Goal: Task Accomplishment & Management: Manage account settings

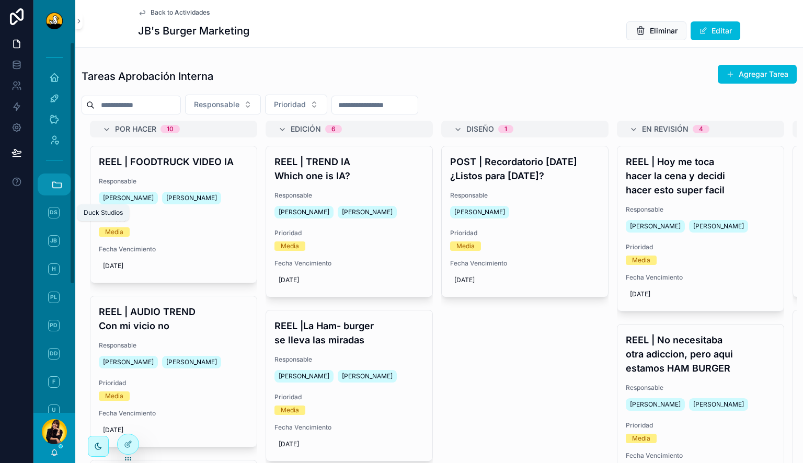
click at [57, 218] on link "DS Duck Studios" at bounding box center [57, 213] width 28 height 22
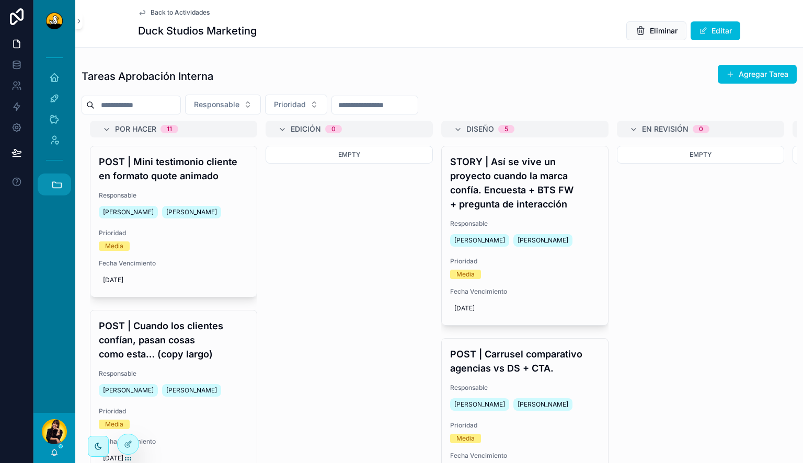
click at [53, 186] on icon "scrollable content" at bounding box center [56, 184] width 11 height 11
click at [60, 271] on link "H HiTec" at bounding box center [57, 269] width 28 height 22
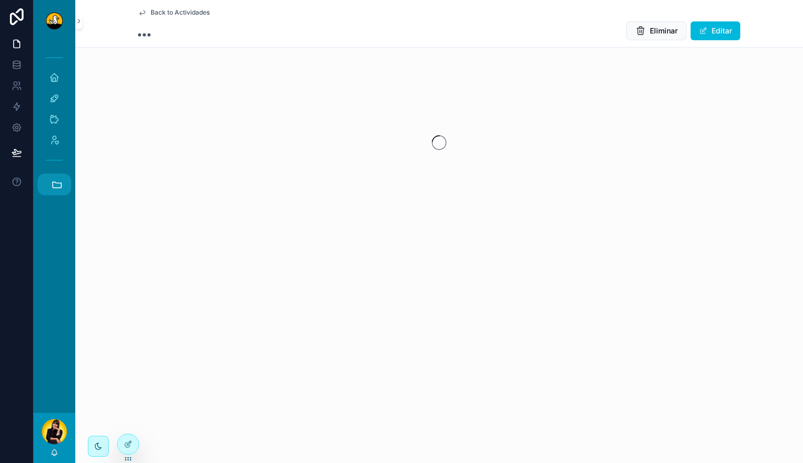
click at [60, 188] on icon "scrollable content" at bounding box center [57, 185] width 9 height 6
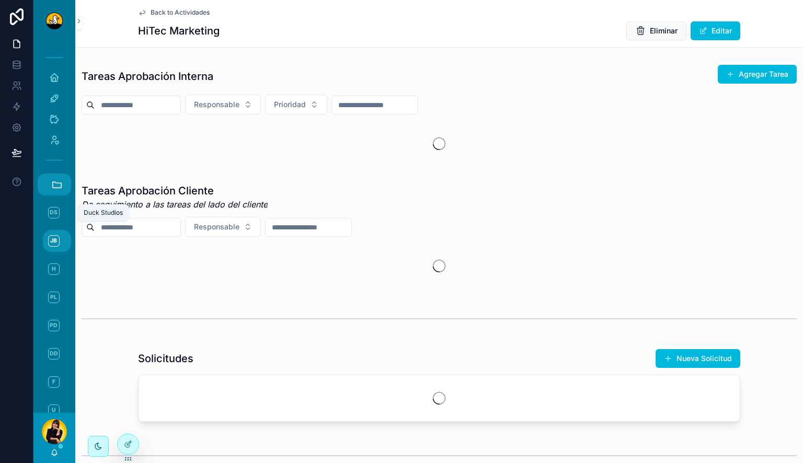
click at [54, 241] on span "JB" at bounding box center [53, 240] width 11 height 11
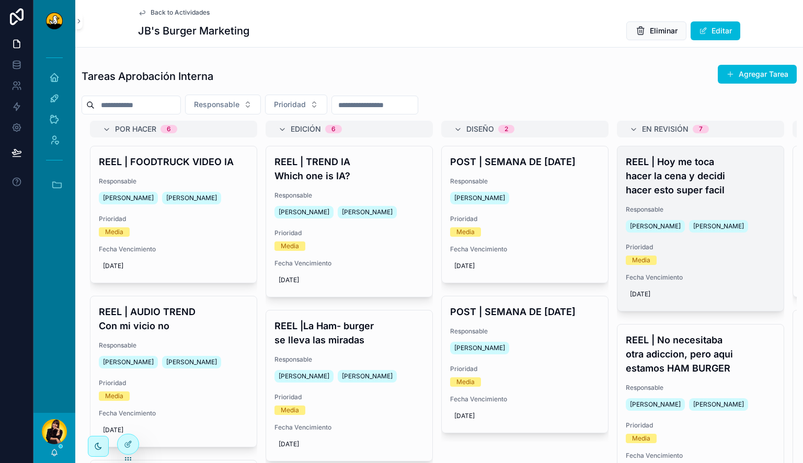
click at [697, 188] on h4 "REEL | Hoy me toca hacer la cena y decidi hacer esto super facil" at bounding box center [700, 176] width 149 height 42
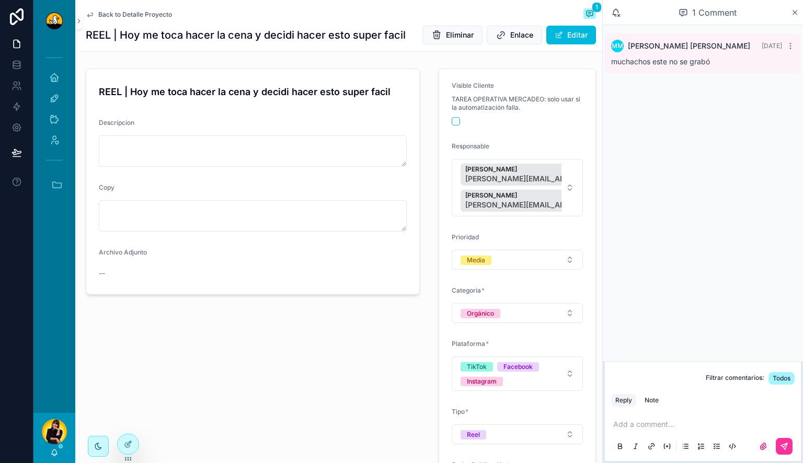
click at [146, 16] on span "Back to Detalle Proyecto" at bounding box center [135, 14] width 74 height 8
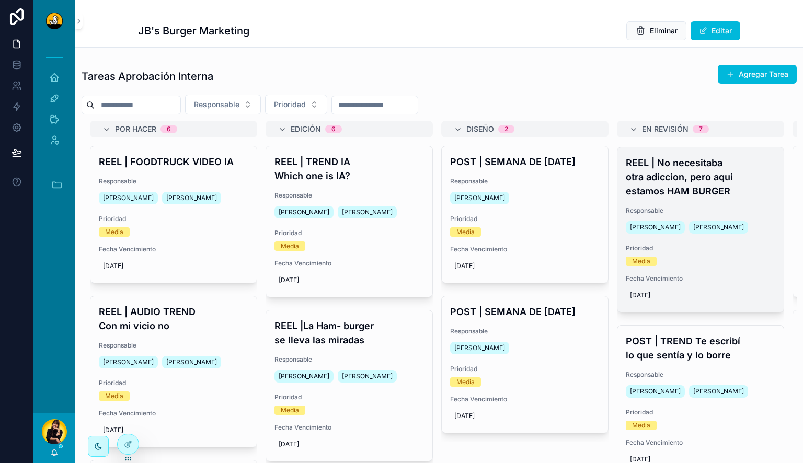
scroll to position [178, 0]
click at [699, 189] on h4 "REEL | No necesitaba otra adiccion, pero aqui estamos HAM BURGER" at bounding box center [700, 176] width 149 height 42
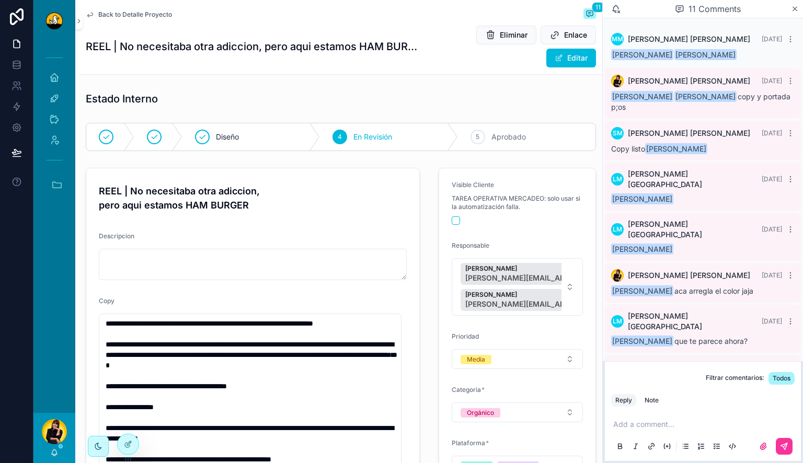
scroll to position [163, 0]
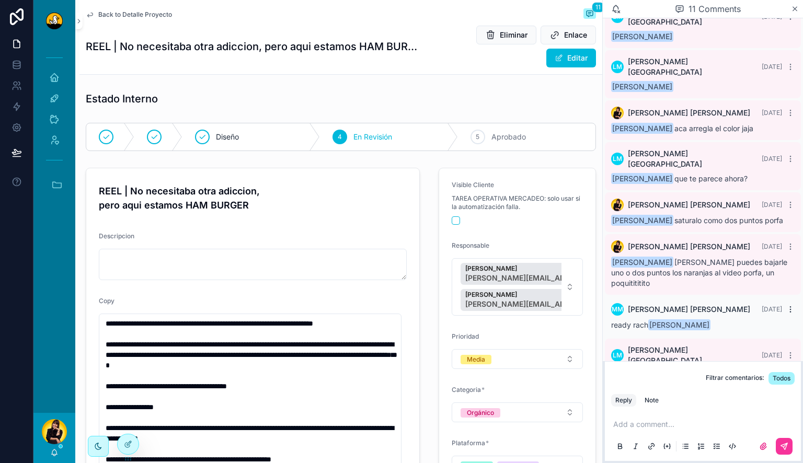
click at [786, 305] on icon "scrollable content" at bounding box center [790, 309] width 8 height 8
click at [771, 265] on span "Delete comment" at bounding box center [770, 265] width 49 height 8
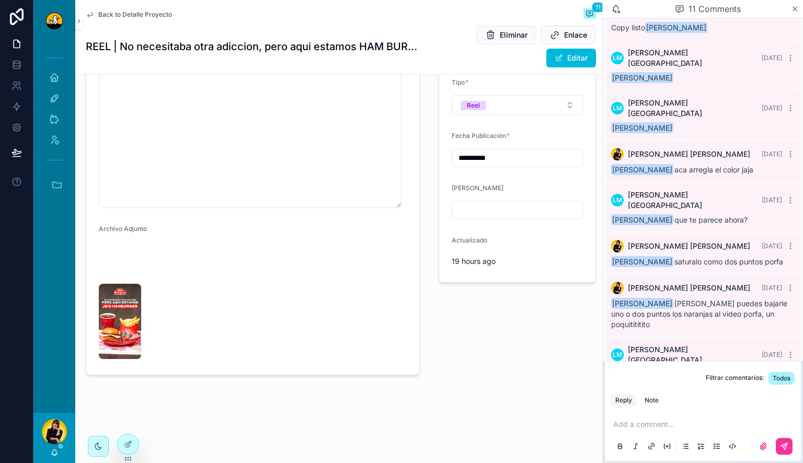
scroll to position [474, 0]
click at [119, 359] on img "scrollable content" at bounding box center [120, 321] width 42 height 75
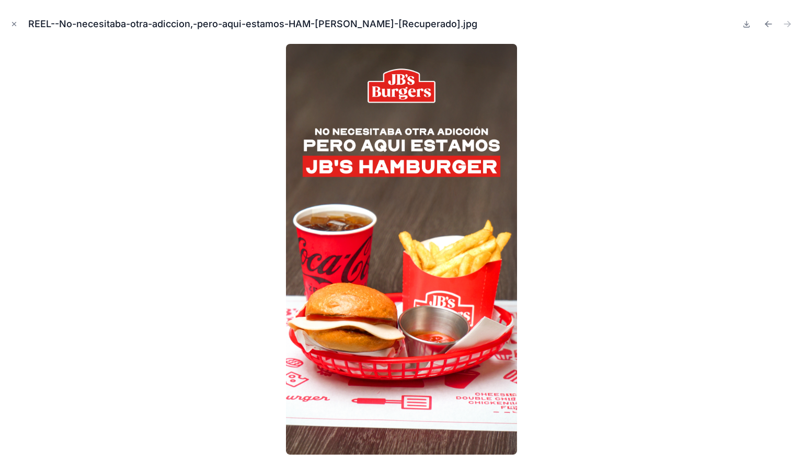
click at [583, 349] on div at bounding box center [401, 249] width 786 height 411
click at [12, 21] on icon "Close modal" at bounding box center [13, 23] width 7 height 7
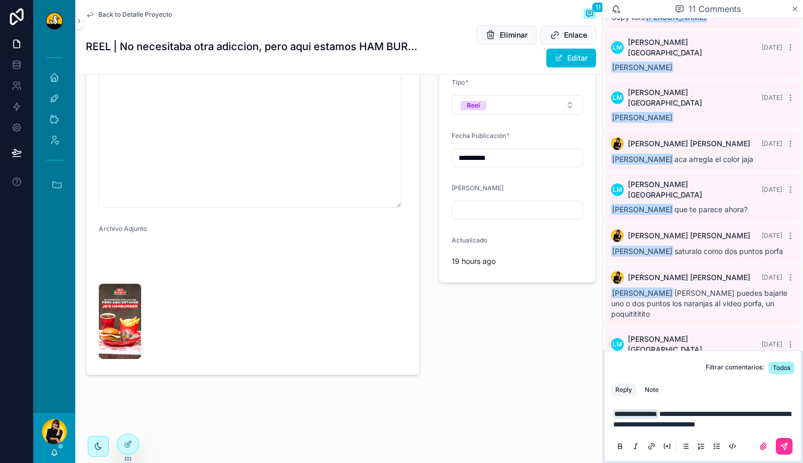
scroll to position [142, 0]
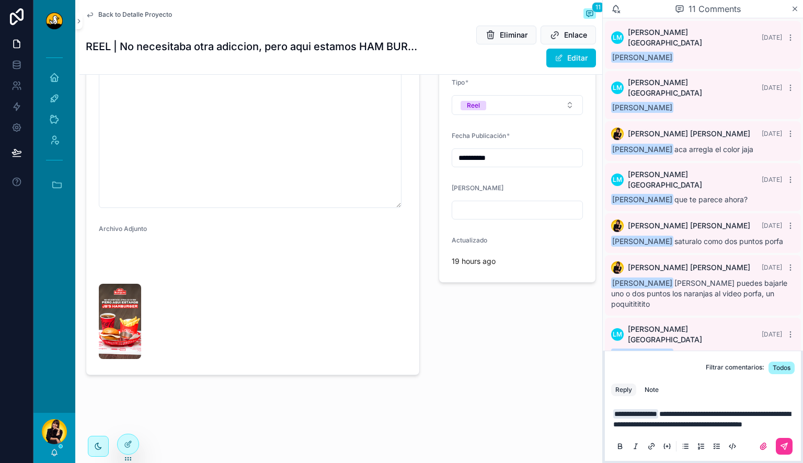
drag, startPoint x: 654, startPoint y: 376, endPoint x: 705, endPoint y: 389, distance: 51.7
click at [705, 398] on div "**********" at bounding box center [703, 429] width 196 height 63
click at [648, 386] on div "Note" at bounding box center [651, 390] width 14 height 8
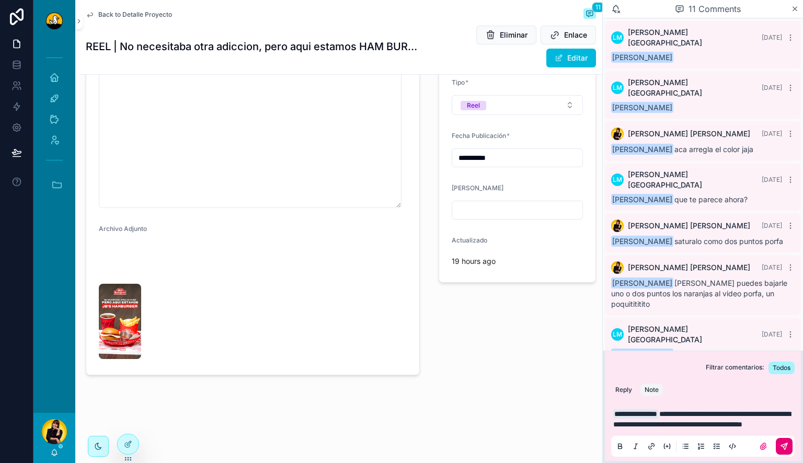
click at [782, 444] on icon "scrollable content" at bounding box center [784, 446] width 6 height 6
click at [147, 264] on video "scrollable content" at bounding box center [134, 263] width 71 height 36
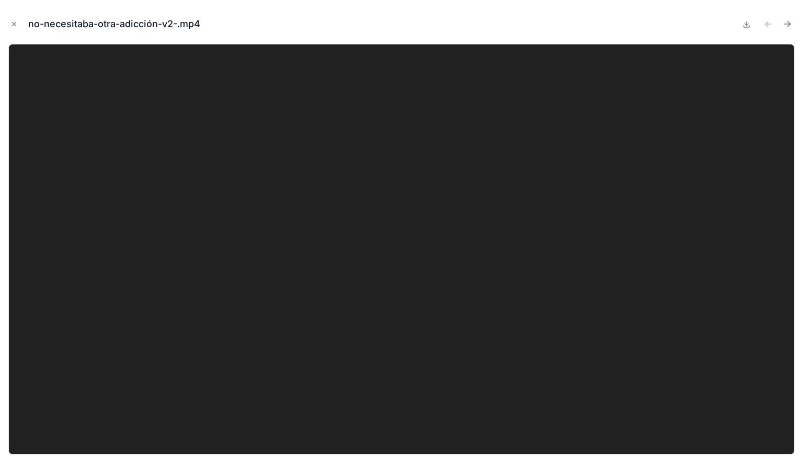
scroll to position [163, 0]
click at [14, 21] on icon "Close modal" at bounding box center [13, 23] width 7 height 7
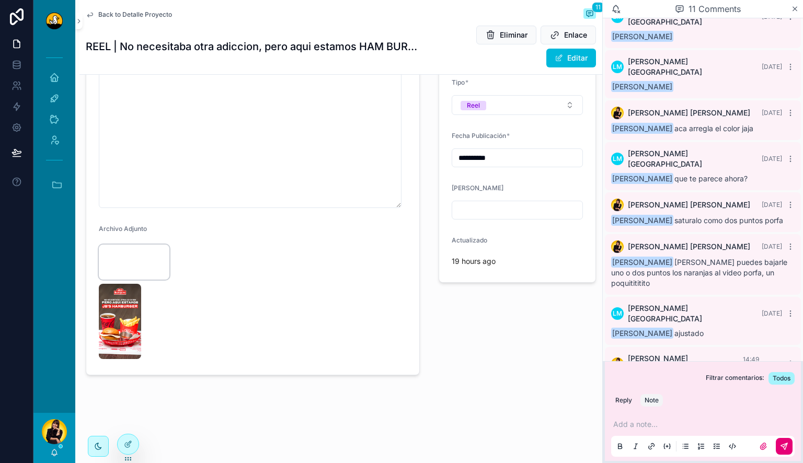
click at [125, 245] on video "scrollable content" at bounding box center [134, 263] width 71 height 36
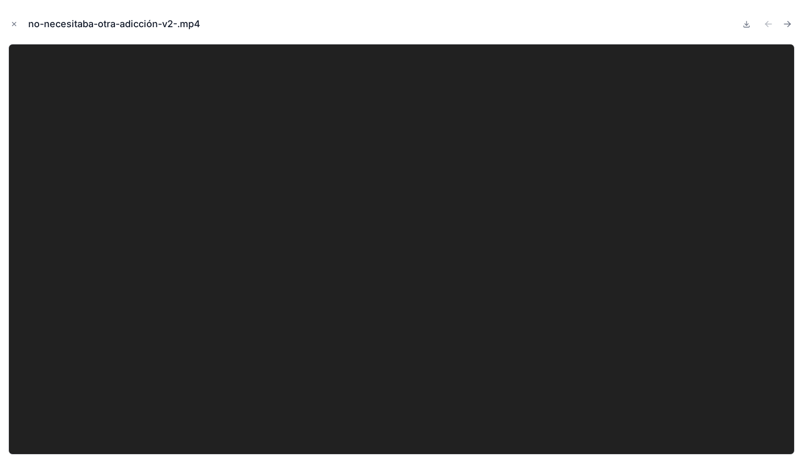
scroll to position [477, 0]
click at [13, 21] on icon "Close modal" at bounding box center [13, 23] width 7 height 7
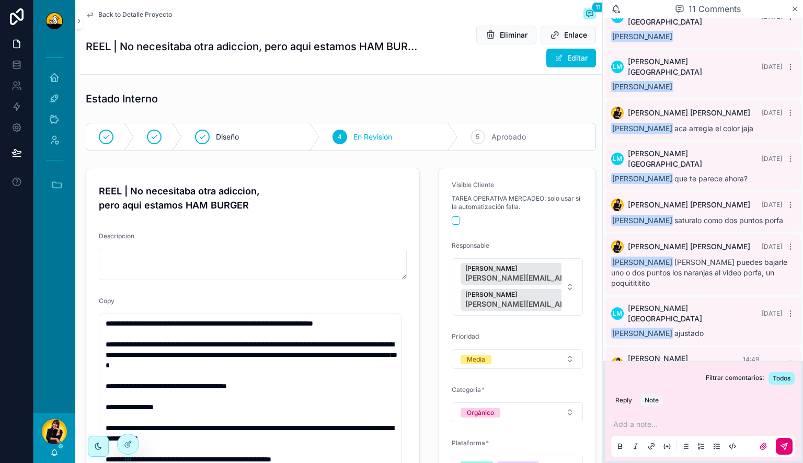
click at [133, 11] on span "Back to Detalle Proyecto" at bounding box center [135, 14] width 74 height 8
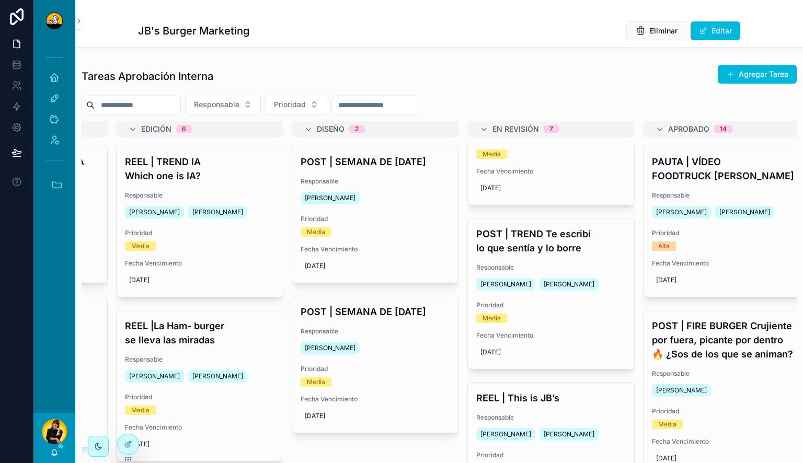
scroll to position [285, 0]
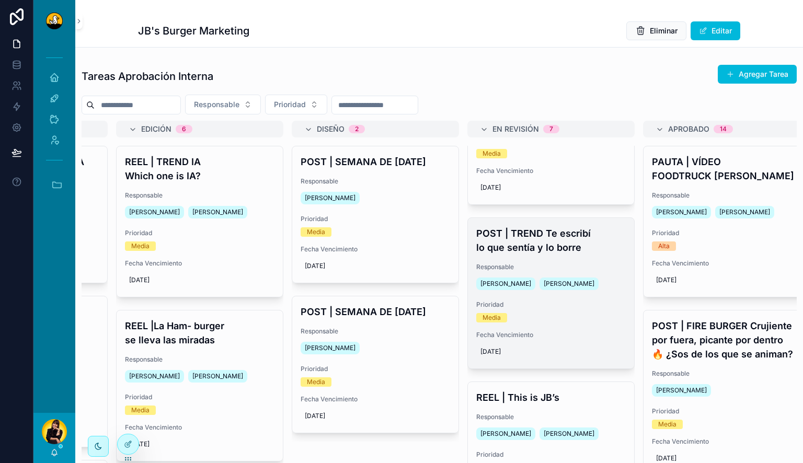
click at [548, 253] on h4 "POST | TREND Te escribí lo que sentía y lo borre" at bounding box center [550, 240] width 149 height 28
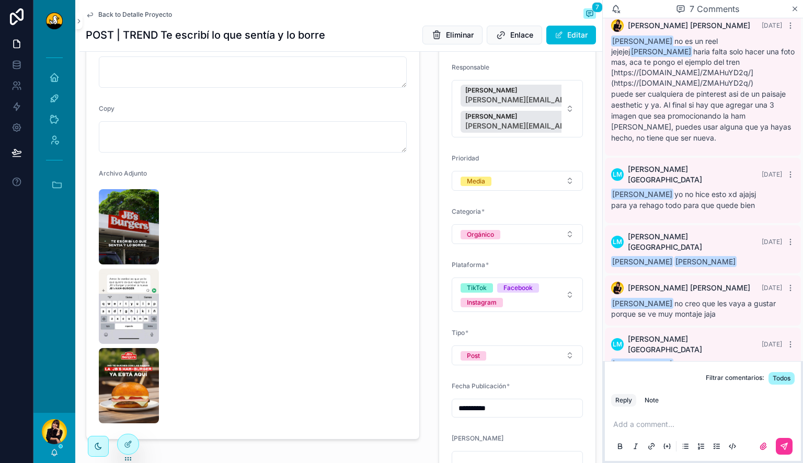
scroll to position [169, 0]
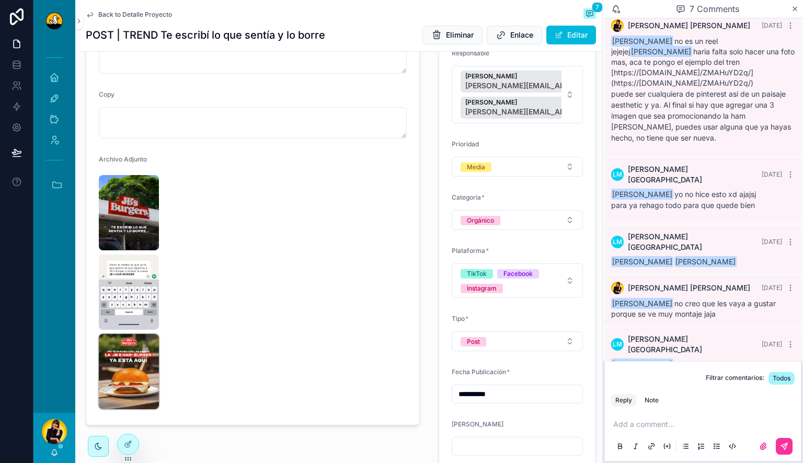
click at [133, 382] on img "scrollable content" at bounding box center [129, 371] width 60 height 75
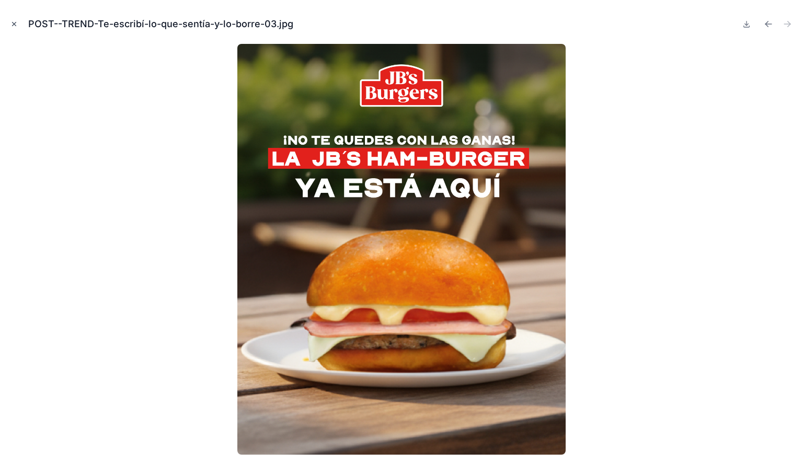
click at [13, 23] on icon "Close modal" at bounding box center [15, 24] width 4 height 4
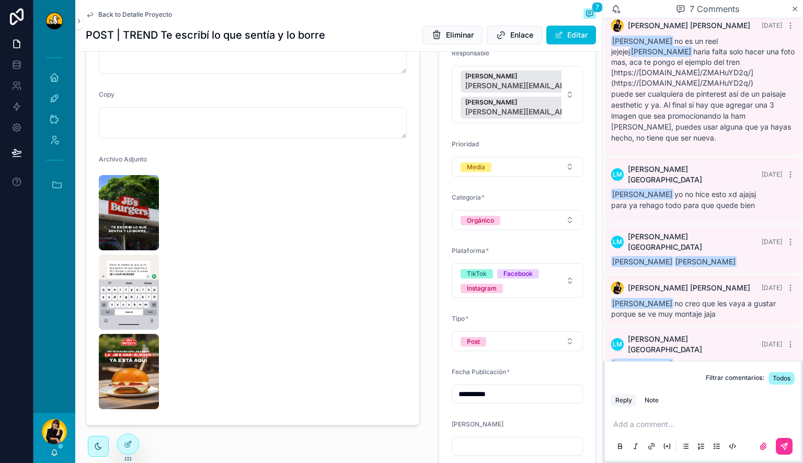
click at [697, 425] on p "scrollable content" at bounding box center [704, 424] width 183 height 10
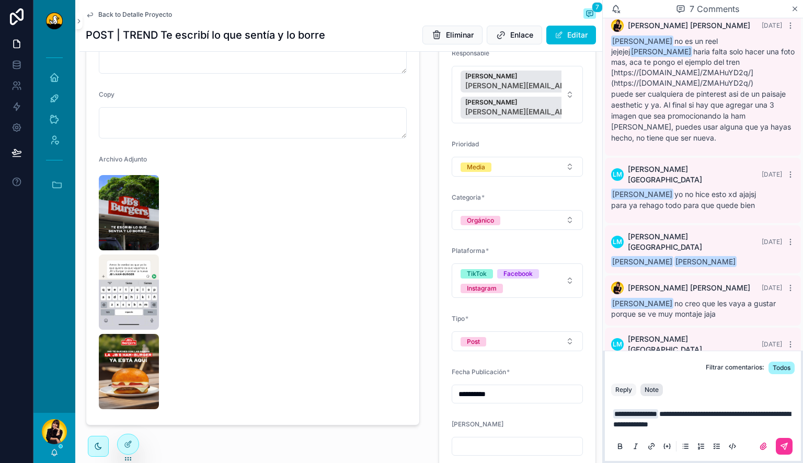
click at [656, 393] on div "Note" at bounding box center [651, 390] width 14 height 8
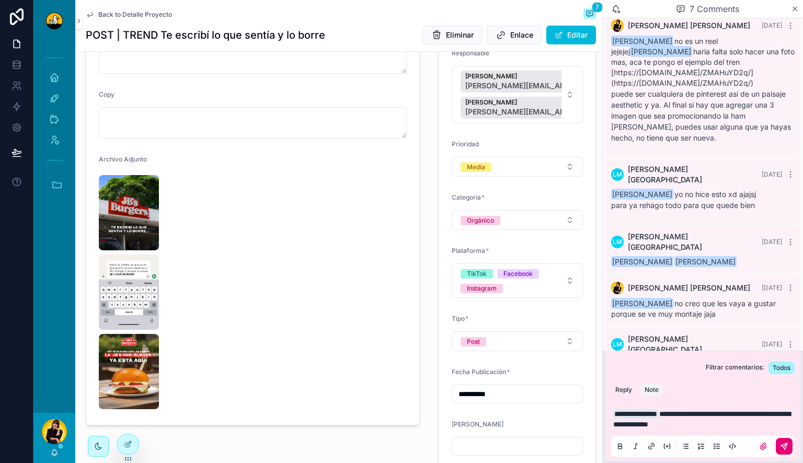
click at [790, 448] on button "scrollable content" at bounding box center [784, 446] width 17 height 17
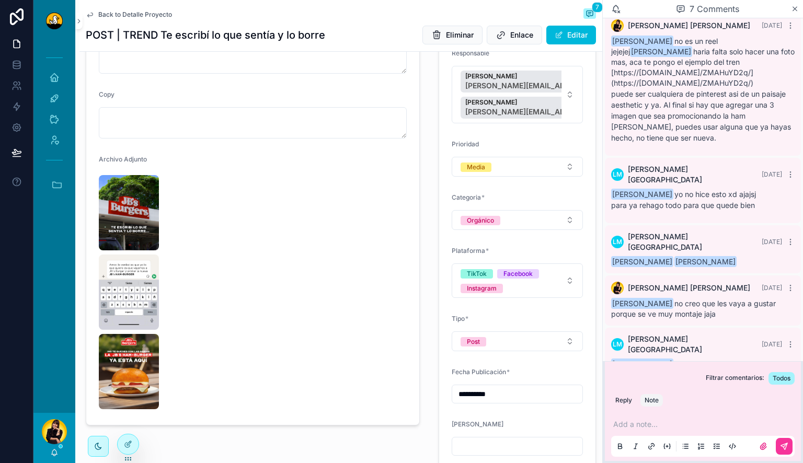
click at [99, 18] on span "Back to Detalle Proyecto" at bounding box center [135, 14] width 74 height 8
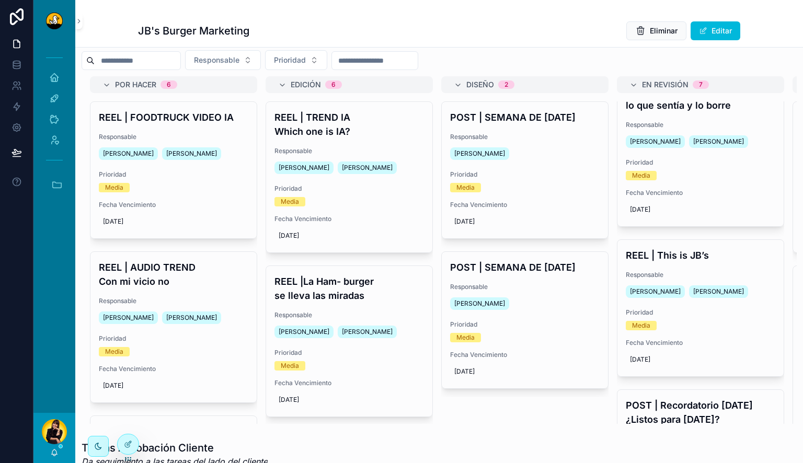
scroll to position [440, 0]
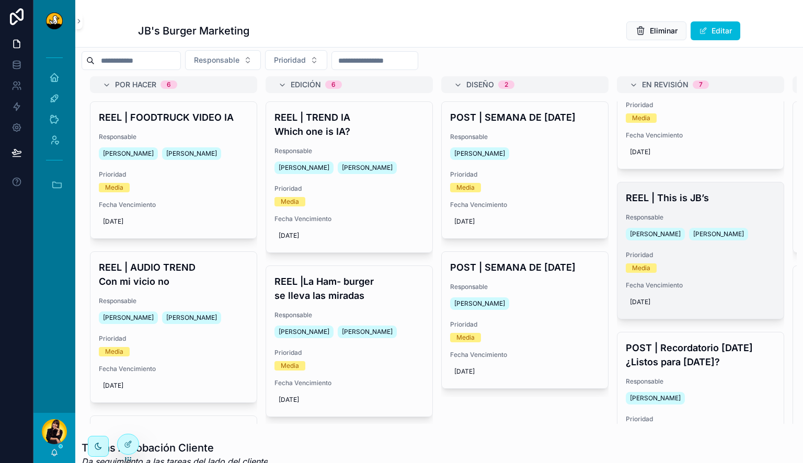
click at [719, 273] on div "REEL | This is JB’s Responsable Miguel Madriz Lewis Montenegro Prioridad Media …" at bounding box center [700, 250] width 166 height 136
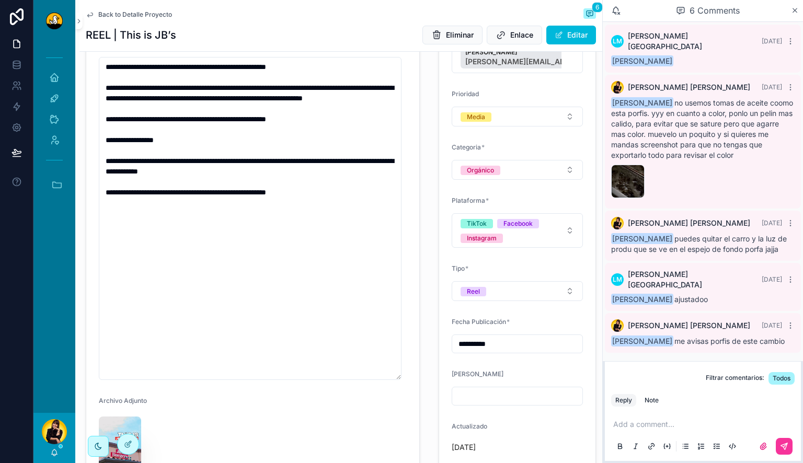
scroll to position [193, 0]
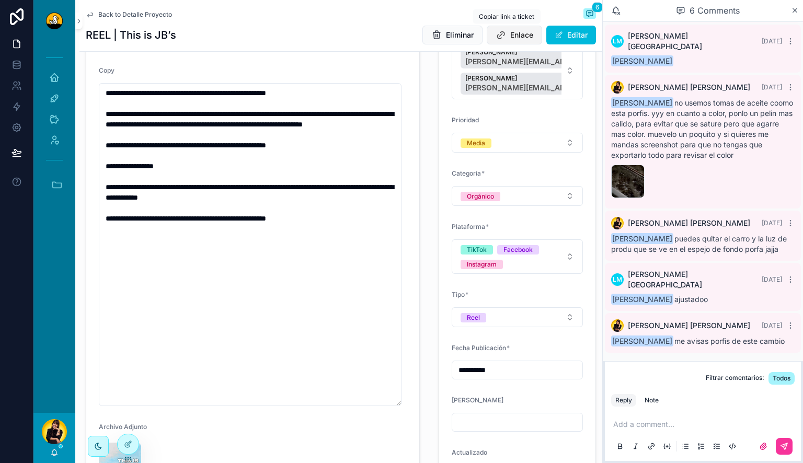
click at [514, 30] on span "Enlace" at bounding box center [521, 35] width 23 height 10
click at [148, 17] on span "Back to Detalle Proyecto" at bounding box center [135, 14] width 74 height 8
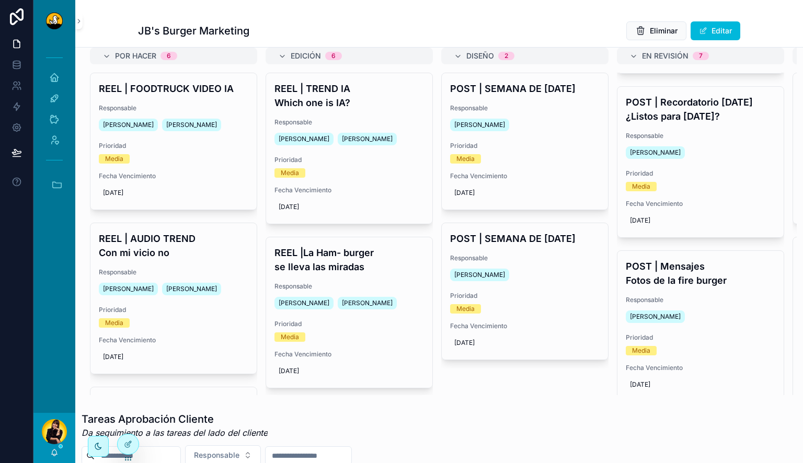
scroll to position [613, 0]
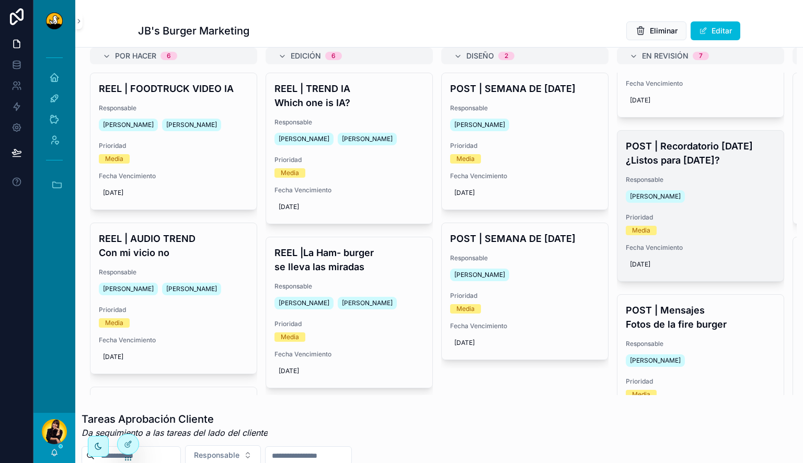
click at [698, 167] on h4 "POST | Recordatorio Halloween ¿Listos para halloween?" at bounding box center [700, 153] width 149 height 28
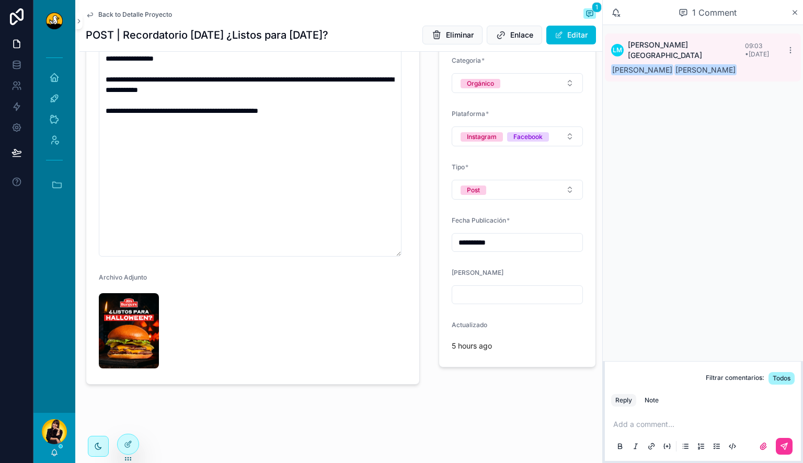
scroll to position [288, 0]
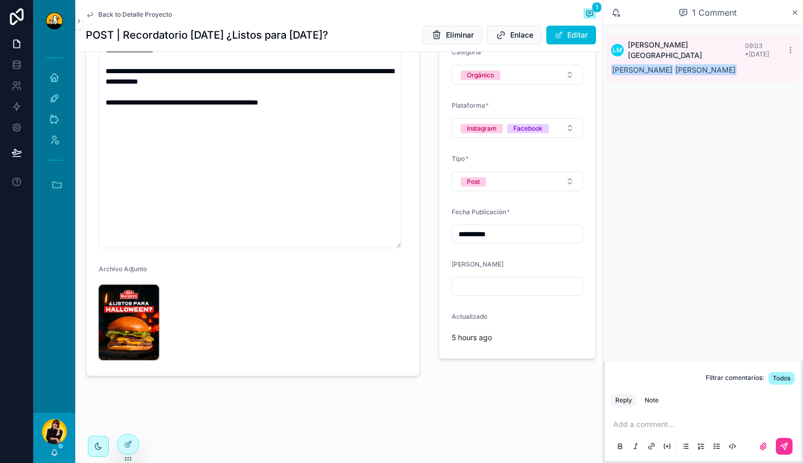
click at [141, 315] on img "scrollable content" at bounding box center [129, 322] width 60 height 75
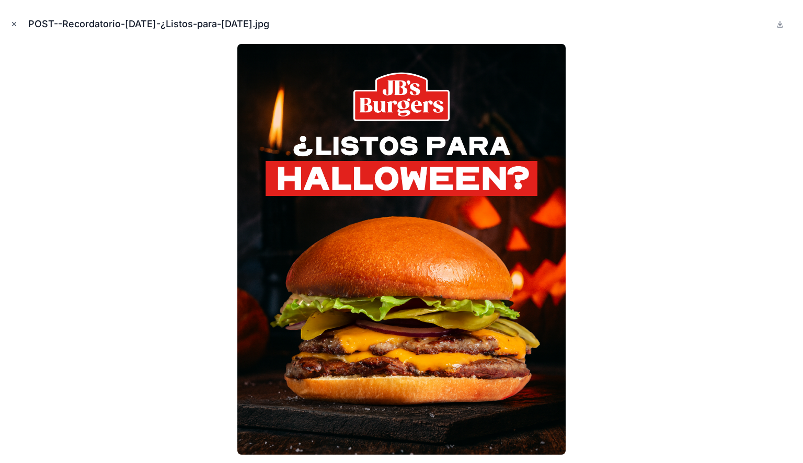
click at [13, 26] on icon "Close modal" at bounding box center [13, 23] width 7 height 7
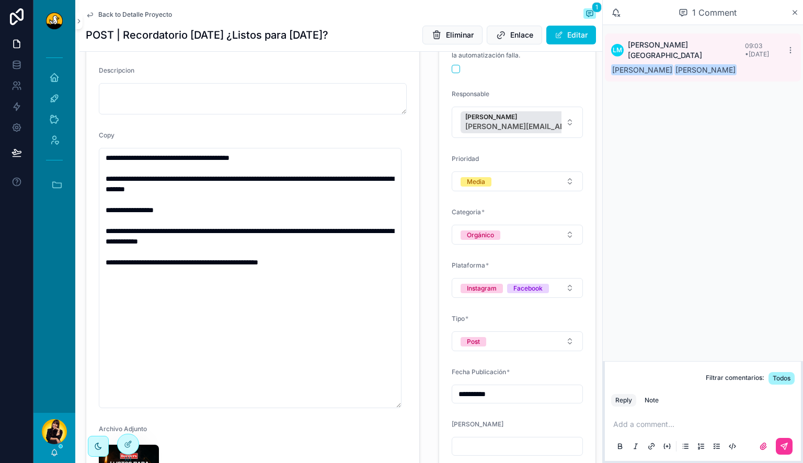
scroll to position [128, 0]
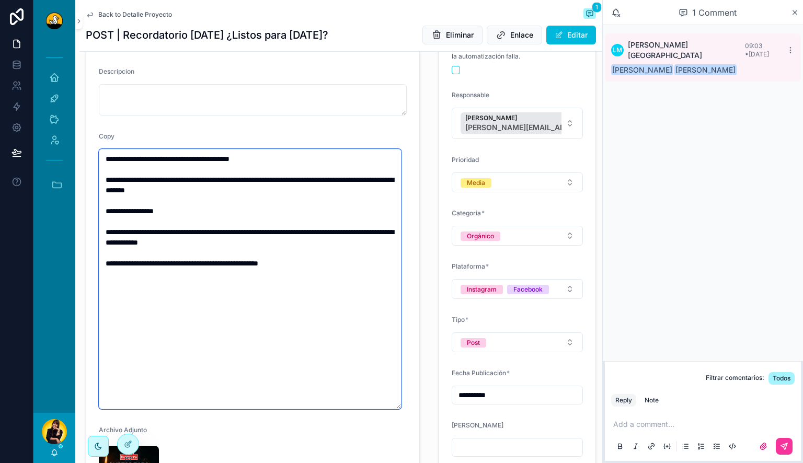
drag, startPoint x: 262, startPoint y: 191, endPoint x: 106, endPoint y: 176, distance: 157.5
click at [106, 176] on textarea "**********" at bounding box center [250, 279] width 303 height 260
click at [258, 192] on textarea "**********" at bounding box center [250, 279] width 303 height 260
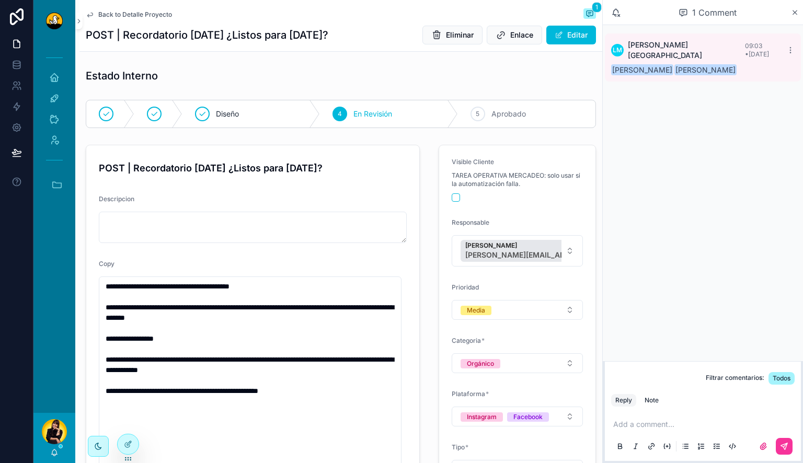
click at [493, 109] on span "Aprobado" at bounding box center [508, 114] width 34 height 10
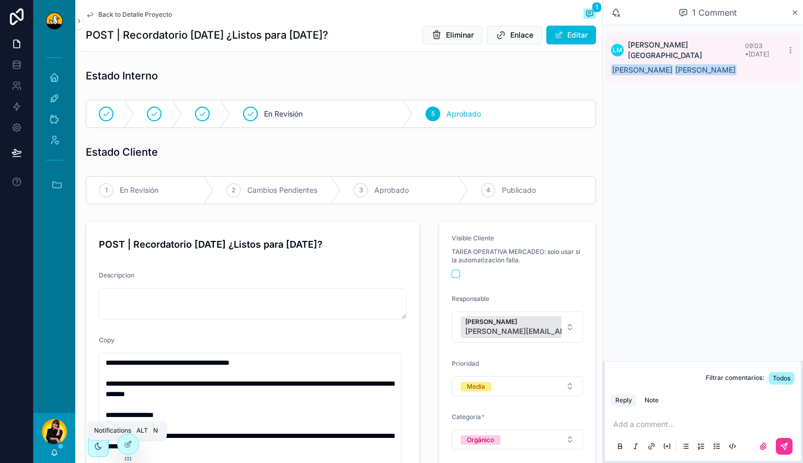
click at [55, 453] on icon "scrollable content" at bounding box center [54, 452] width 8 height 8
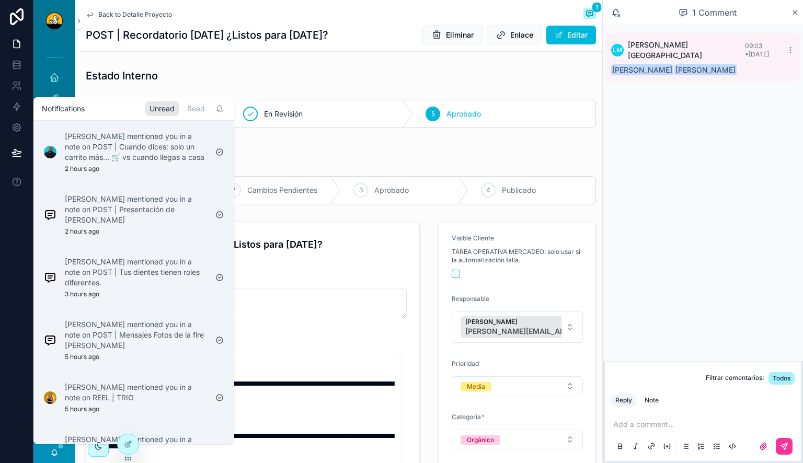
click at [145, 16] on span "Back to Detalle Proyecto" at bounding box center [135, 14] width 74 height 8
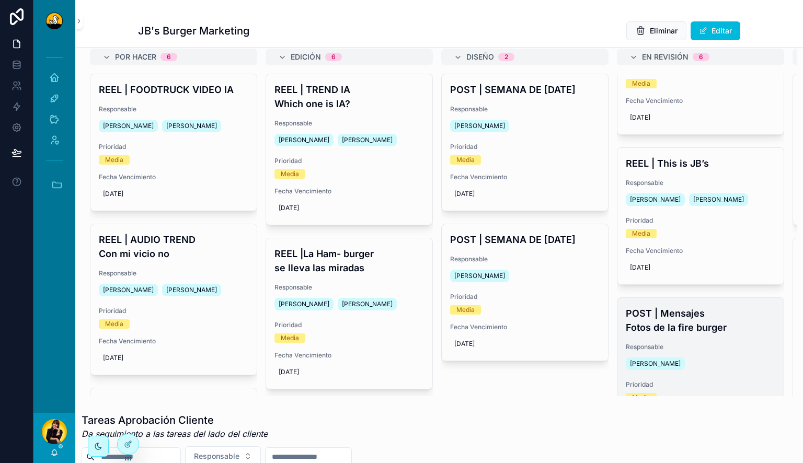
scroll to position [628, 0]
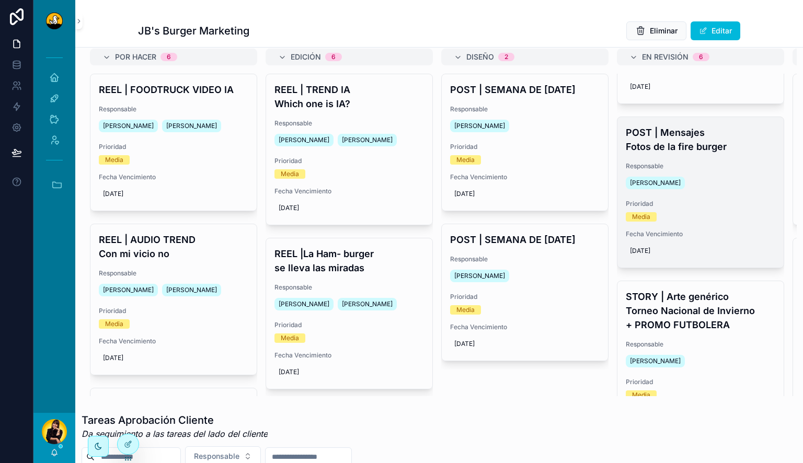
click at [708, 185] on div "Lewis Montenegro" at bounding box center [700, 183] width 149 height 17
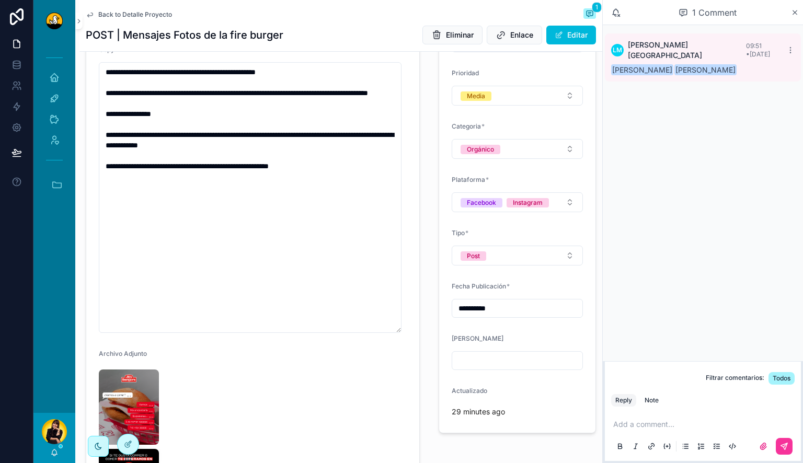
scroll to position [351, 0]
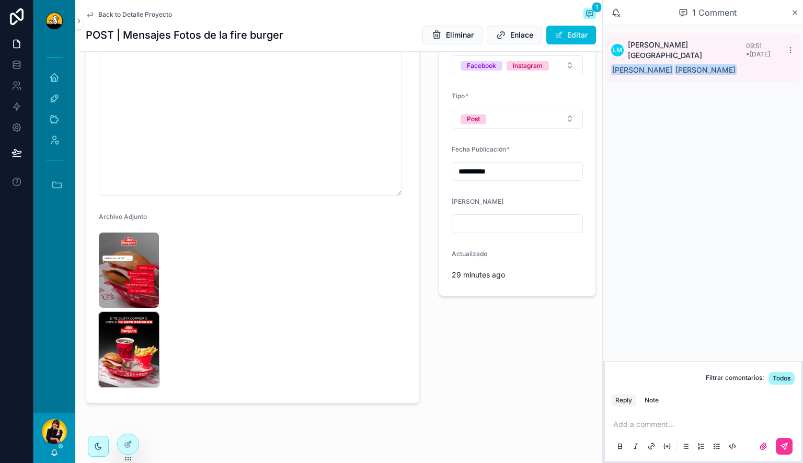
click at [126, 343] on img "scrollable content" at bounding box center [129, 349] width 60 height 75
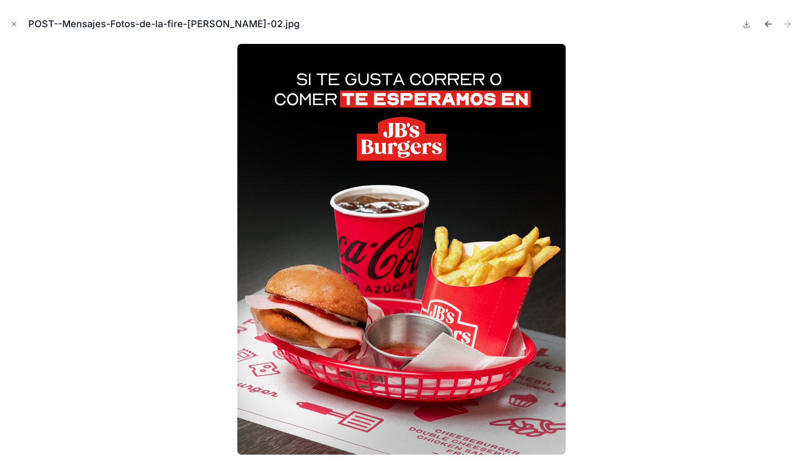
click at [769, 26] on icon "Previous file" at bounding box center [768, 24] width 10 height 10
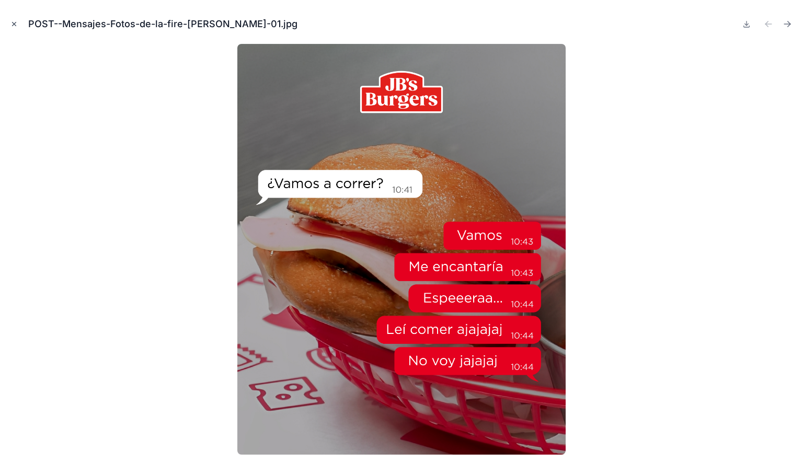
click at [18, 27] on button "Close modal" at bounding box center [13, 23] width 11 height 11
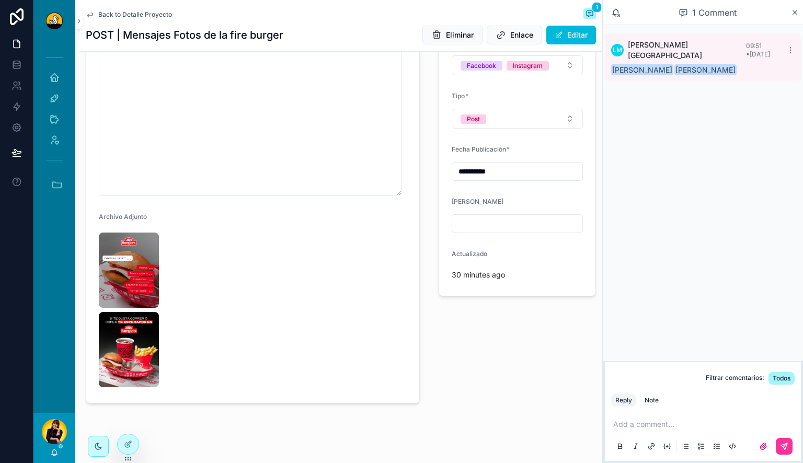
click at [673, 424] on p "scrollable content" at bounding box center [704, 424] width 183 height 10
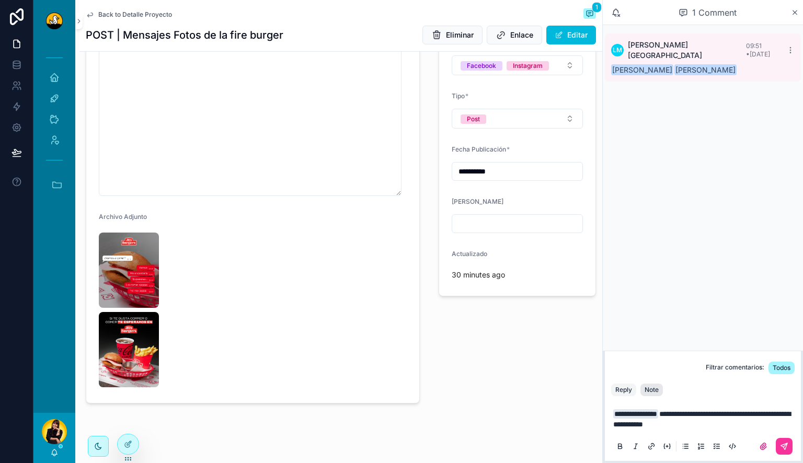
click at [649, 385] on button "Note" at bounding box center [651, 390] width 22 height 13
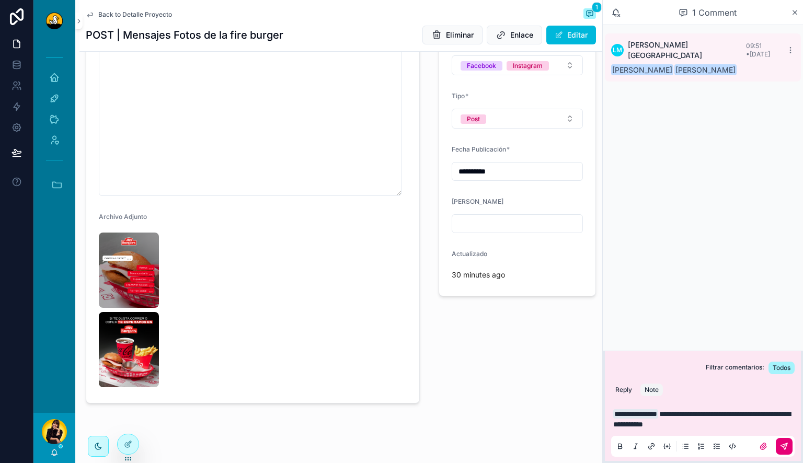
click at [778, 444] on button "scrollable content" at bounding box center [784, 446] width 17 height 17
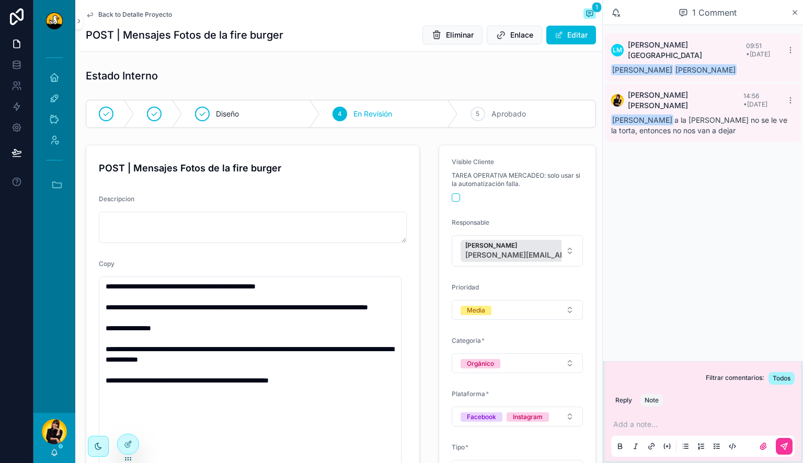
click at [150, 17] on span "Back to Detalle Proyecto" at bounding box center [135, 14] width 74 height 8
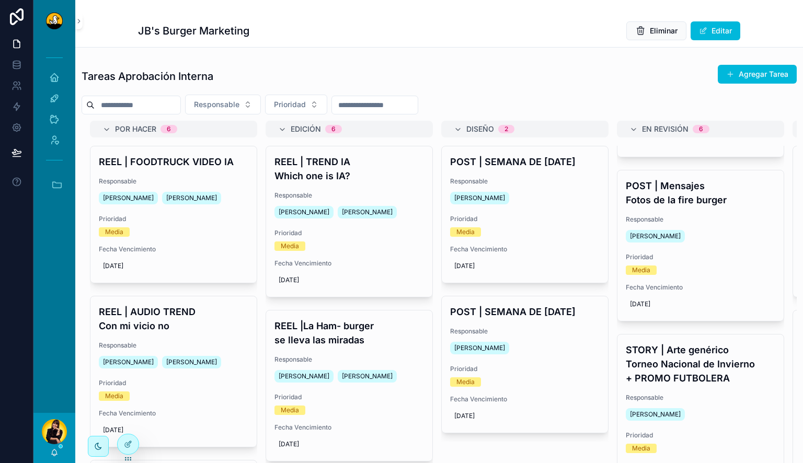
scroll to position [685, 0]
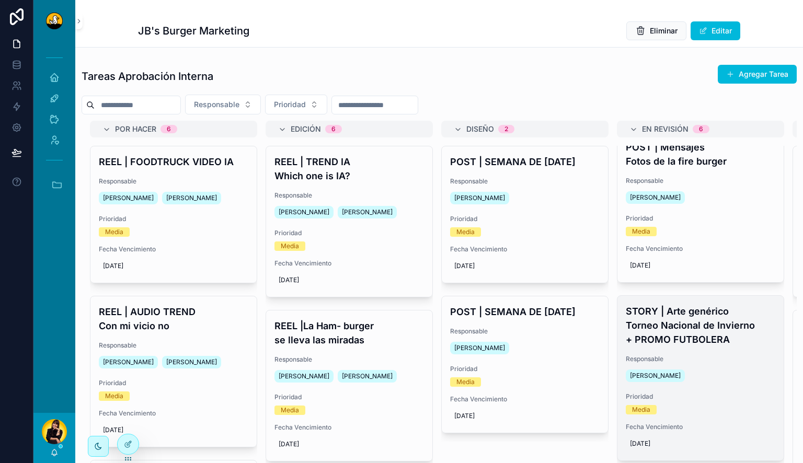
click at [683, 333] on h4 "STORY | Arte genérico Torneo Nacional de Invierno + PROMO FUTBOLERA" at bounding box center [700, 325] width 149 height 42
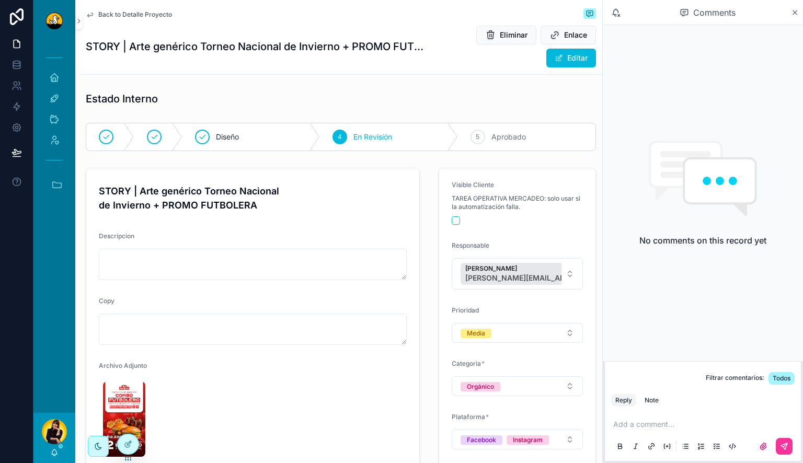
scroll to position [57, 0]
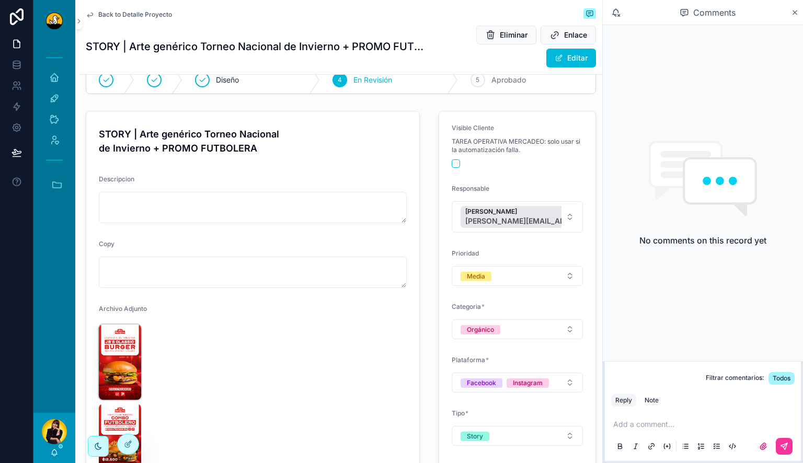
click at [117, 352] on img "scrollable content" at bounding box center [120, 362] width 42 height 75
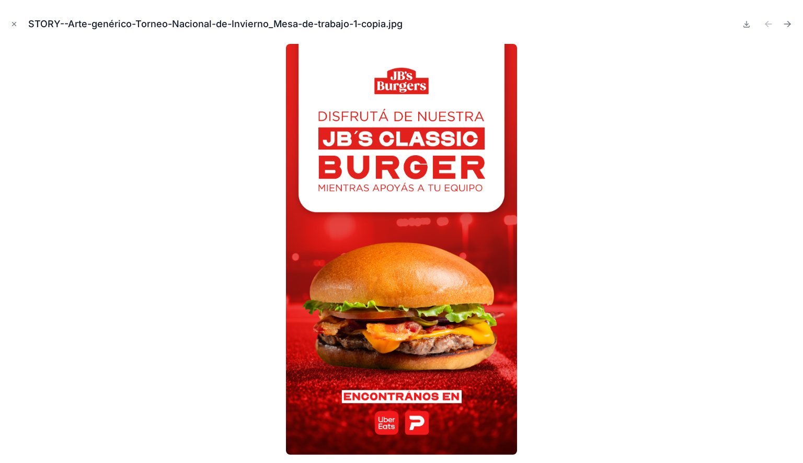
scroll to position [57, 0]
click at [789, 23] on icon "Next file" at bounding box center [789, 22] width 3 height 3
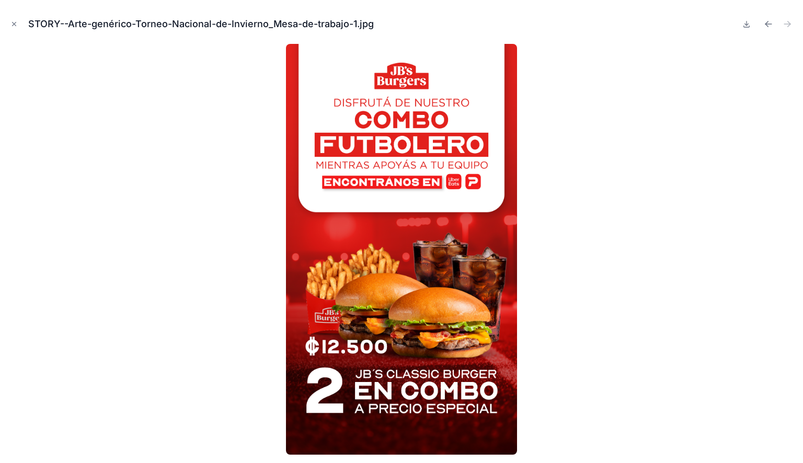
click at [16, 22] on icon "Close modal" at bounding box center [13, 23] width 7 height 7
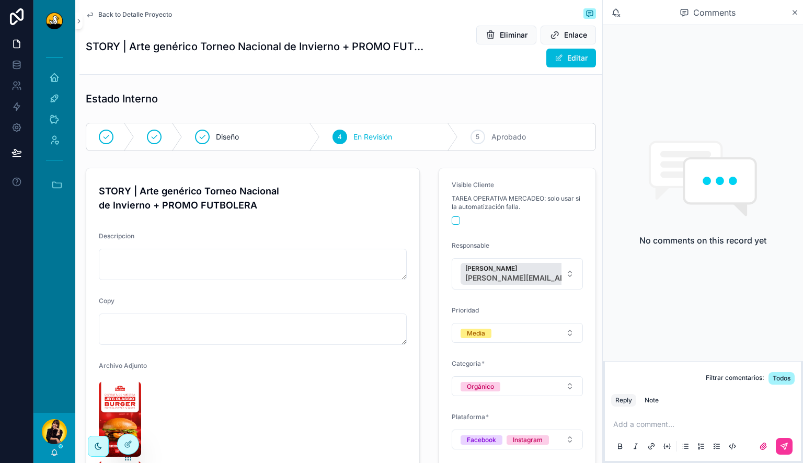
click at [521, 132] on div "5 Aprobado" at bounding box center [526, 136] width 137 height 27
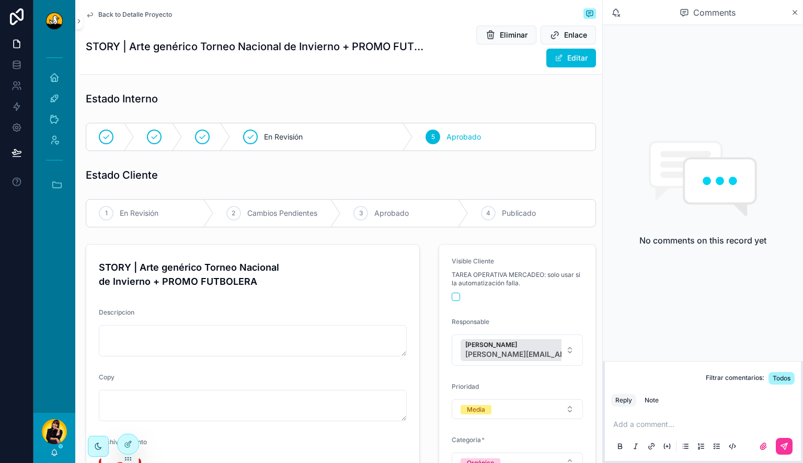
click at [131, 13] on span "Back to Detalle Proyecto" at bounding box center [135, 14] width 74 height 8
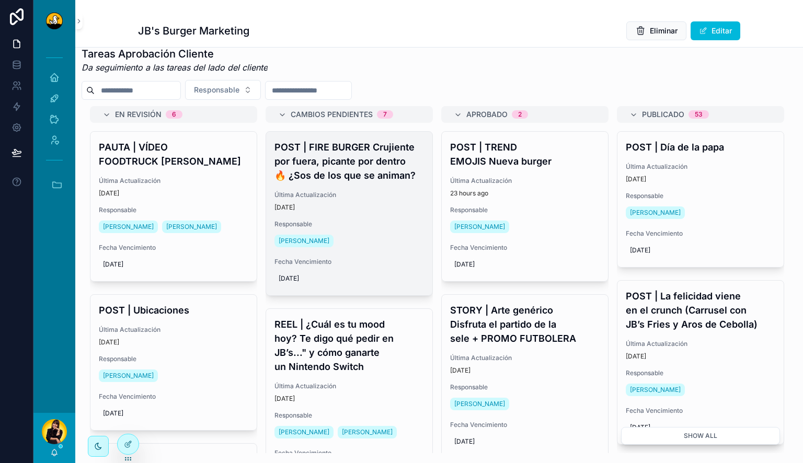
click at [367, 176] on h4 "POST | FIRE BURGER Crujiente por fuera, picante por dentro 🔥 ¿Sos de los que se…" at bounding box center [348, 161] width 149 height 42
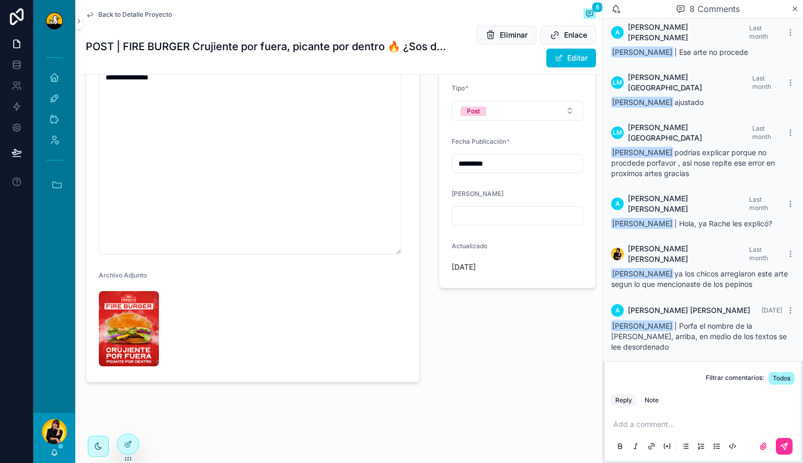
scroll to position [386, 0]
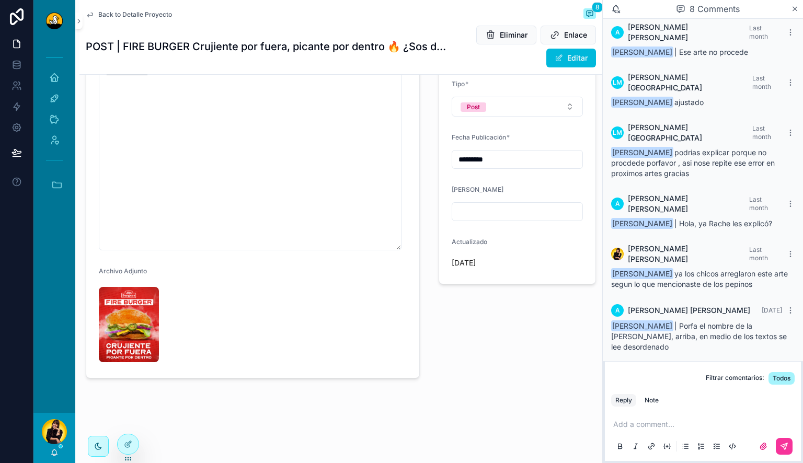
click at [128, 18] on span "Back to Detalle Proyecto" at bounding box center [135, 14] width 74 height 8
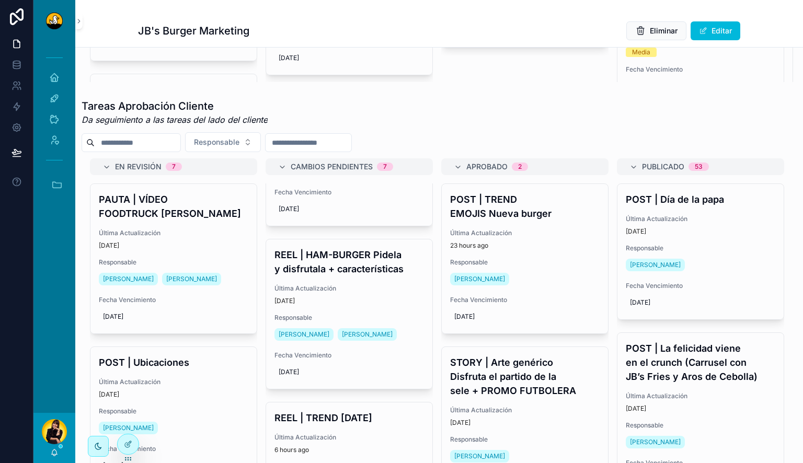
scroll to position [664, 0]
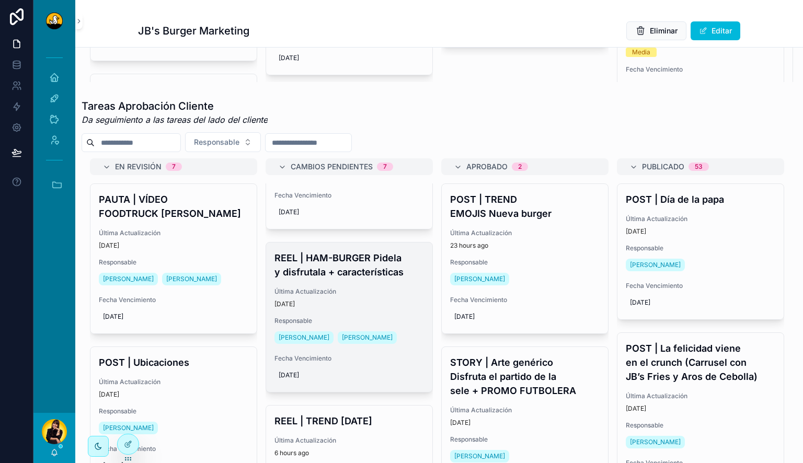
click at [361, 279] on h4 "REEL | HAM-BURGER Pidela y disfrutala + características" at bounding box center [348, 265] width 149 height 28
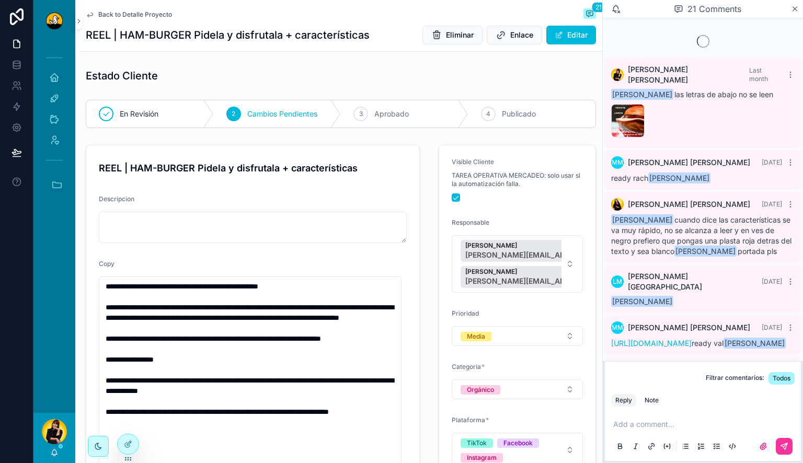
scroll to position [915, 0]
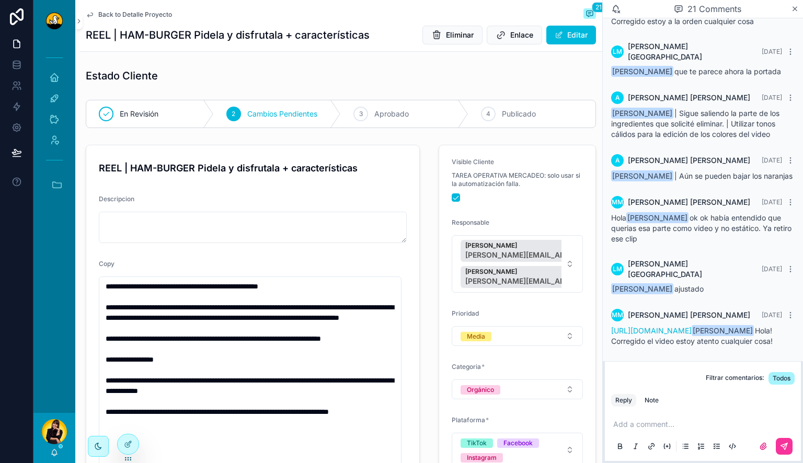
click at [740, 326] on div "https://drive.google.com/drive/folders/1H-dGBpm4uTN6cPX9v9OUOwp4Fw8tPOFb?usp=dr…" at bounding box center [702, 336] width 183 height 21
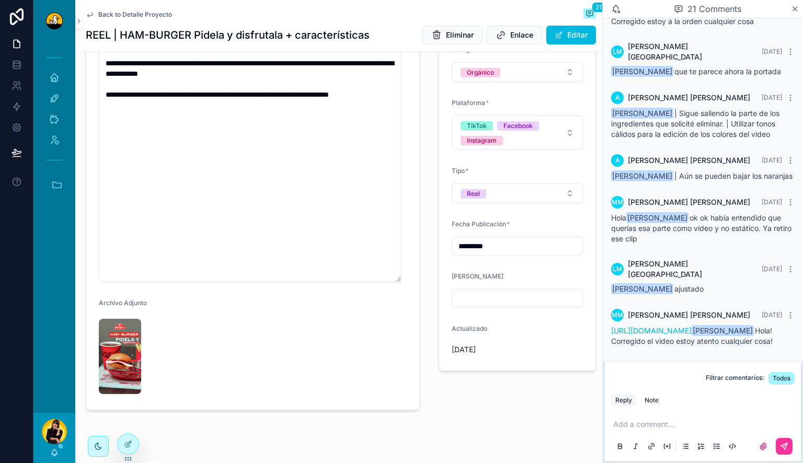
scroll to position [351, 0]
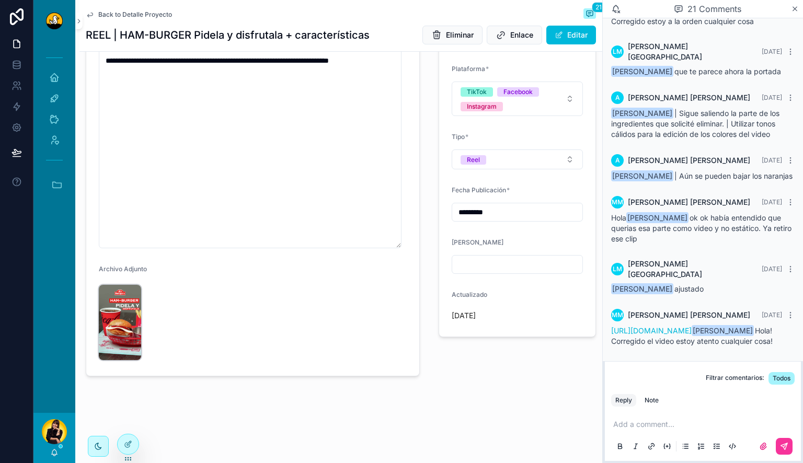
click at [116, 322] on img "scrollable content" at bounding box center [120, 322] width 42 height 75
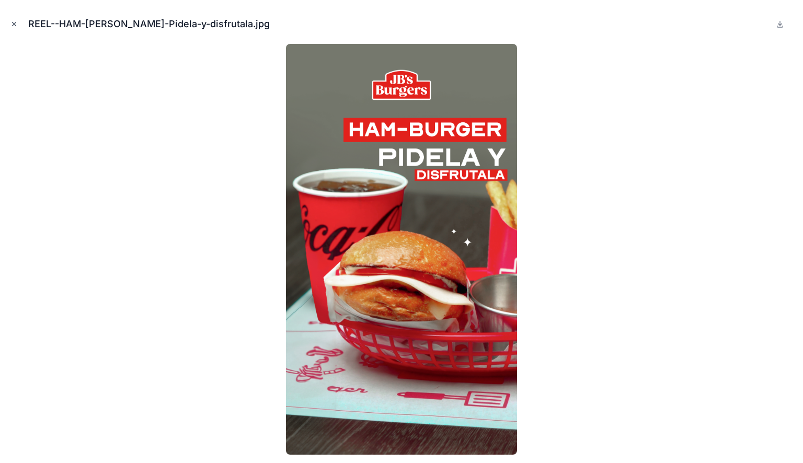
click at [16, 23] on icon "Close modal" at bounding box center [13, 23] width 7 height 7
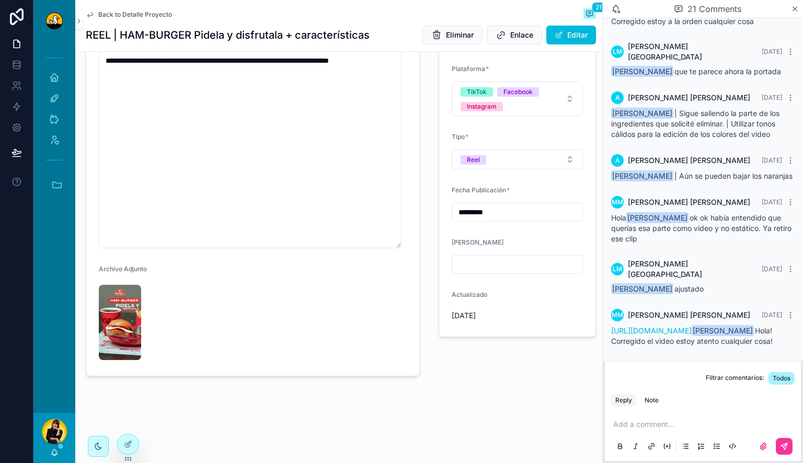
scroll to position [915, 0]
click at [113, 11] on span "Back to Detalle Proyecto" at bounding box center [135, 14] width 74 height 8
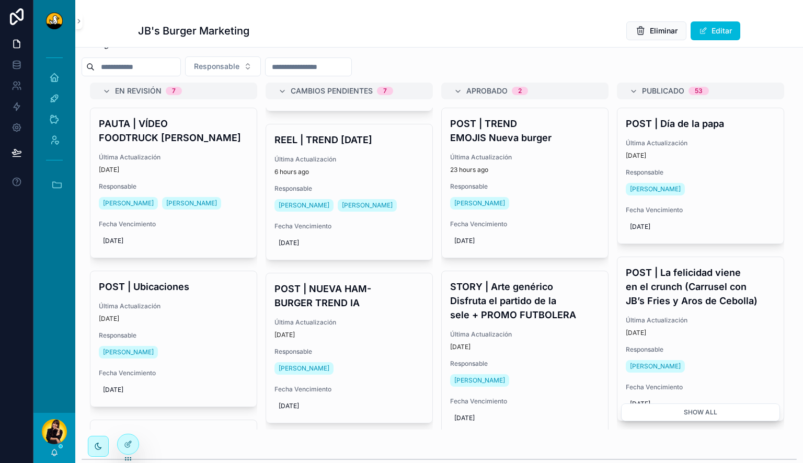
scroll to position [861, 0]
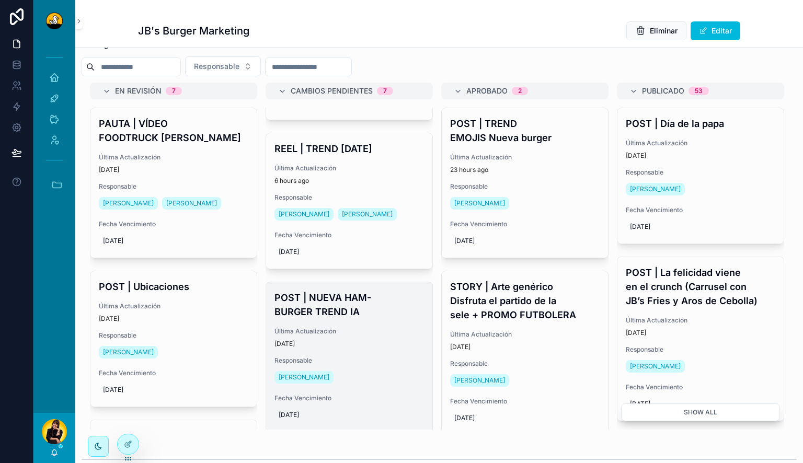
click at [348, 325] on div "POST | NUEVA HAM-BURGER TREND IA Última Actualización 1 day ago Responsable Lew…" at bounding box center [349, 356] width 166 height 149
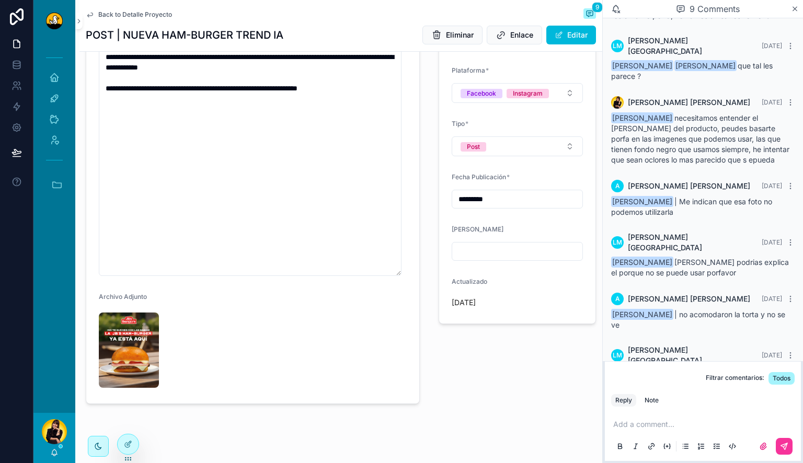
scroll to position [324, 0]
click at [137, 363] on img "scrollable content" at bounding box center [129, 349] width 60 height 75
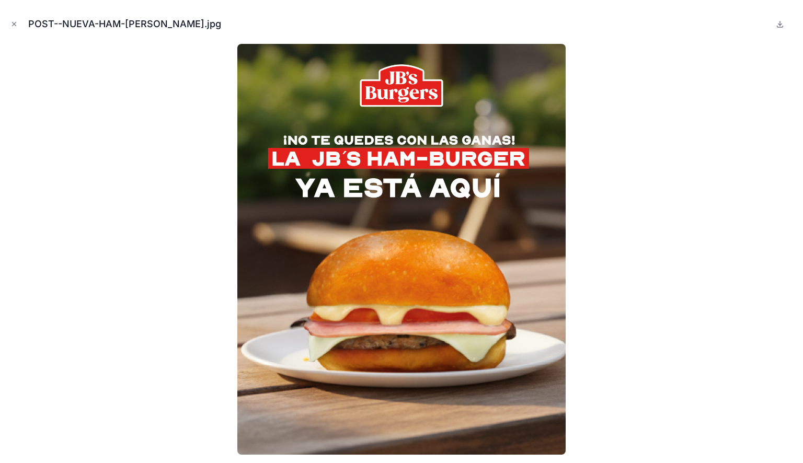
click at [159, 277] on div at bounding box center [401, 249] width 786 height 411
click at [10, 26] on icon "Close modal" at bounding box center [13, 23] width 7 height 7
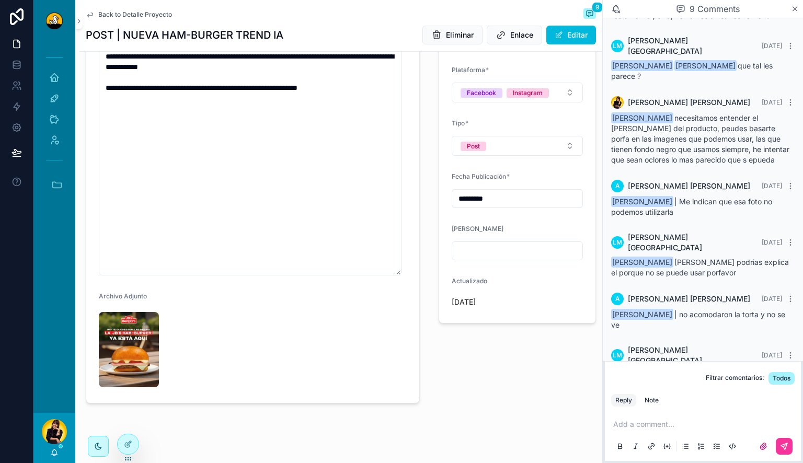
click at [129, 20] on div "Back to Detalle Proyecto 9" at bounding box center [341, 14] width 510 height 13
click at [134, 18] on span "Back to Detalle Proyecto" at bounding box center [135, 14] width 74 height 8
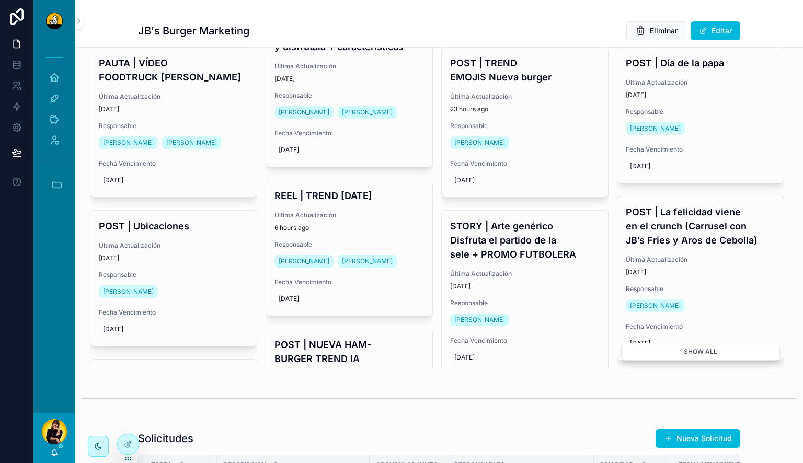
scroll to position [743, 0]
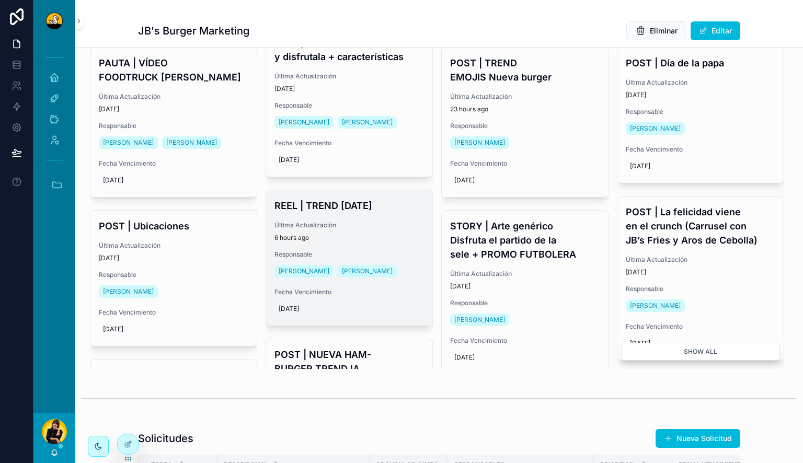
click at [344, 222] on div "REEL | TREND HALLOWEEN Última Actualización 6 hours ago Responsable Miguel Madr…" at bounding box center [349, 257] width 166 height 135
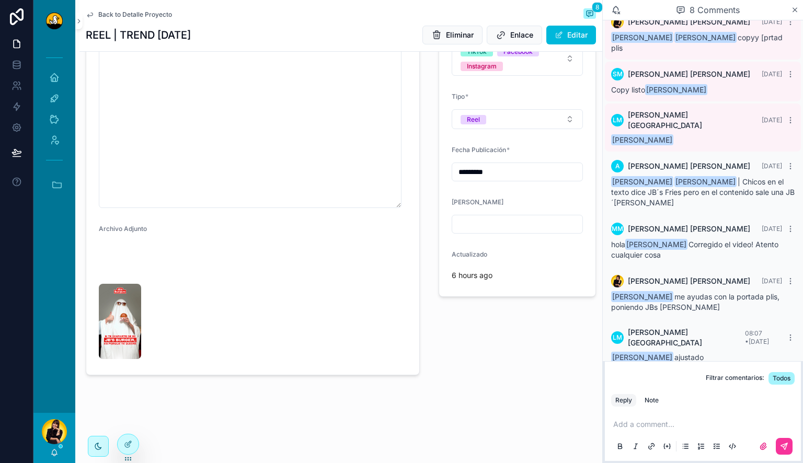
scroll to position [434, 0]
click at [118, 359] on img "scrollable content" at bounding box center [120, 321] width 42 height 75
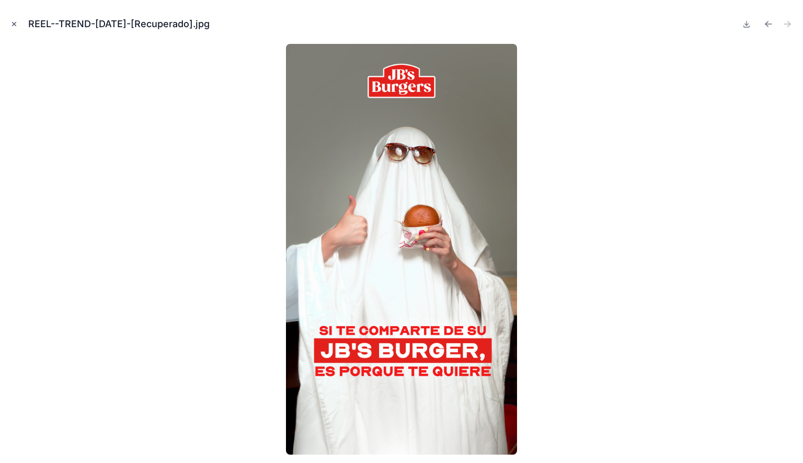
click at [13, 27] on icon "Close modal" at bounding box center [13, 23] width 7 height 7
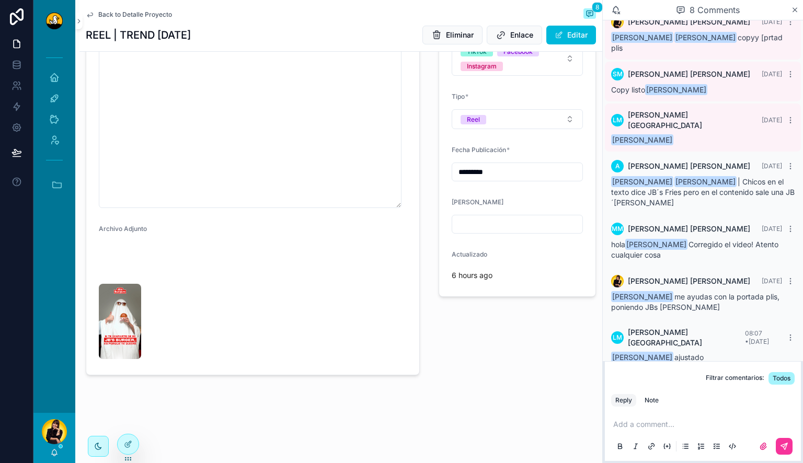
click at [133, 14] on span "Back to Detalle Proyecto" at bounding box center [135, 14] width 74 height 8
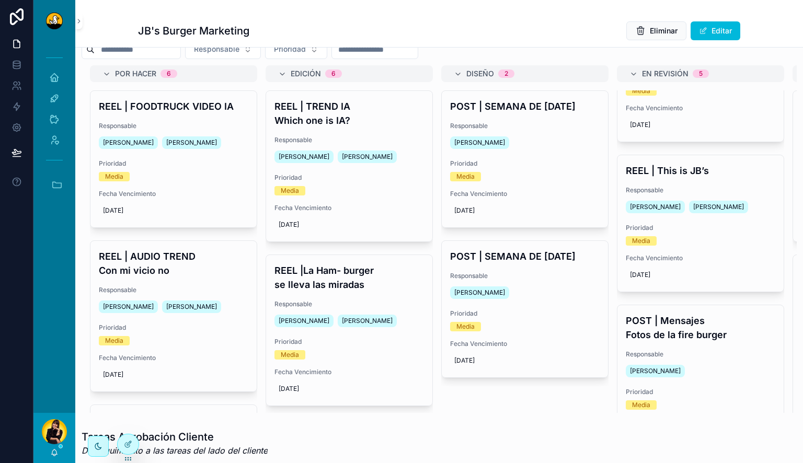
scroll to position [507, 0]
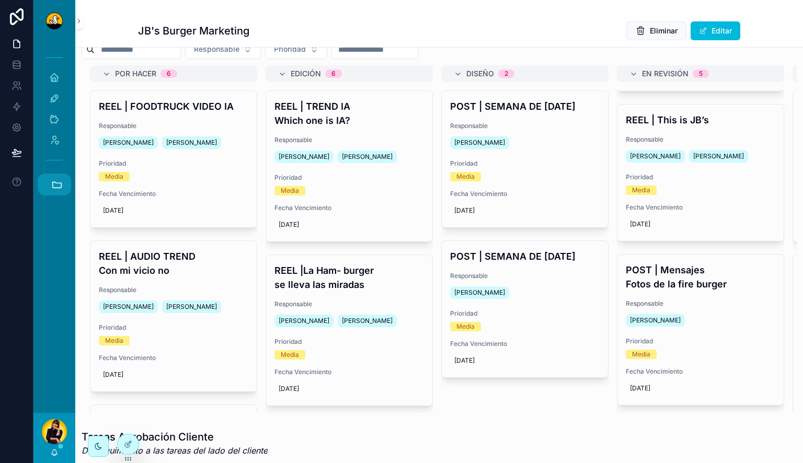
click at [60, 189] on icon "scrollable content" at bounding box center [56, 184] width 11 height 11
click at [53, 264] on span "H" at bounding box center [53, 268] width 11 height 11
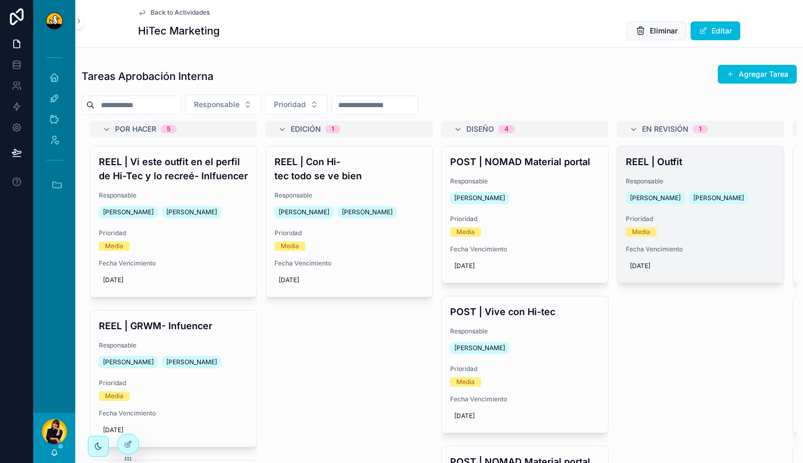
click at [725, 256] on div "Fecha Vencimiento [DATE]" at bounding box center [700, 259] width 149 height 29
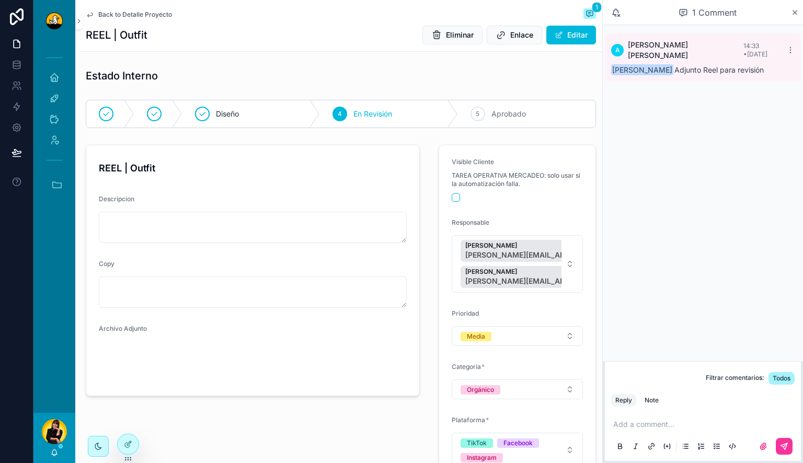
scroll to position [141, 0]
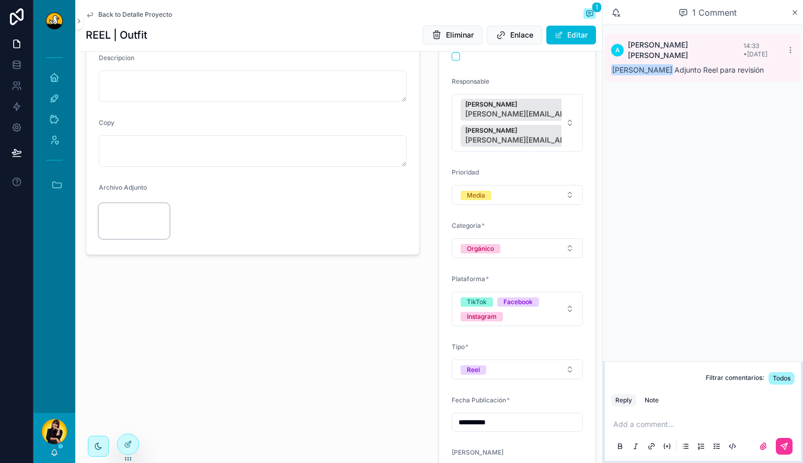
click at [138, 239] on video "scrollable content" at bounding box center [134, 221] width 71 height 36
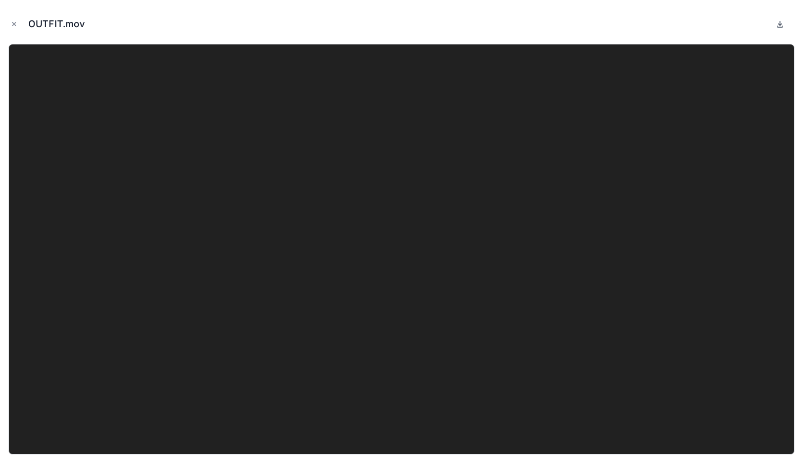
click at [783, 26] on icon at bounding box center [780, 24] width 8 height 8
click at [13, 22] on icon "Close modal" at bounding box center [13, 23] width 7 height 7
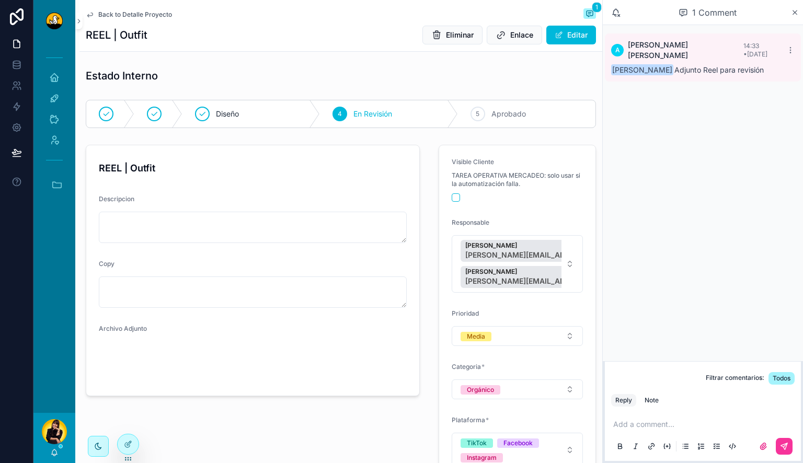
click at [675, 425] on p "scrollable content" at bounding box center [704, 424] width 183 height 10
click at [659, 396] on div "Note" at bounding box center [651, 400] width 14 height 8
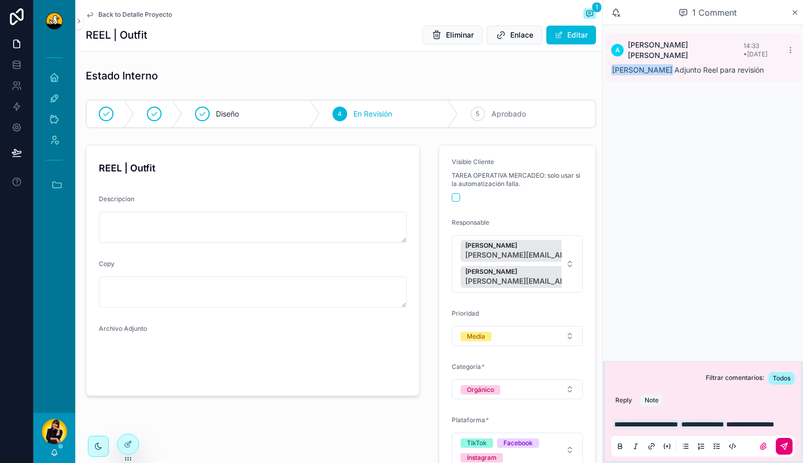
click at [785, 445] on icon "scrollable content" at bounding box center [785, 445] width 4 height 4
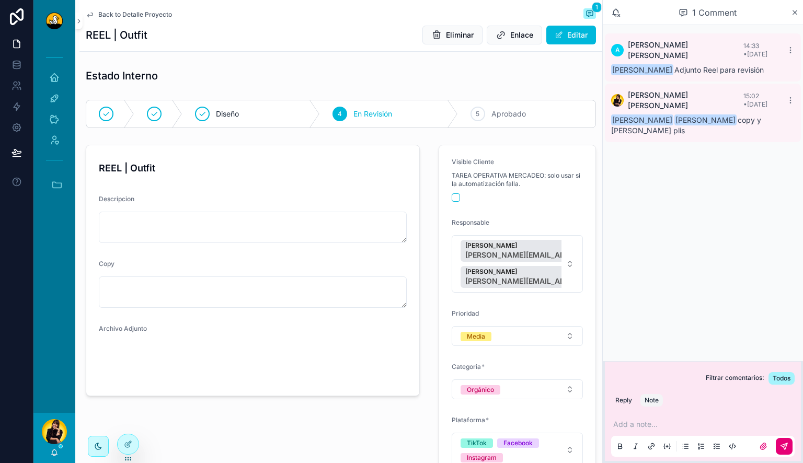
click at [148, 16] on span "Back to Detalle Proyecto" at bounding box center [135, 14] width 74 height 8
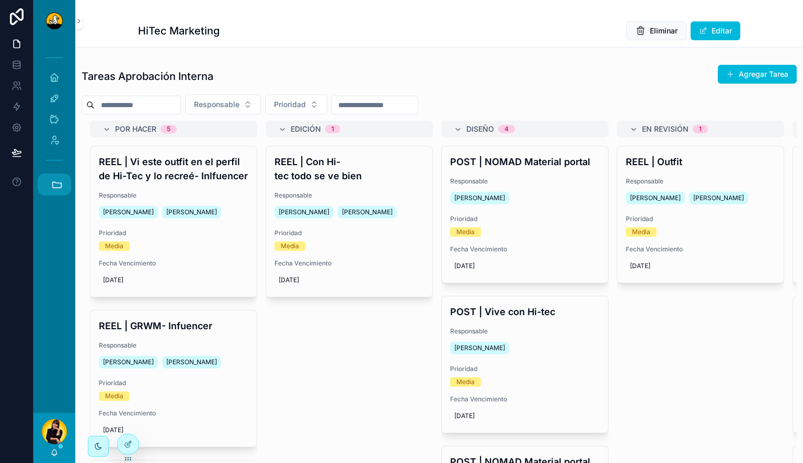
click at [51, 188] on icon "scrollable content" at bounding box center [56, 184] width 11 height 11
click at [53, 299] on span "PL" at bounding box center [53, 297] width 11 height 11
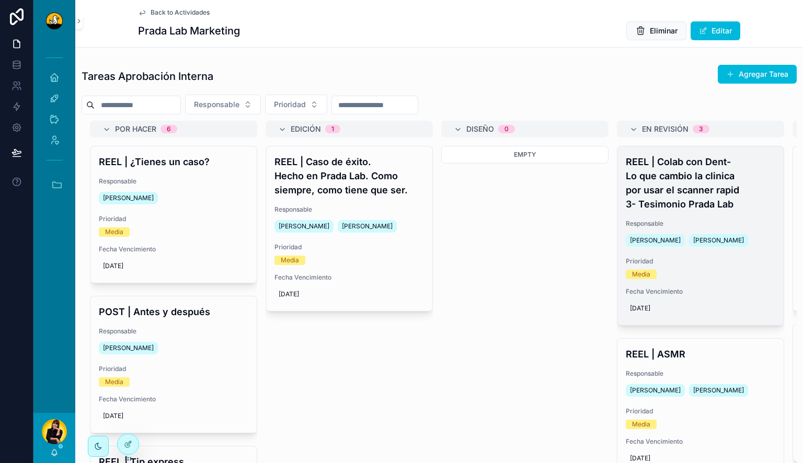
click at [714, 212] on div "REEL | Colab con Dent- Lo que cambio la clinica por usar el scanner rapid 3- Te…" at bounding box center [700, 235] width 166 height 179
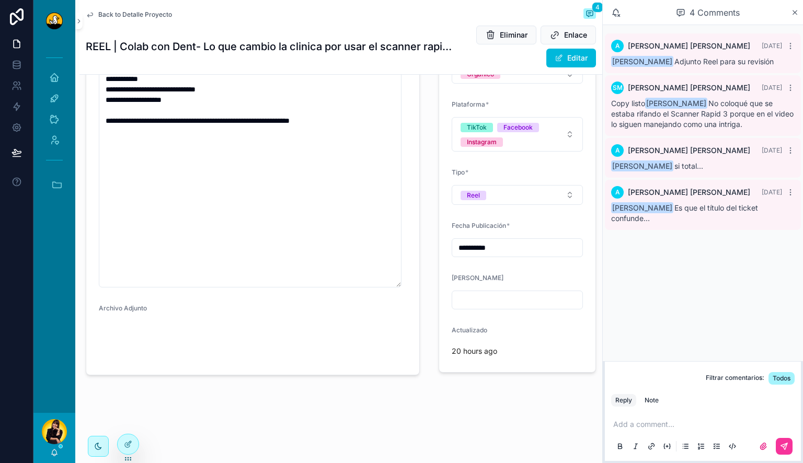
scroll to position [426, 0]
click at [170, 292] on form "**********" at bounding box center [252, 102] width 333 height 545
click at [146, 324] on video "scrollable content" at bounding box center [134, 342] width 71 height 36
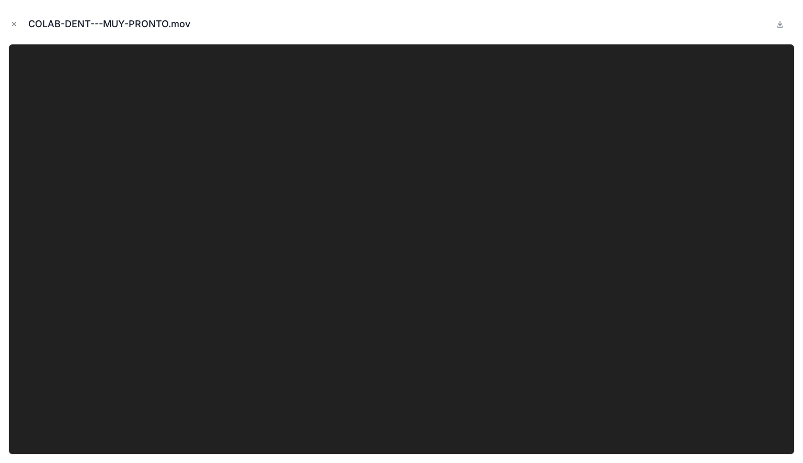
scroll to position [426, 0]
click at [779, 24] on icon at bounding box center [780, 25] width 4 height 2
click at [17, 24] on icon "Close modal" at bounding box center [13, 23] width 7 height 7
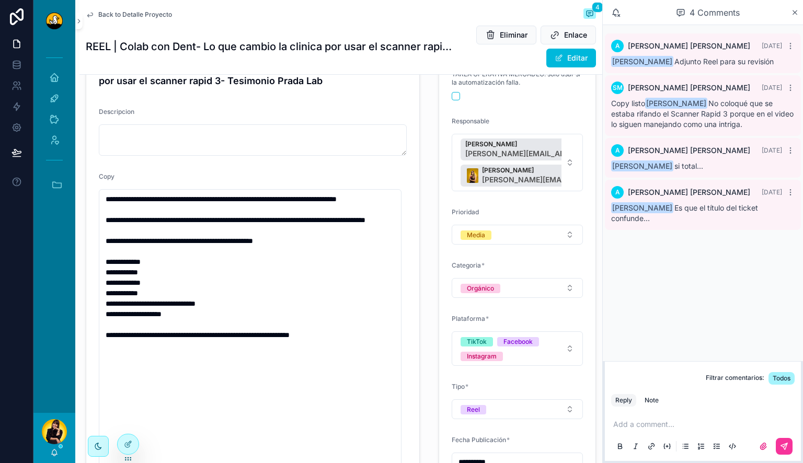
scroll to position [135, 0]
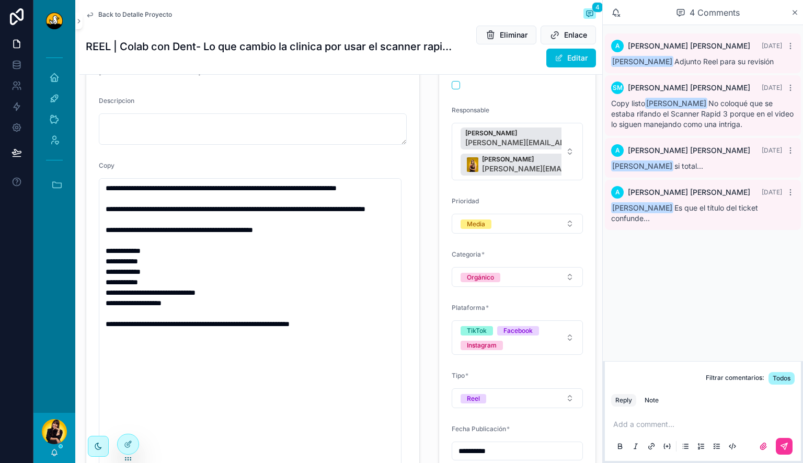
click at [440, 17] on div "Back to Detalle Proyecto 4" at bounding box center [341, 14] width 510 height 13
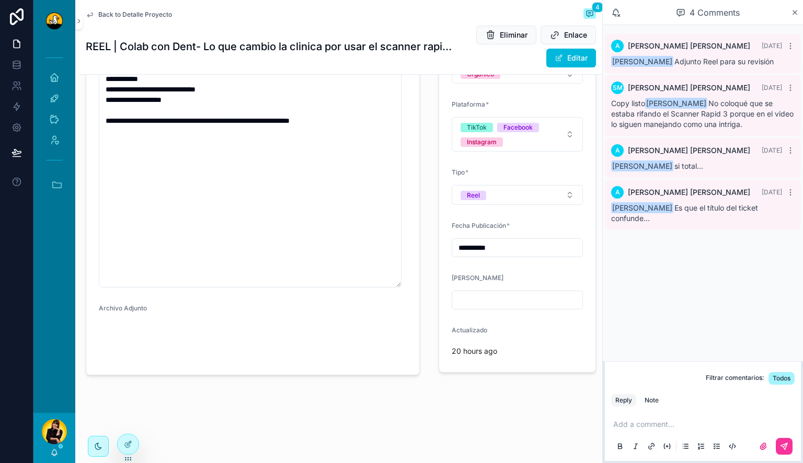
scroll to position [338, 0]
click at [678, 426] on p "scrollable content" at bounding box center [704, 424] width 183 height 10
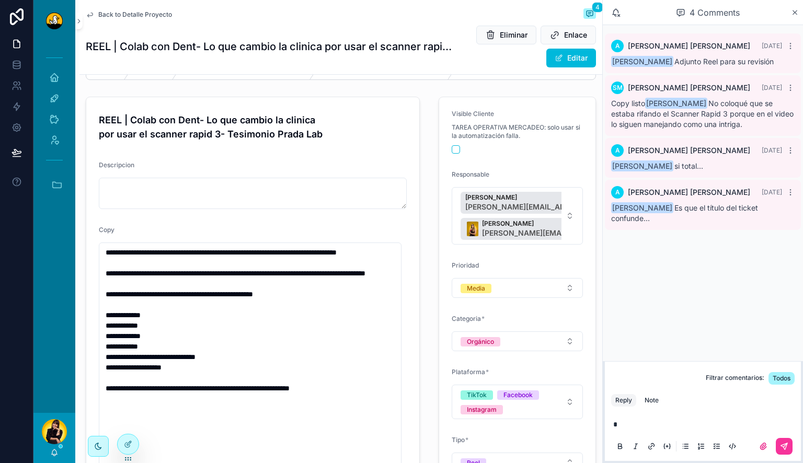
scroll to position [0, 0]
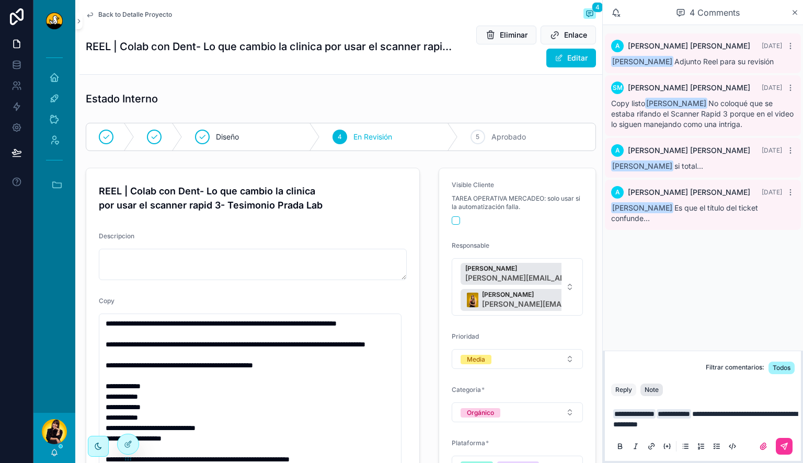
click at [656, 385] on button "Note" at bounding box center [651, 390] width 22 height 13
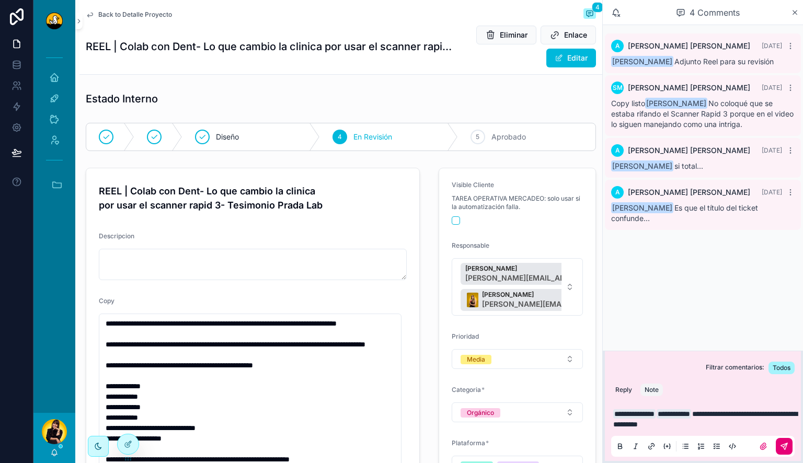
click at [787, 442] on icon "scrollable content" at bounding box center [784, 446] width 8 height 8
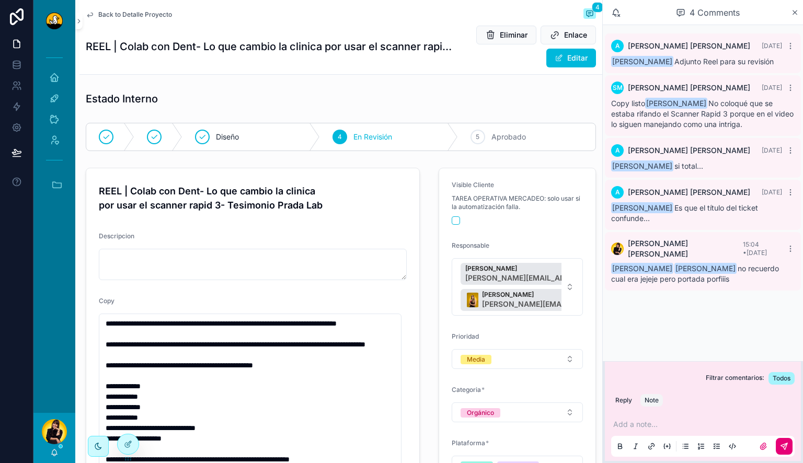
click at [141, 12] on span "Back to Detalle Proyecto" at bounding box center [135, 14] width 74 height 8
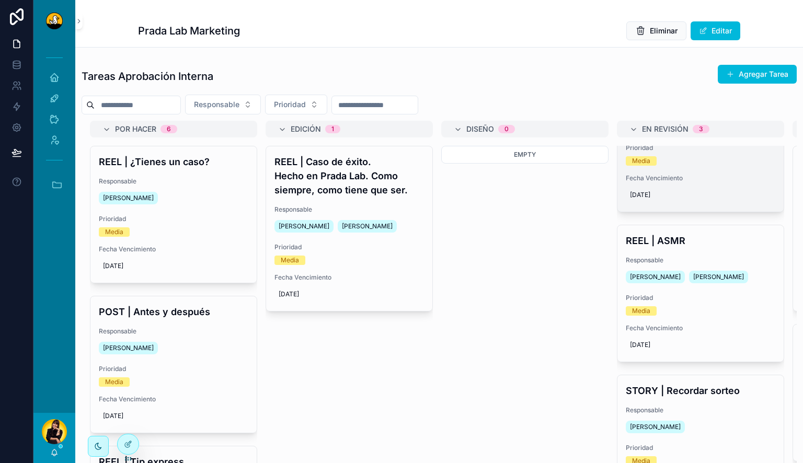
scroll to position [115, 0]
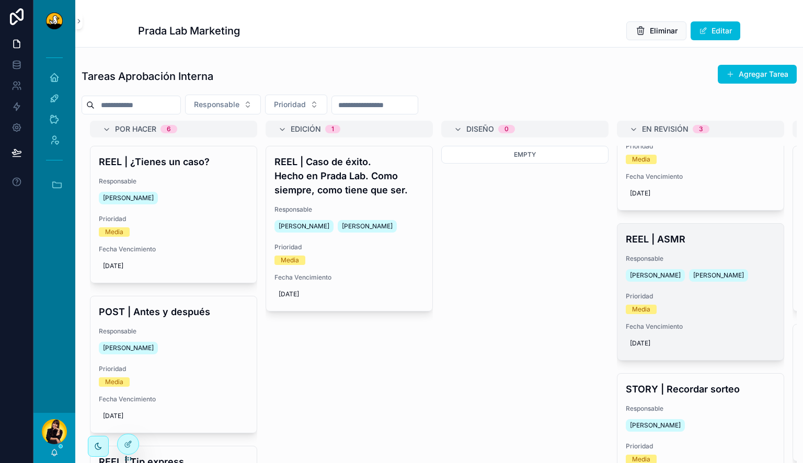
click at [730, 324] on span "Fecha Vencimiento" at bounding box center [700, 326] width 149 height 8
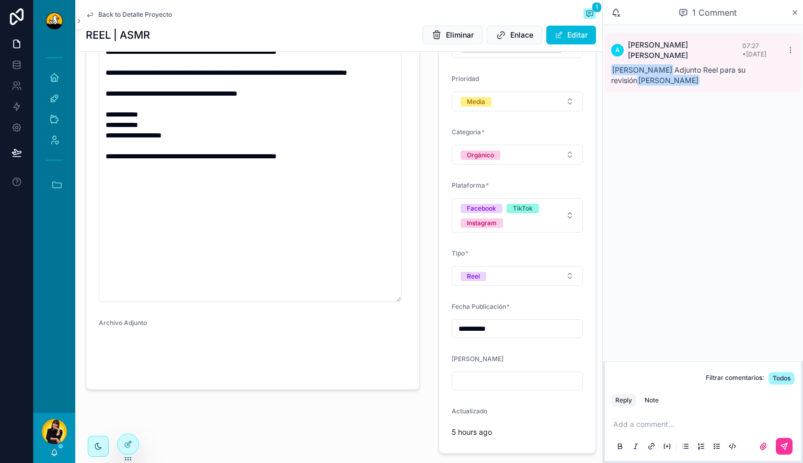
scroll to position [311, 0]
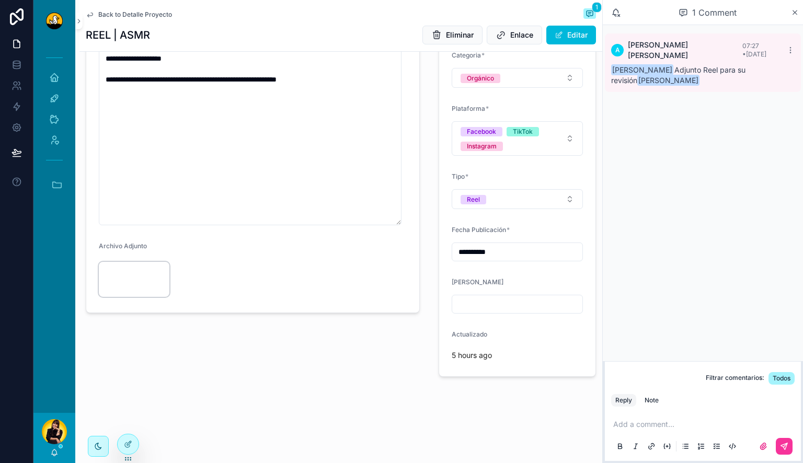
click at [132, 290] on video "scrollable content" at bounding box center [134, 280] width 71 height 36
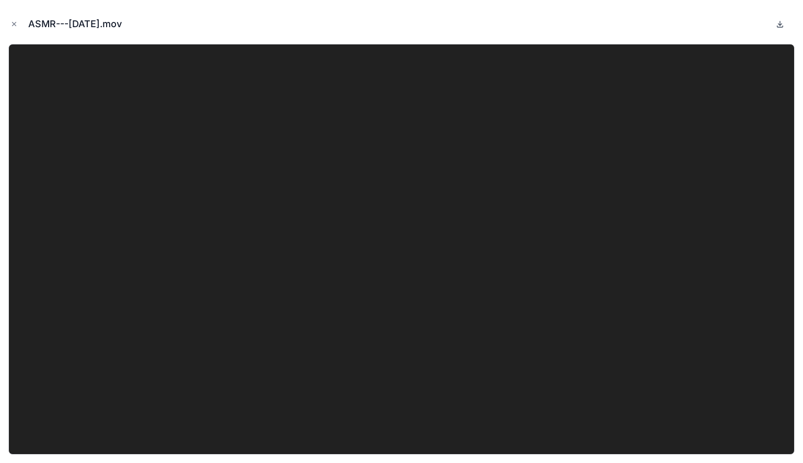
click at [781, 27] on icon at bounding box center [780, 24] width 8 height 8
click at [17, 21] on icon "Close modal" at bounding box center [13, 23] width 7 height 7
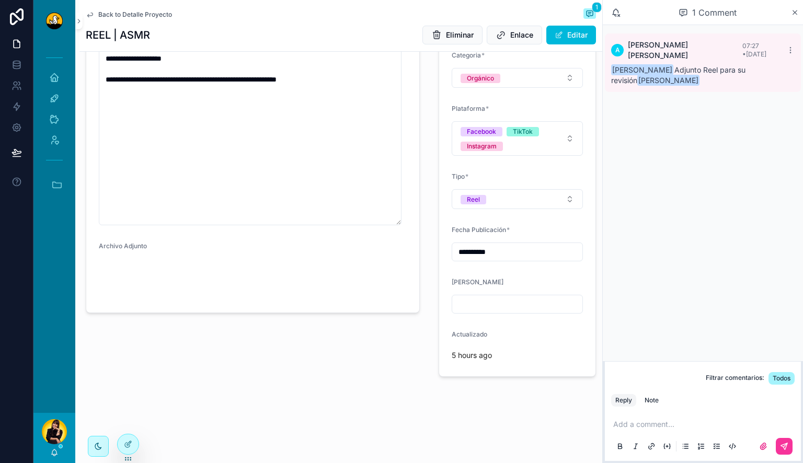
click at [682, 424] on p "scrollable content" at bounding box center [704, 424] width 183 height 10
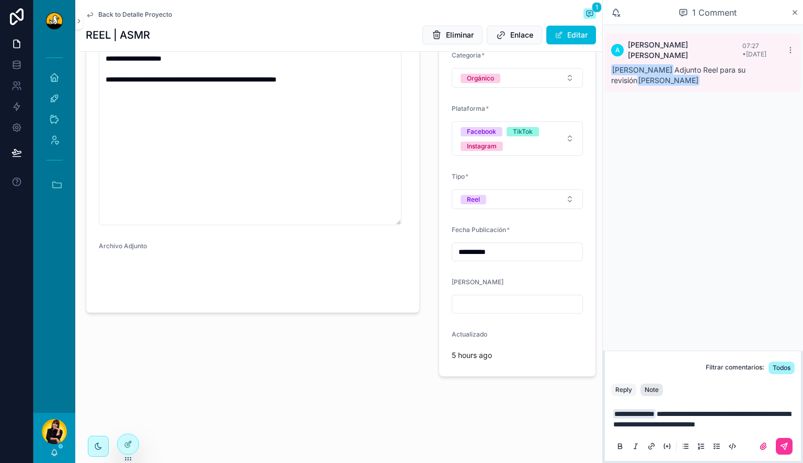
click at [649, 389] on div "Note" at bounding box center [651, 390] width 14 height 8
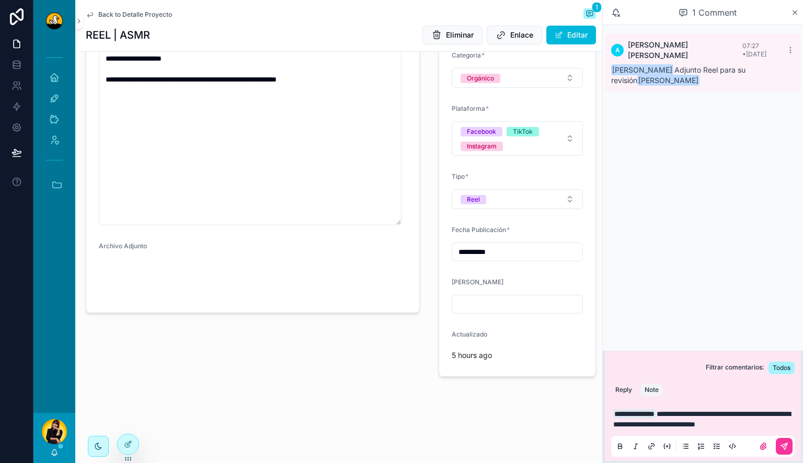
click at [790, 424] on span "**********" at bounding box center [701, 419] width 177 height 18
click at [784, 442] on button "scrollable content" at bounding box center [784, 446] width 17 height 17
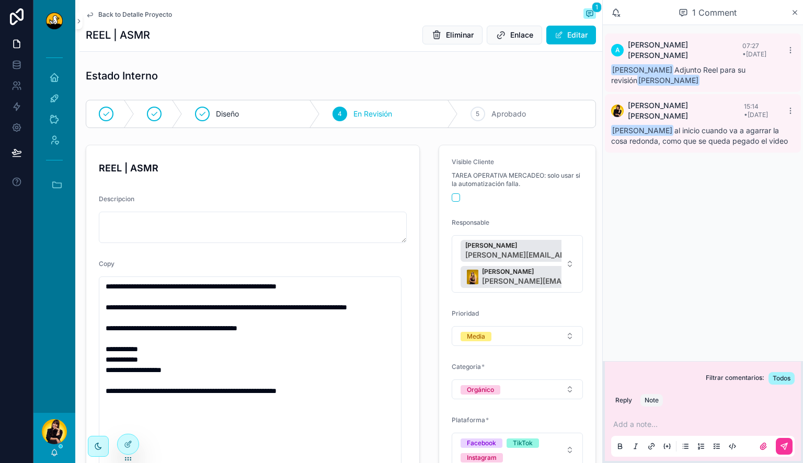
click at [137, 14] on span "Back to Detalle Proyecto" at bounding box center [135, 14] width 74 height 8
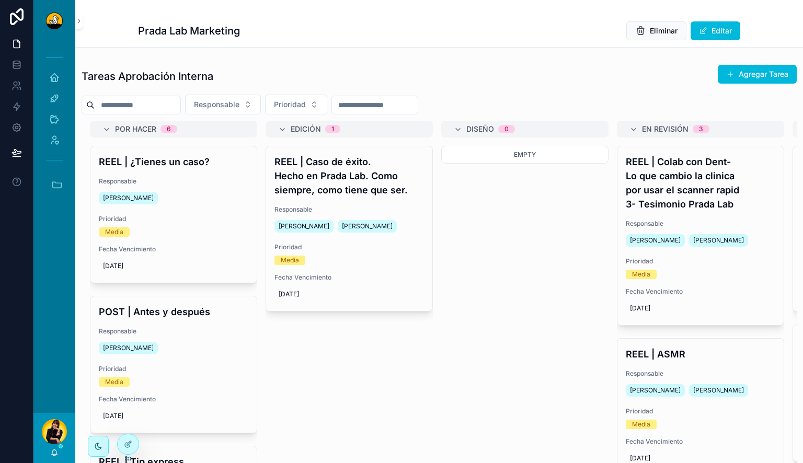
click at [500, 378] on div "Por Hacer 6 REEL | ¿Tienes un caso? Responsable Alvaro De Armas Prioridad Media…" at bounding box center [439, 295] width 715 height 348
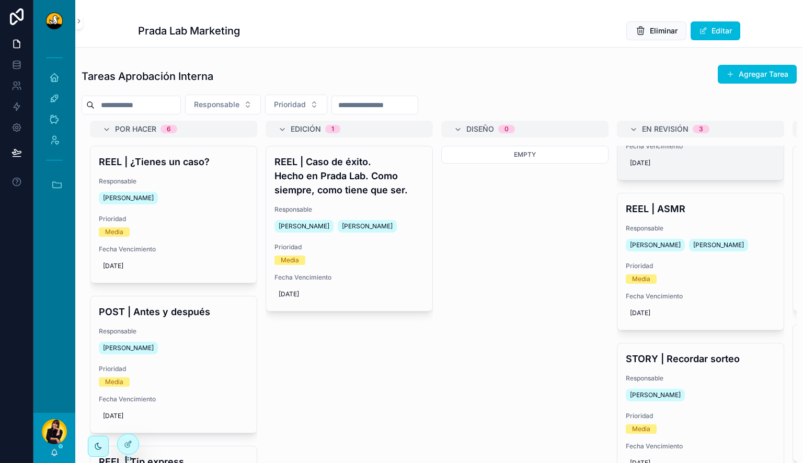
scroll to position [165, 0]
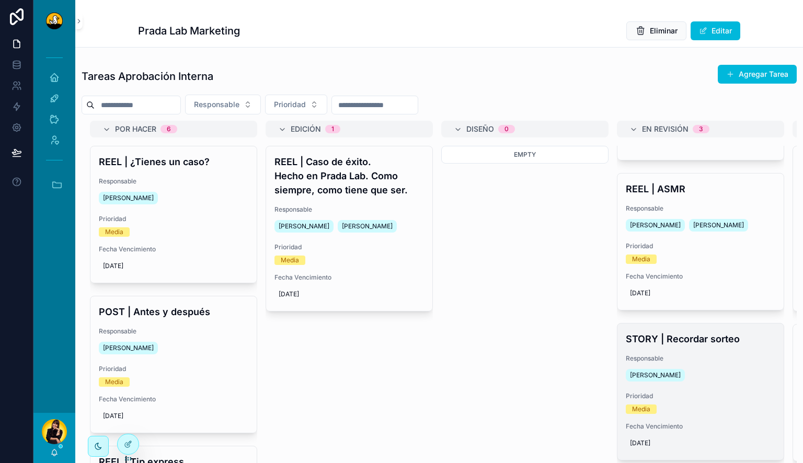
click at [724, 377] on div "Barbara Argotte" at bounding box center [700, 375] width 149 height 17
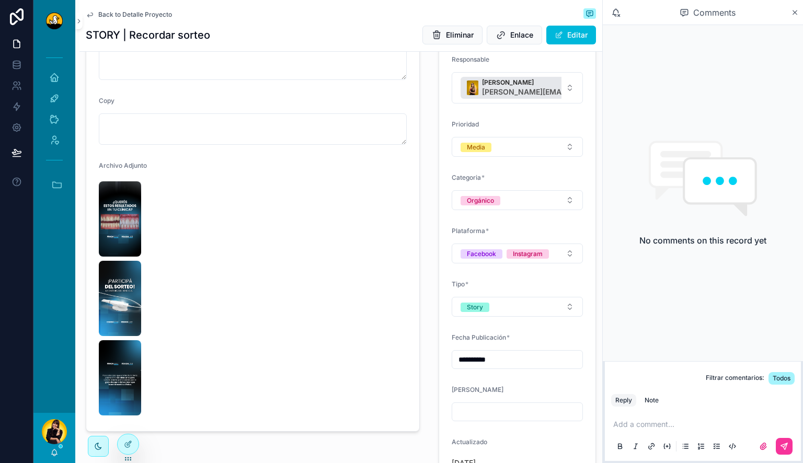
scroll to position [196, 0]
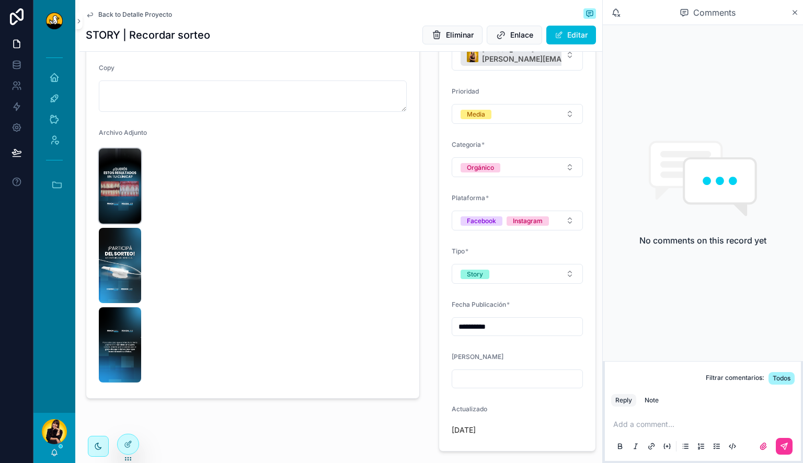
click at [118, 189] on img "scrollable content" at bounding box center [120, 185] width 42 height 75
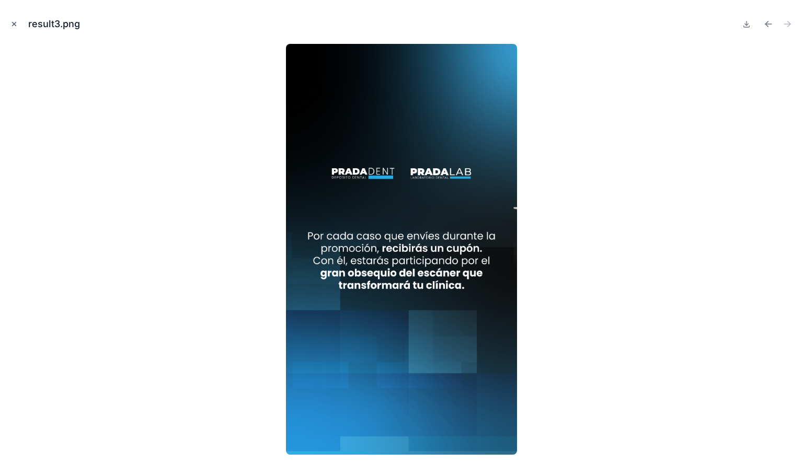
click at [15, 25] on icon "Close modal" at bounding box center [15, 24] width 4 height 4
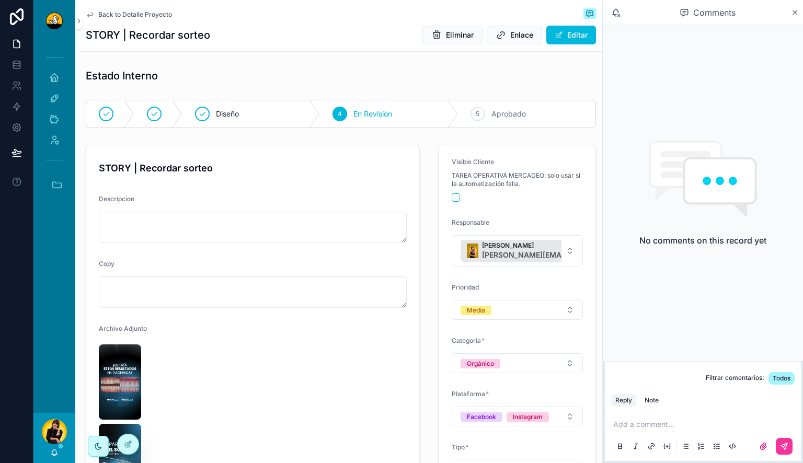
click at [480, 111] on div "5 Aprobado" at bounding box center [526, 113] width 137 height 27
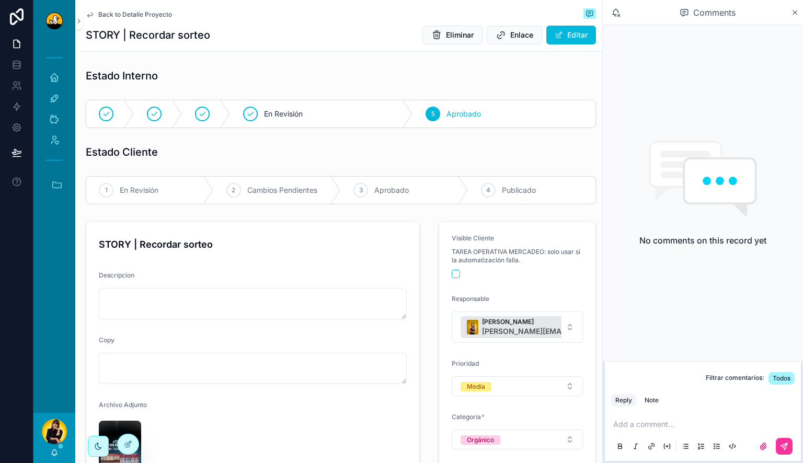
click at [145, 14] on span "Back to Detalle Proyecto" at bounding box center [135, 14] width 74 height 8
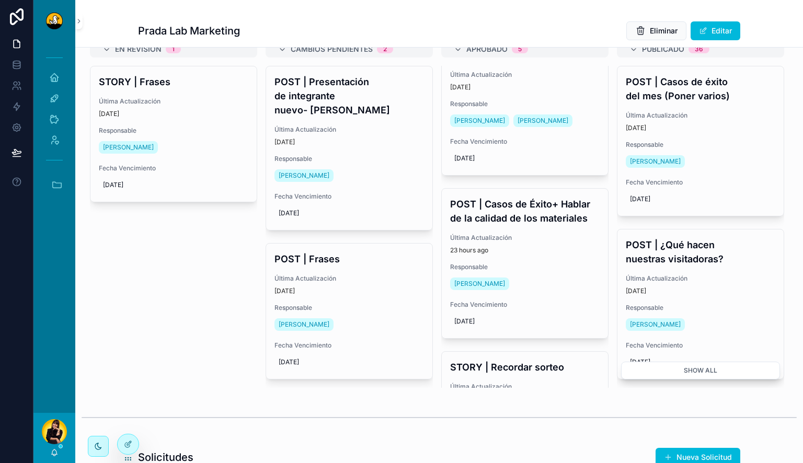
scroll to position [458, 0]
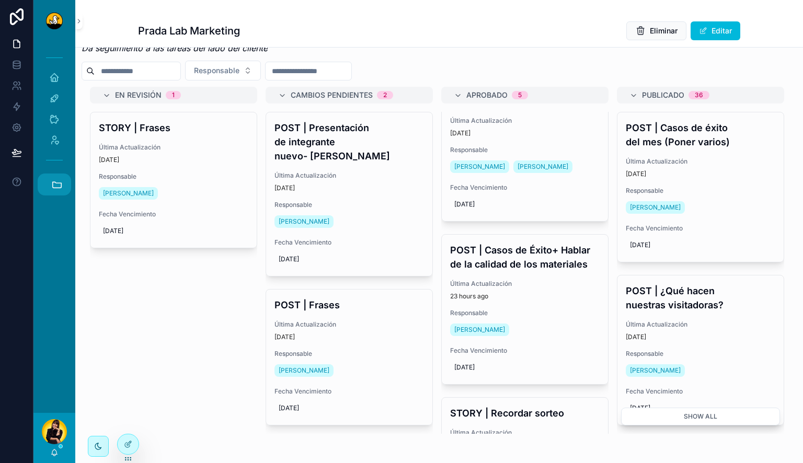
drag, startPoint x: 66, startPoint y: 190, endPoint x: 61, endPoint y: 193, distance: 5.7
click at [61, 193] on button "Accesos rápidos" at bounding box center [54, 185] width 33 height 22
click at [59, 319] on link "PD Prada Dent" at bounding box center [57, 326] width 28 height 22
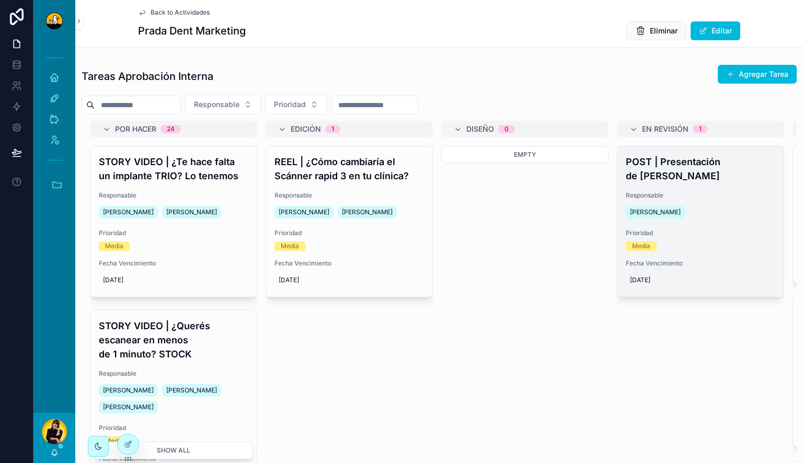
click at [691, 188] on div "POST | Presentación de Stephanie Responsable Damari Magro Prioridad Media Fecha…" at bounding box center [700, 221] width 166 height 151
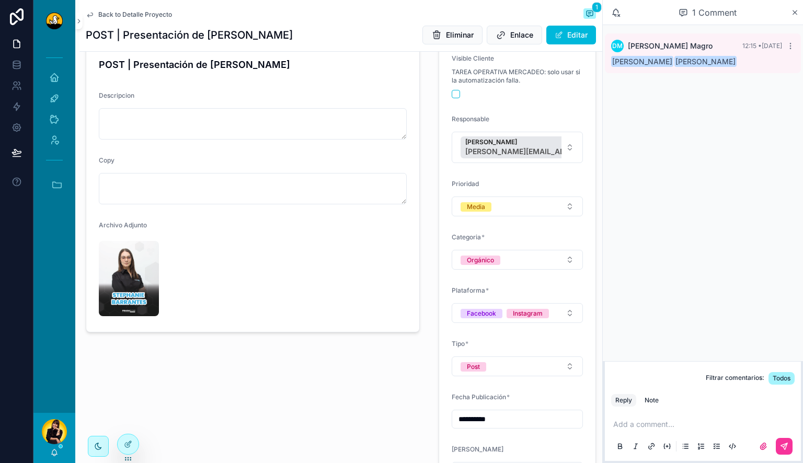
scroll to position [106, 0]
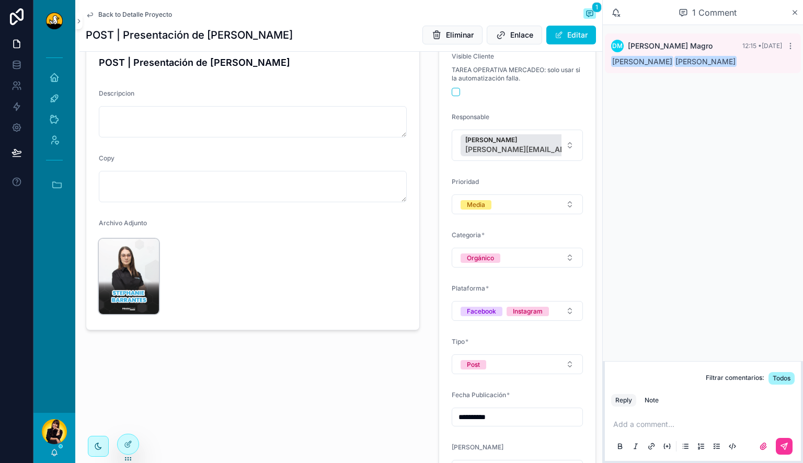
click at [147, 282] on img "scrollable content" at bounding box center [129, 276] width 60 height 75
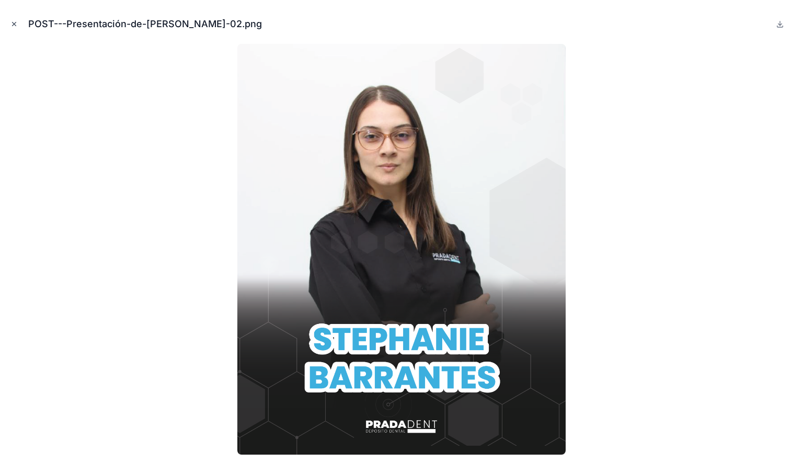
click at [14, 25] on icon "Close modal" at bounding box center [13, 23] width 7 height 7
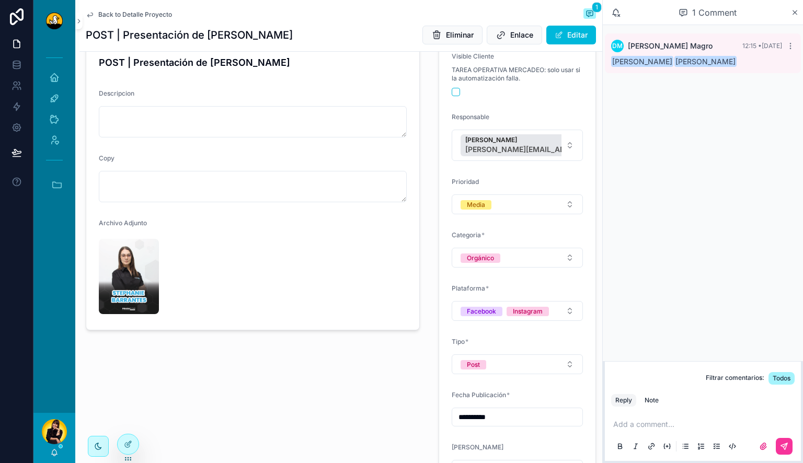
click at [644, 422] on p "scrollable content" at bounding box center [704, 424] width 183 height 10
click at [646, 408] on div "Reply Note" at bounding box center [703, 400] width 196 height 17
click at [653, 400] on div "Note" at bounding box center [651, 400] width 14 height 8
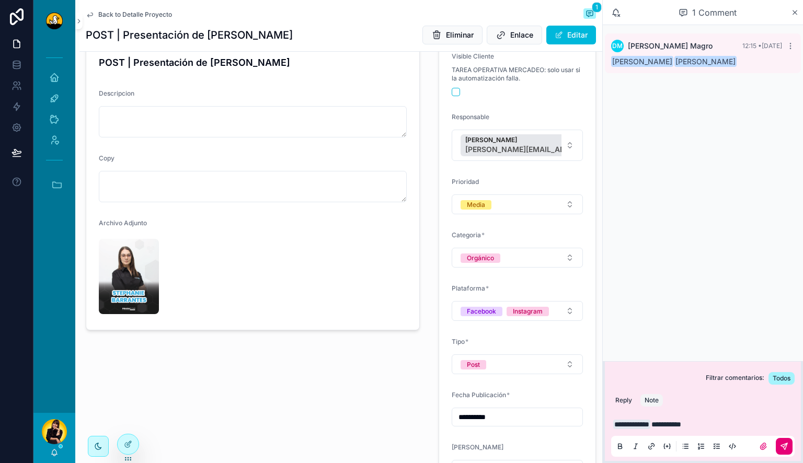
click at [786, 443] on icon "scrollable content" at bounding box center [784, 446] width 8 height 8
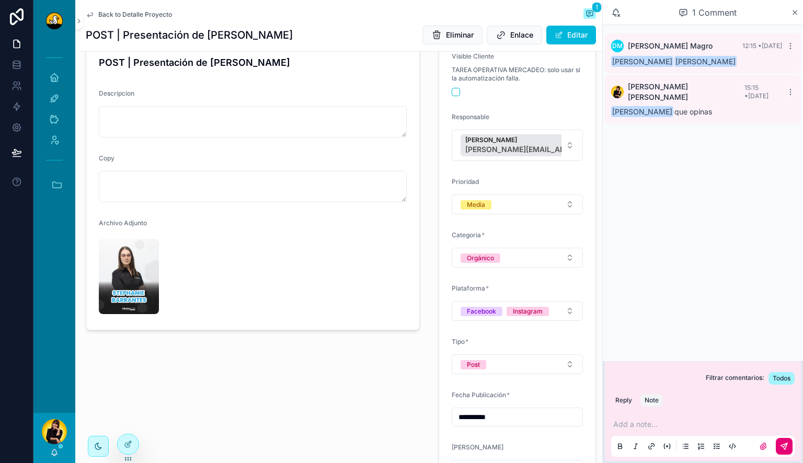
click at [144, 14] on span "Back to Detalle Proyecto" at bounding box center [135, 14] width 74 height 8
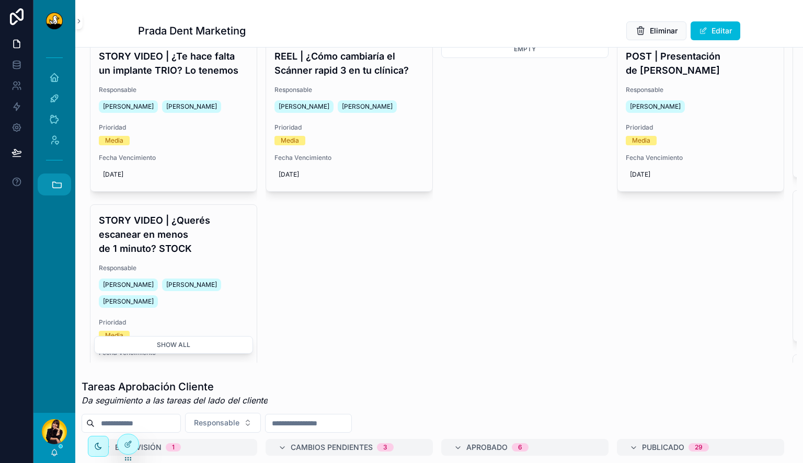
click at [53, 186] on icon "scrollable content" at bounding box center [56, 184] width 11 height 11
click at [54, 353] on span "DD" at bounding box center [53, 353] width 11 height 11
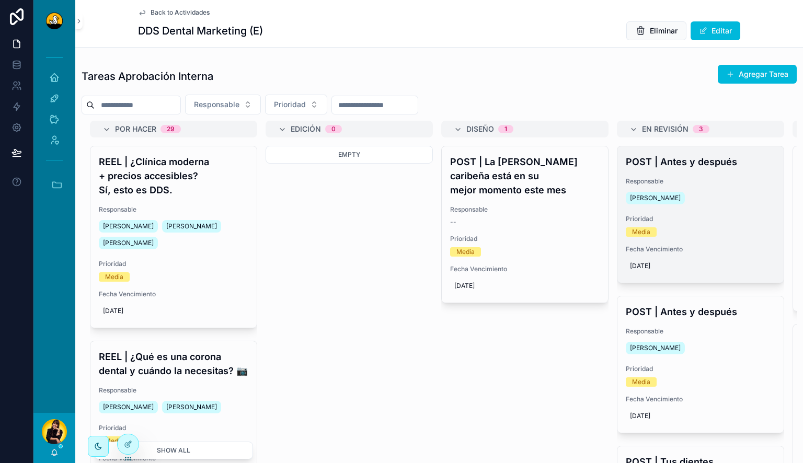
click at [714, 213] on div "POST | Antes y después Responsable [PERSON_NAME] Prioridad Media Fecha Vencimie…" at bounding box center [700, 214] width 166 height 136
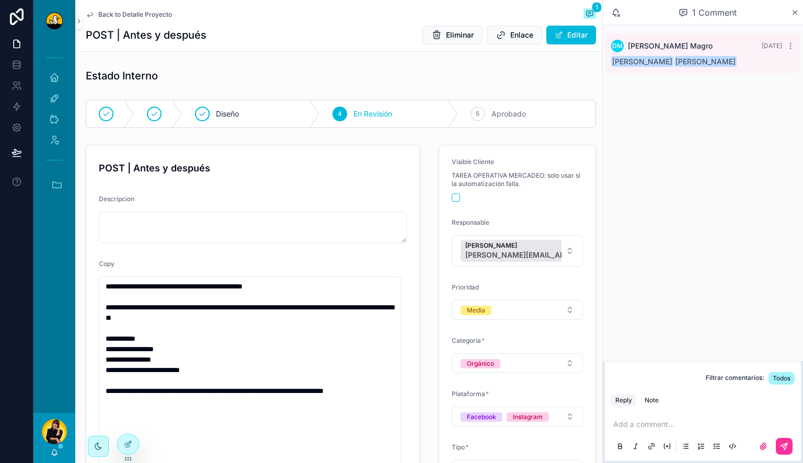
scroll to position [228, 0]
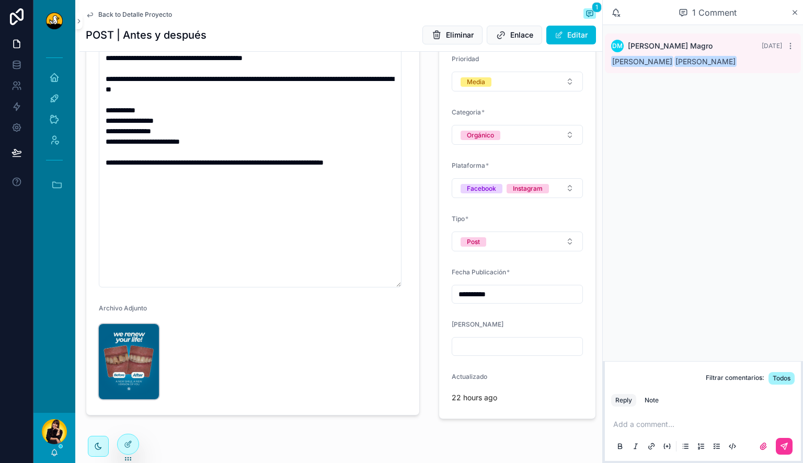
click at [119, 367] on img "scrollable content" at bounding box center [129, 361] width 60 height 75
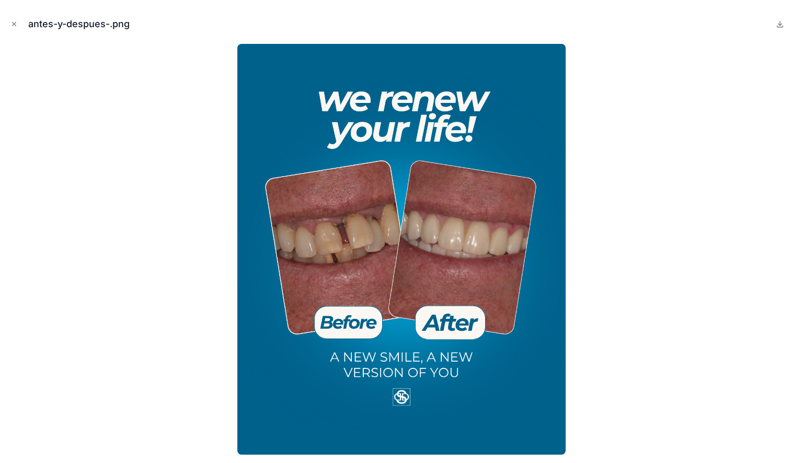
drag, startPoint x: 10, startPoint y: 22, endPoint x: 234, endPoint y: 17, distance: 224.3
click at [284, 20] on div "antes-y-despues-.png" at bounding box center [401, 23] width 786 height 31
click at [14, 24] on icon "Close modal" at bounding box center [15, 24] width 4 height 4
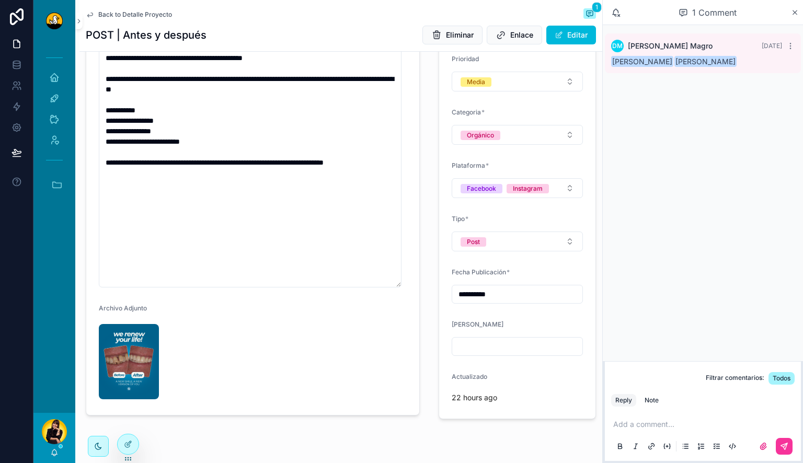
scroll to position [151, 0]
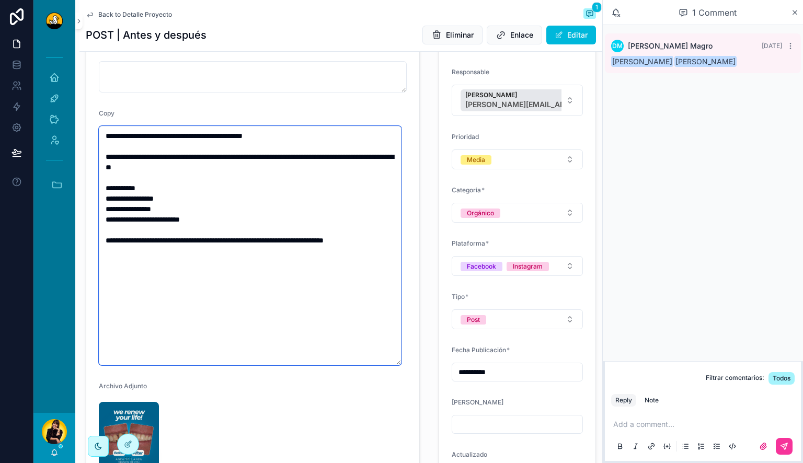
click at [151, 132] on textarea "**********" at bounding box center [250, 245] width 303 height 239
paste textarea "*******"
type textarea "**********"
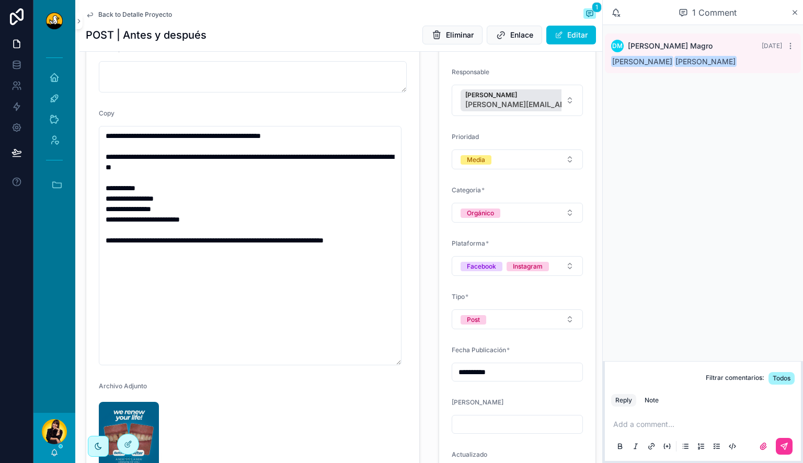
click at [695, 426] on p "scrollable content" at bounding box center [704, 424] width 183 height 10
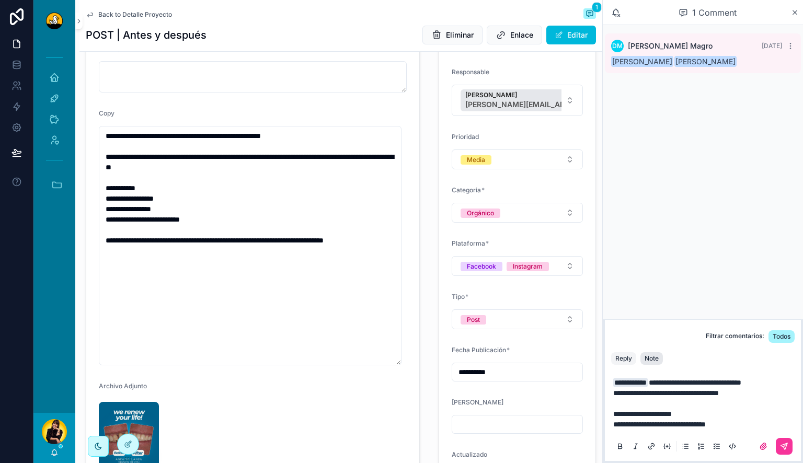
click at [649, 357] on div "Note" at bounding box center [651, 358] width 14 height 8
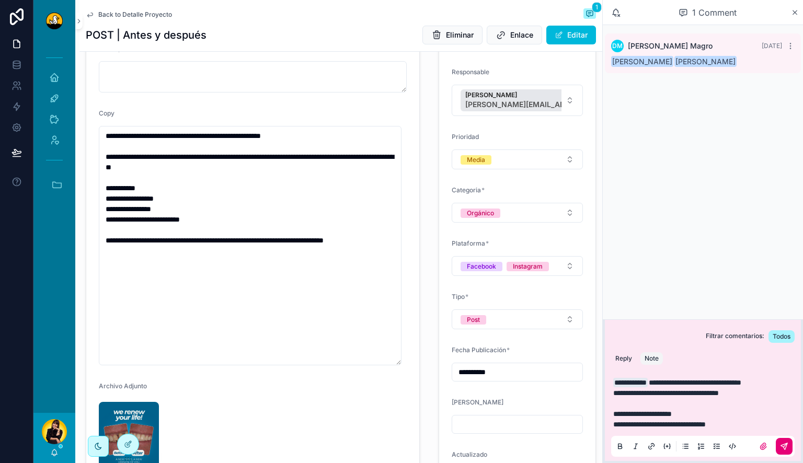
click at [788, 446] on icon "scrollable content" at bounding box center [784, 446] width 8 height 8
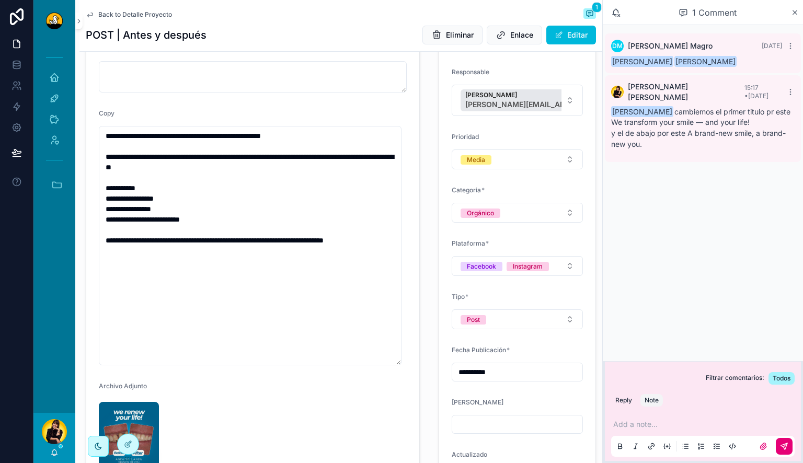
click at [115, 13] on span "Back to Detalle Proyecto" at bounding box center [135, 14] width 74 height 8
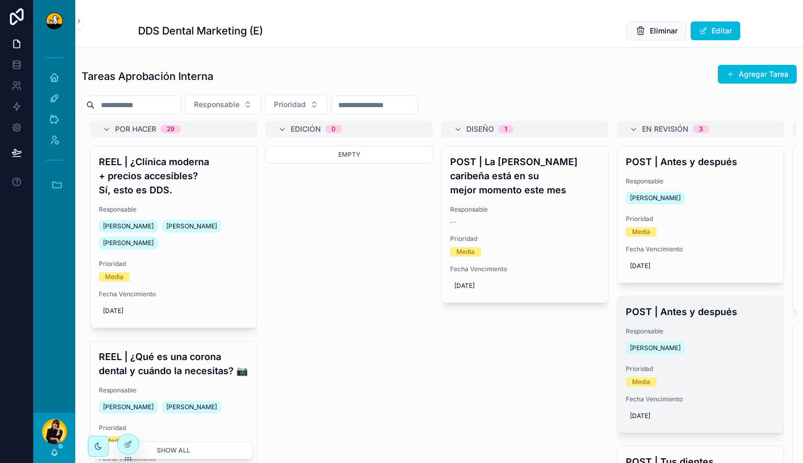
click at [730, 358] on div "POST | Antes y después Responsable Damari Magro Prioridad Media Fecha Vencimien…" at bounding box center [700, 364] width 166 height 136
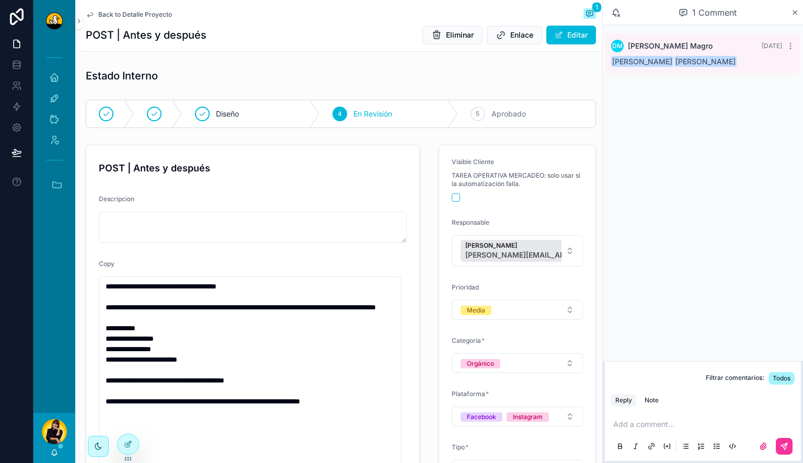
click at [512, 112] on span "Aprobado" at bounding box center [508, 114] width 34 height 10
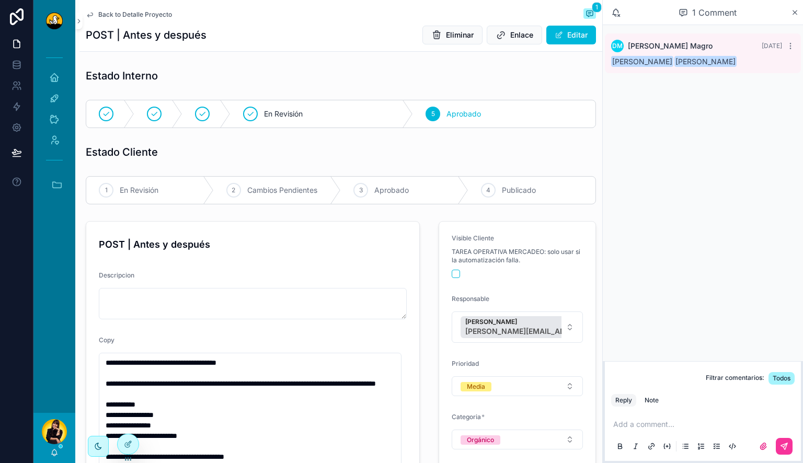
click at [143, 8] on div "Back to Detalle Proyecto 1 POST | Antes y después Eliminar Enlace Editar" at bounding box center [341, 25] width 510 height 51
click at [142, 18] on span "Back to Detalle Proyecto" at bounding box center [135, 14] width 74 height 8
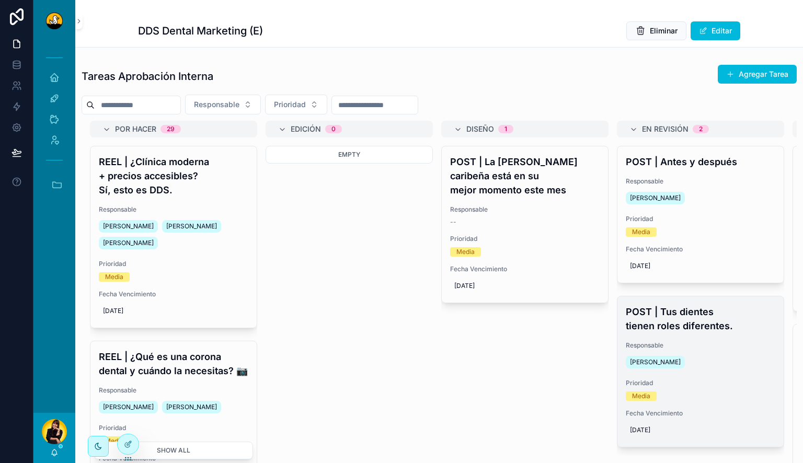
click at [719, 347] on span "Responsable" at bounding box center [700, 345] width 149 height 8
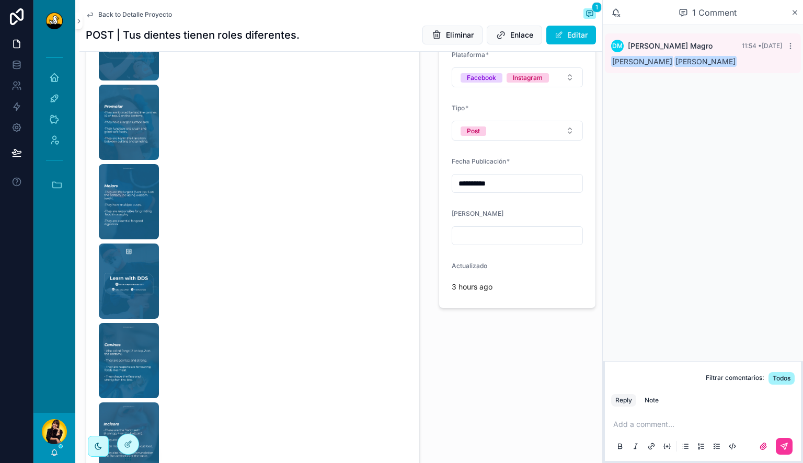
scroll to position [189, 0]
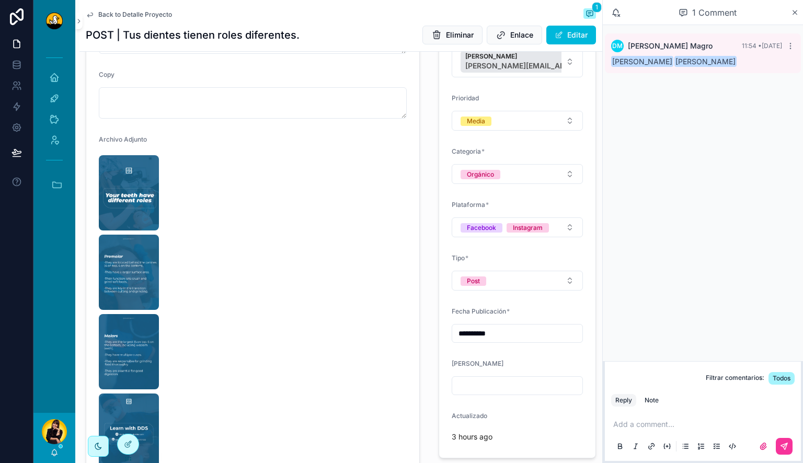
click at [119, 13] on span "Back to Detalle Proyecto" at bounding box center [135, 14] width 74 height 8
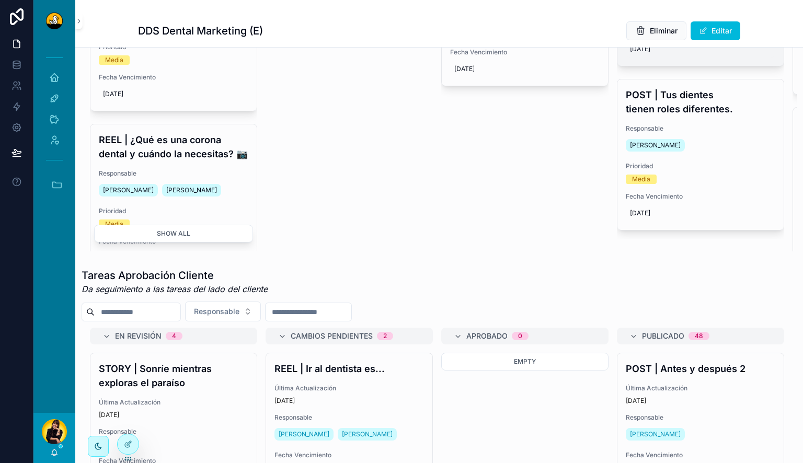
scroll to position [264, 0]
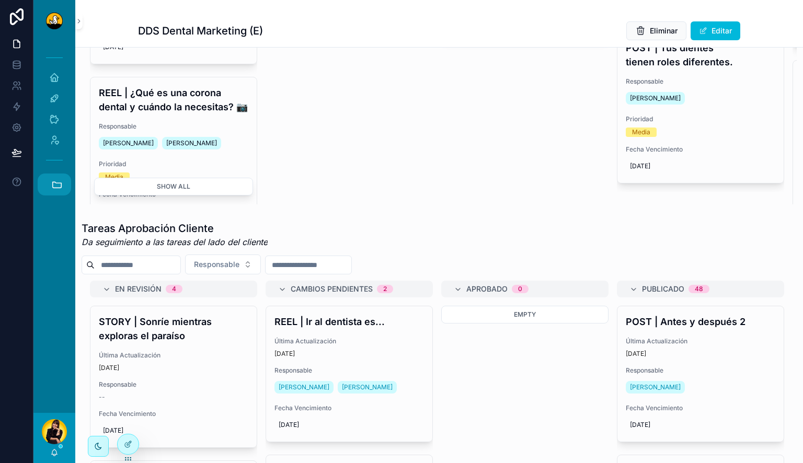
click at [59, 188] on icon "scrollable content" at bounding box center [57, 185] width 9 height 6
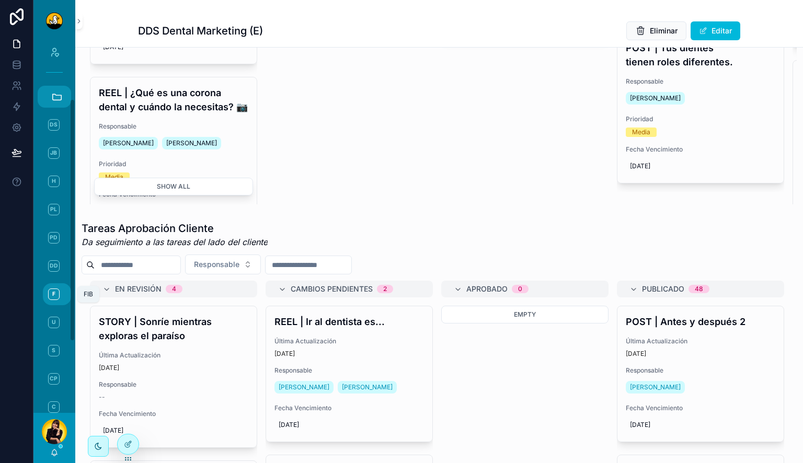
click at [64, 292] on link "F FIB" at bounding box center [57, 294] width 28 height 22
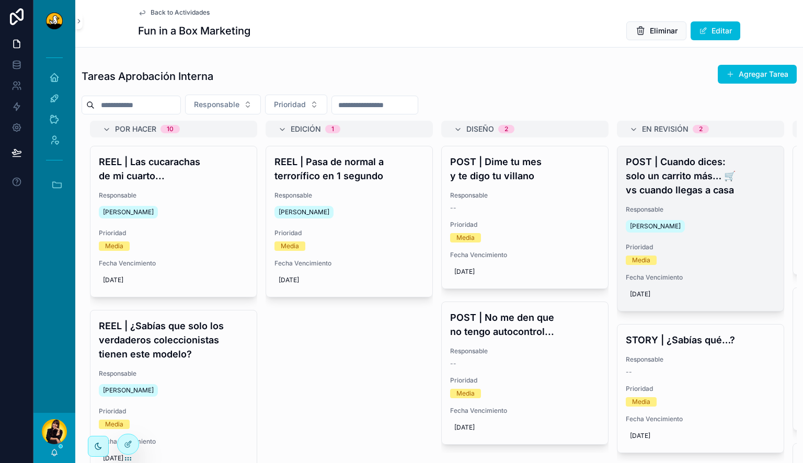
click at [694, 198] on div "POST | Cuando dices: solo un carrito más… 🛒 vs cuando llegas a casa Responsable…" at bounding box center [700, 228] width 166 height 165
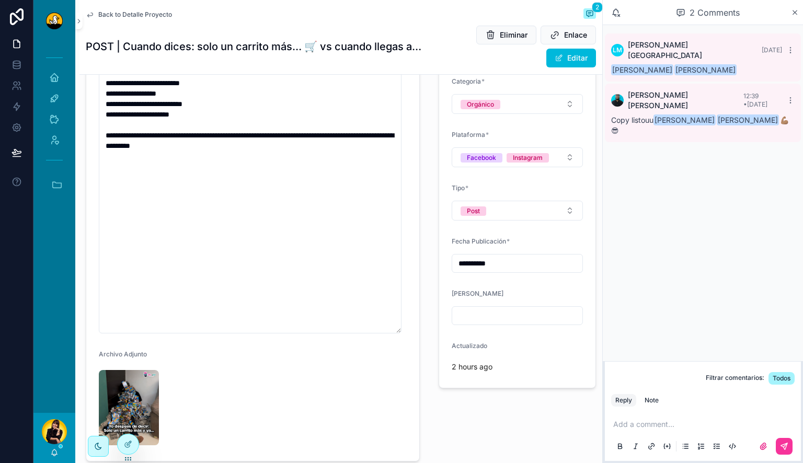
scroll to position [368, 0]
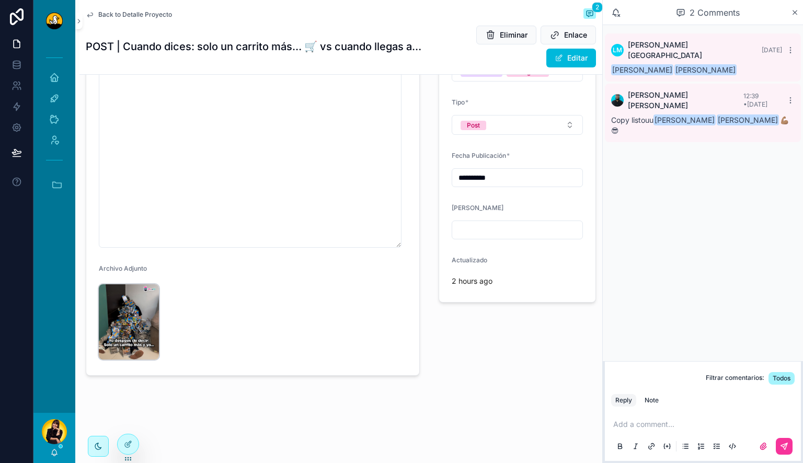
click at [135, 317] on img "scrollable content" at bounding box center [129, 321] width 60 height 75
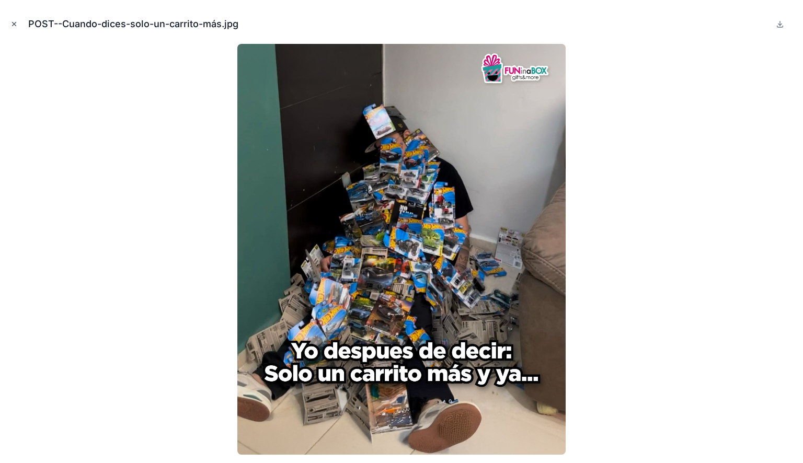
click at [13, 24] on icon "Close modal" at bounding box center [13, 23] width 7 height 7
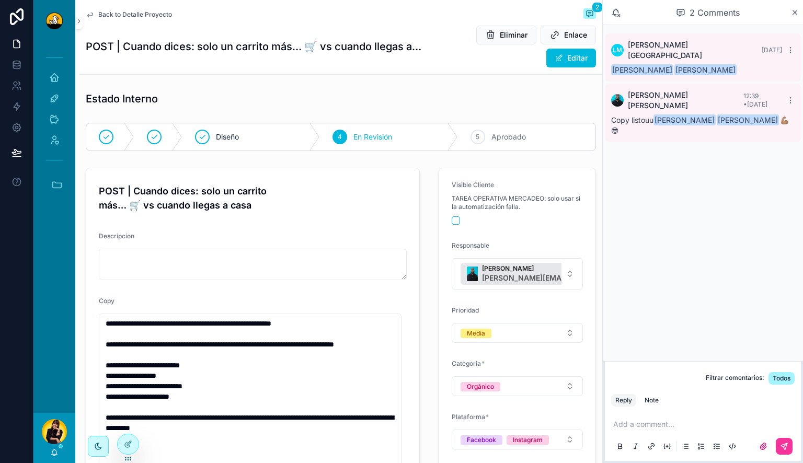
click at [501, 153] on div "Diseño 4 En Revisión 5 Aprobado" at bounding box center [340, 137] width 523 height 37
click at [508, 138] on span "Aprobado" at bounding box center [508, 137] width 34 height 10
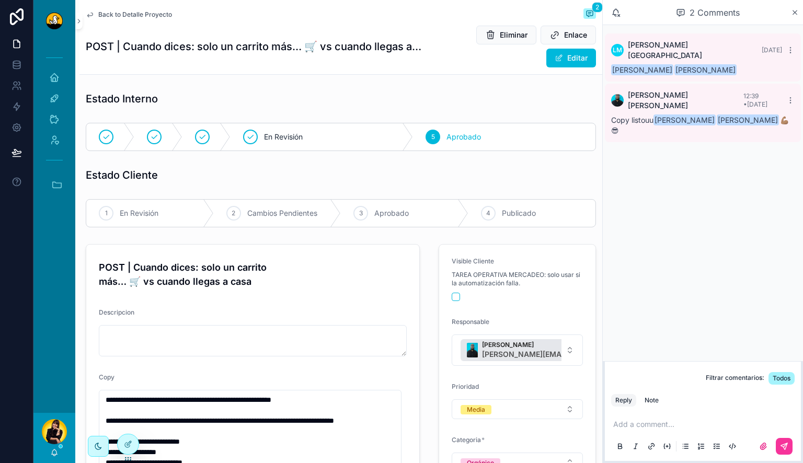
click at [111, 14] on span "Back to Detalle Proyecto" at bounding box center [135, 14] width 74 height 8
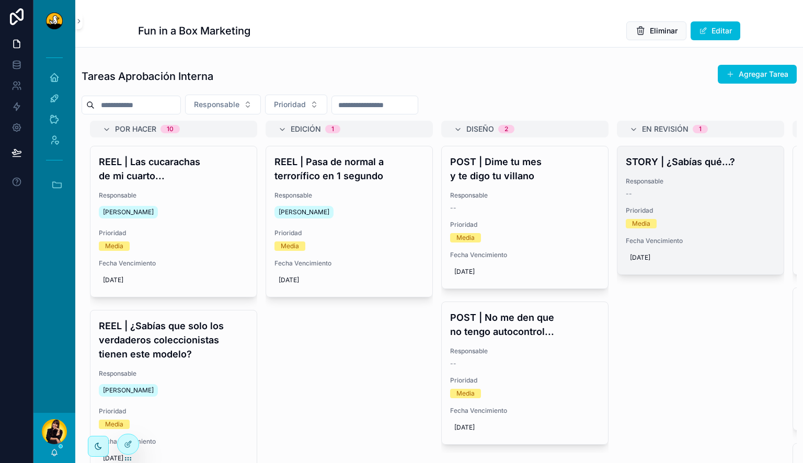
click at [701, 241] on span "Fecha Vencimiento" at bounding box center [700, 241] width 149 height 8
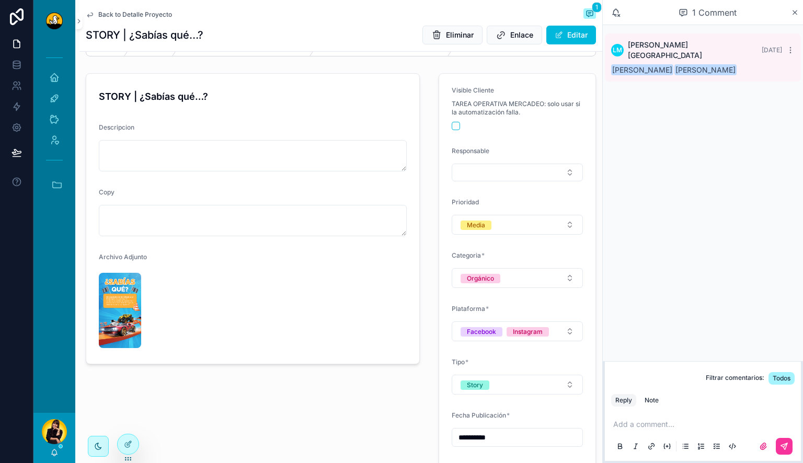
scroll to position [73, 0]
click at [87, 297] on form "STORY | ¿Sabías qué…? Descripcion Copy Archivo Adjunto" at bounding box center [252, 218] width 333 height 290
click at [117, 301] on img "scrollable content" at bounding box center [120, 309] width 42 height 75
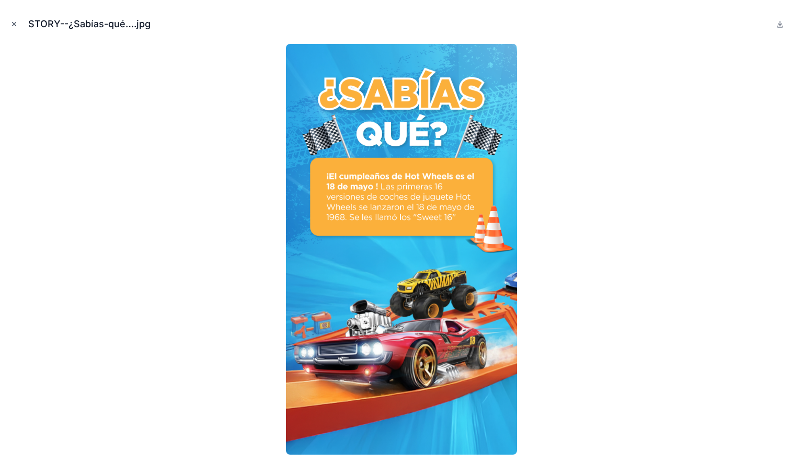
click at [11, 24] on icon "Close modal" at bounding box center [13, 23] width 7 height 7
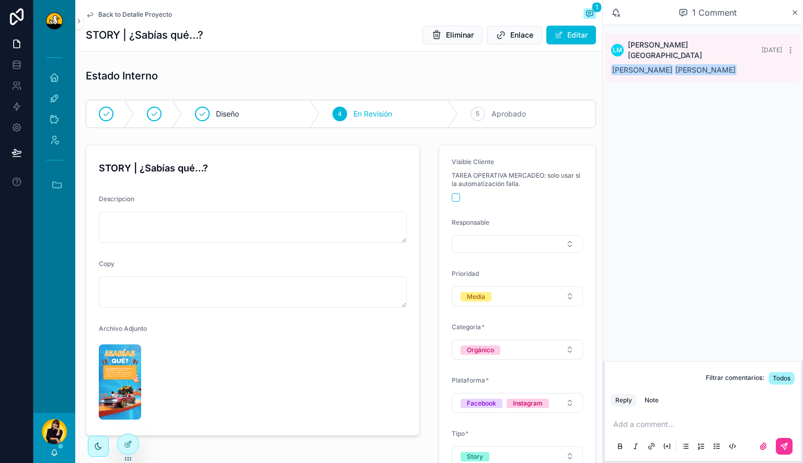
click at [497, 109] on span "Aprobado" at bounding box center [508, 114] width 34 height 10
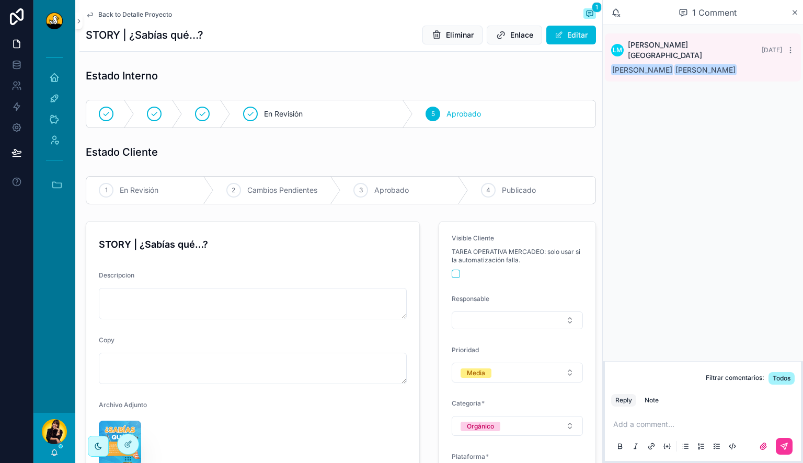
click at [140, 10] on span "Back to Detalle Proyecto" at bounding box center [135, 14] width 74 height 8
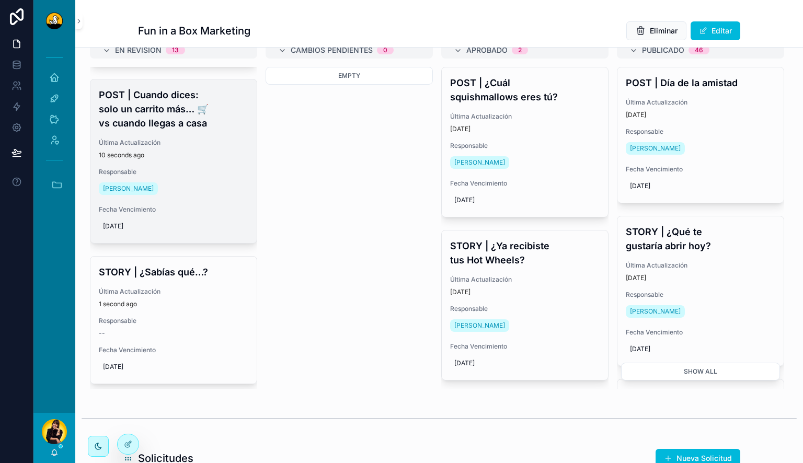
scroll to position [503, 0]
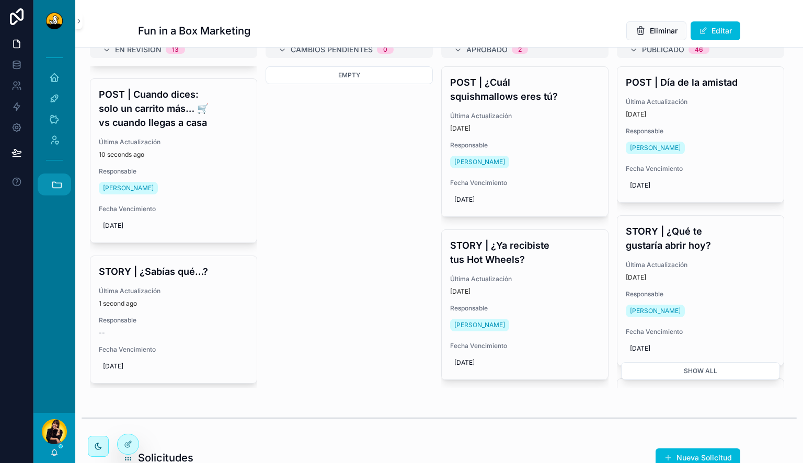
click at [59, 190] on icon "scrollable content" at bounding box center [56, 184] width 11 height 11
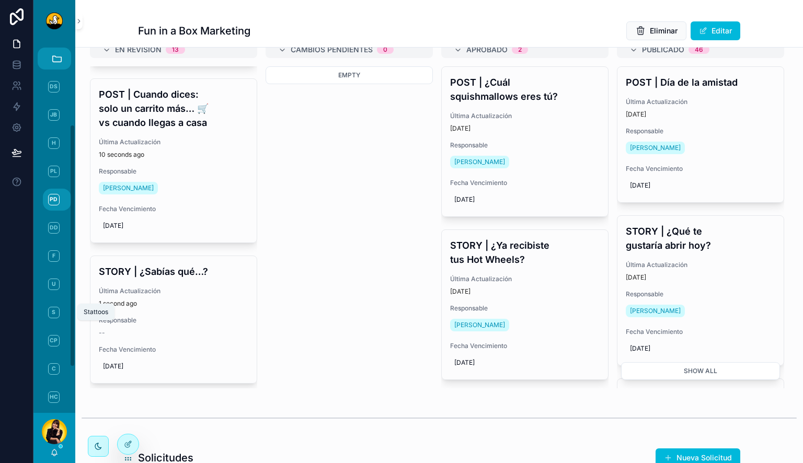
scroll to position [126, 0]
click at [53, 284] on span "U" at bounding box center [53, 283] width 11 height 11
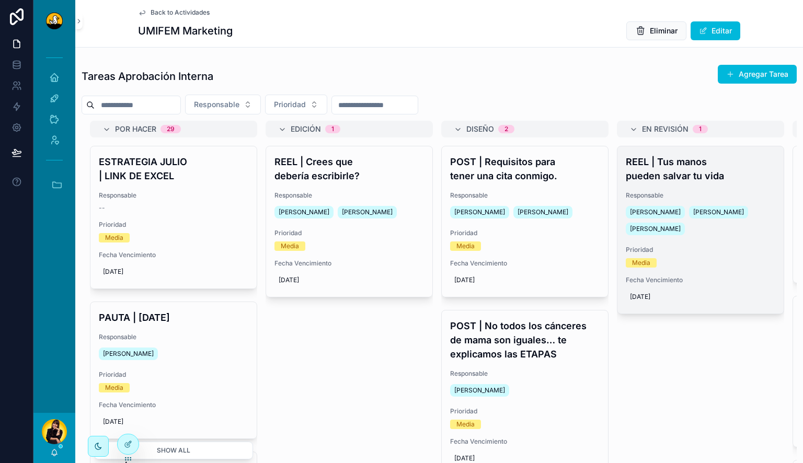
click at [677, 174] on h4 "REEL | Tus manos pueden salvar tu vida" at bounding box center [700, 169] width 149 height 28
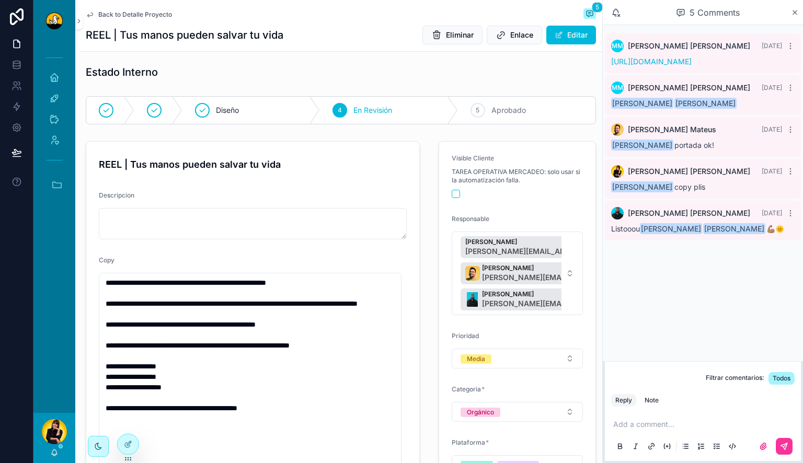
scroll to position [4, 0]
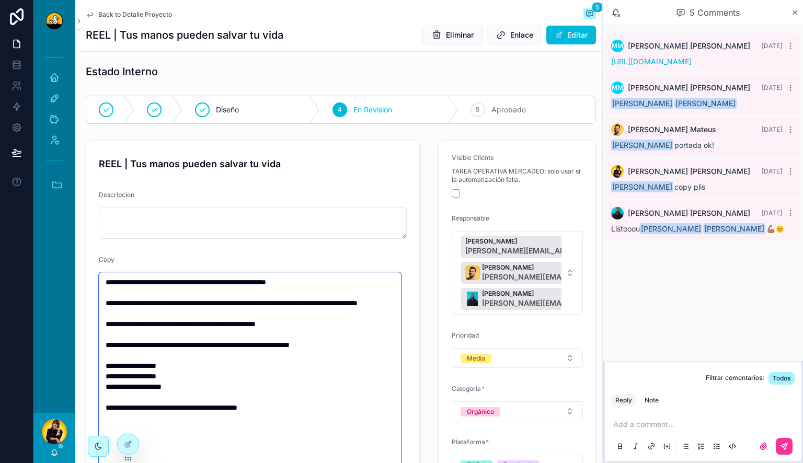
click at [195, 353] on textarea "**********" at bounding box center [250, 423] width 303 height 302
type textarea "**********"
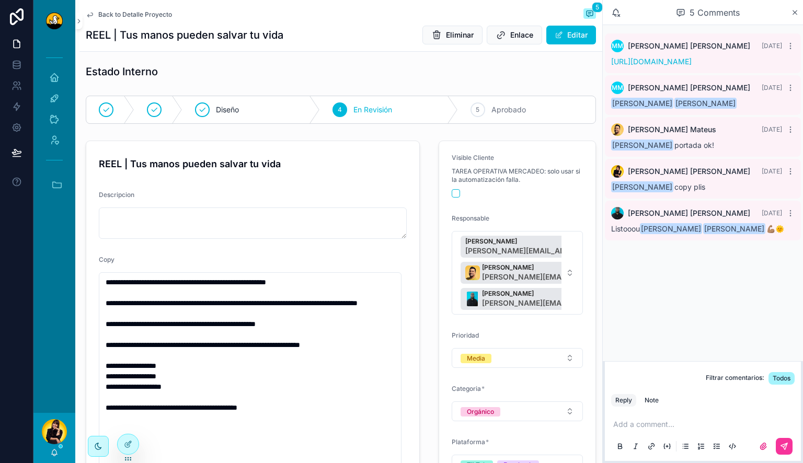
click at [422, 261] on div "**********" at bounding box center [340, 425] width 523 height 578
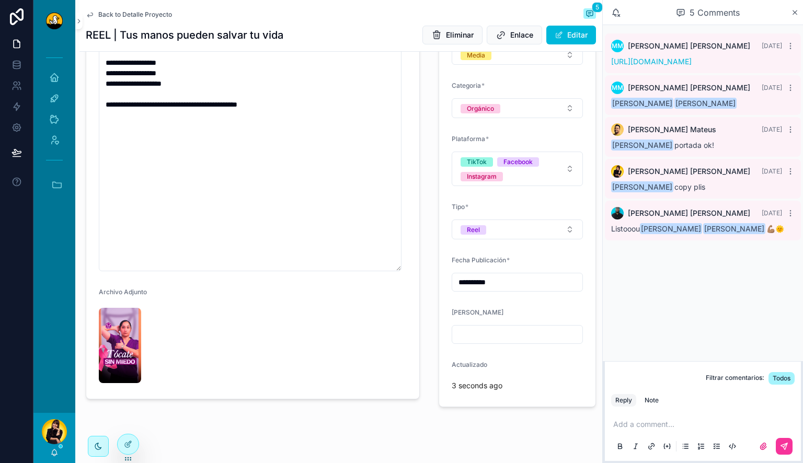
scroll to position [337, 0]
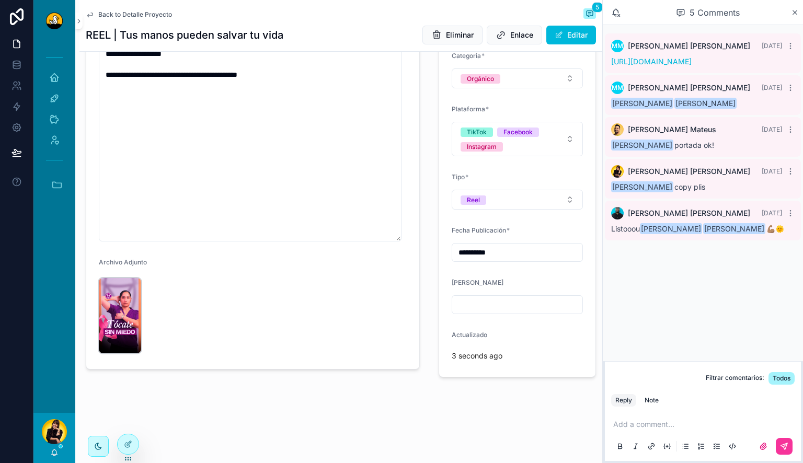
click at [132, 319] on img "scrollable content" at bounding box center [120, 315] width 42 height 75
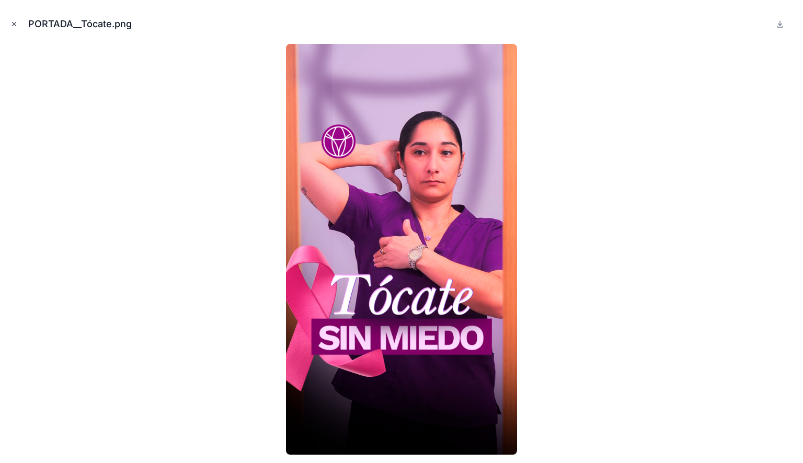
click at [10, 22] on icon "Close modal" at bounding box center [13, 23] width 7 height 7
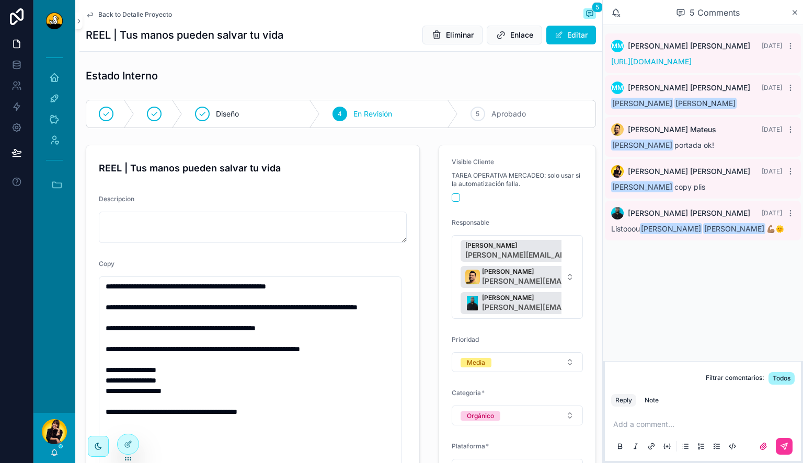
click at [511, 108] on div "5 Aprobado" at bounding box center [526, 113] width 137 height 27
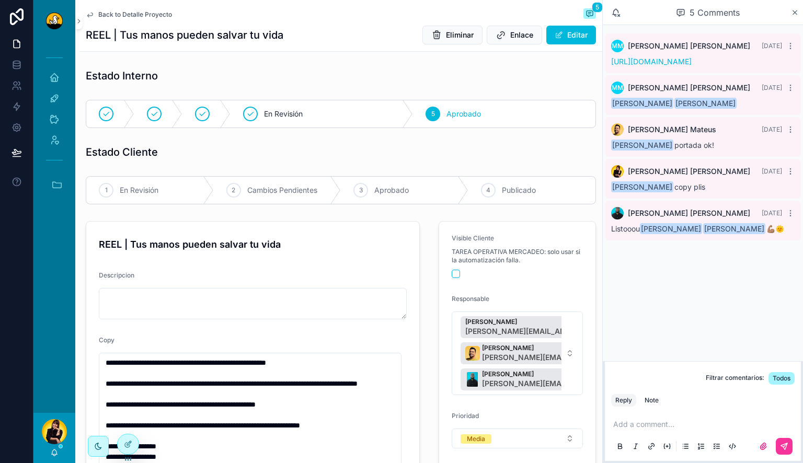
click at [127, 15] on span "Back to Detalle Proyecto" at bounding box center [135, 14] width 74 height 8
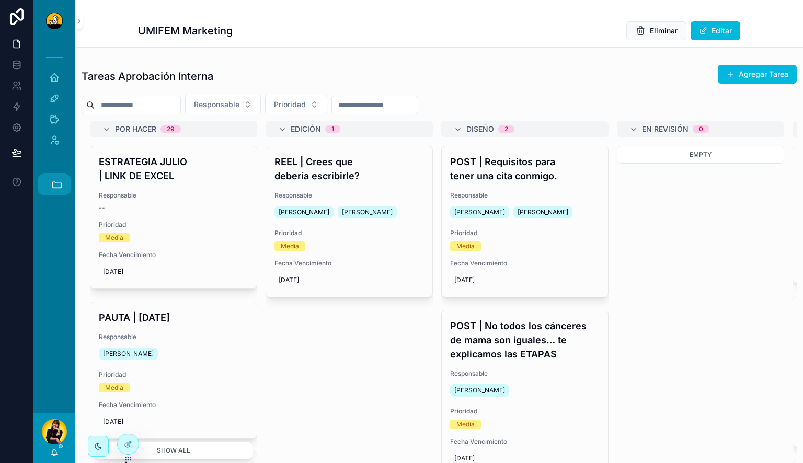
click at [53, 184] on icon "scrollable content" at bounding box center [56, 184] width 11 height 11
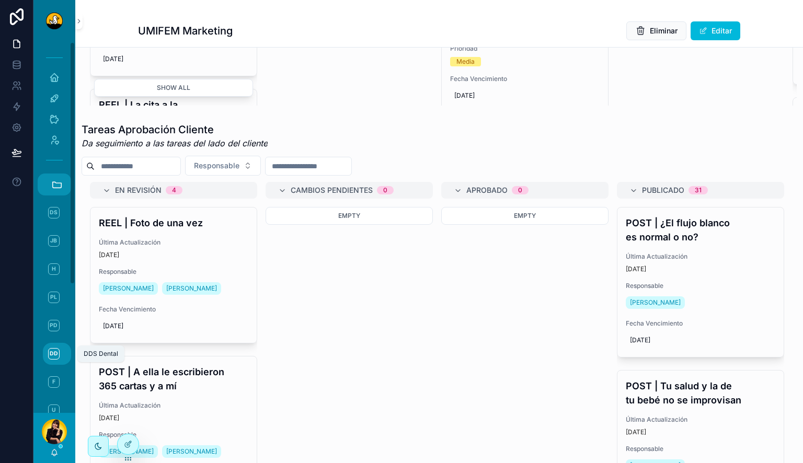
scroll to position [197, 0]
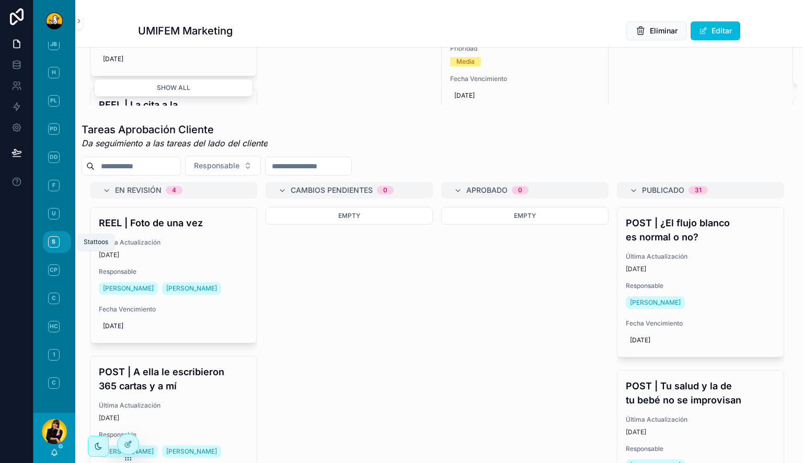
click at [51, 240] on span "S" at bounding box center [53, 241] width 11 height 11
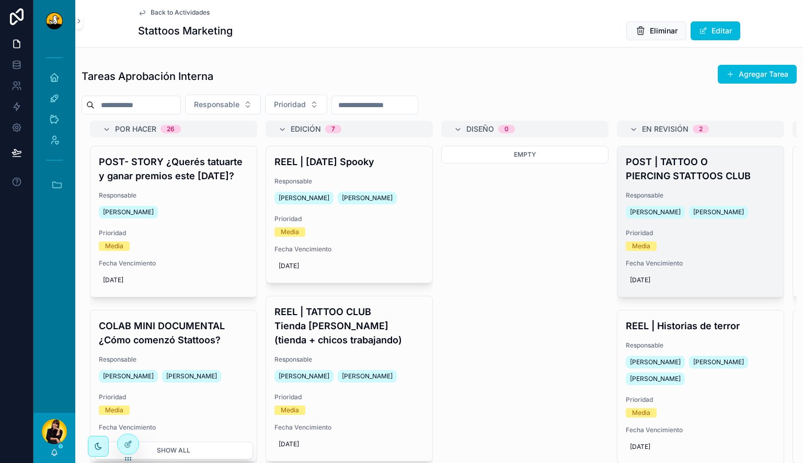
click at [716, 191] on span "Responsable" at bounding box center [700, 195] width 149 height 8
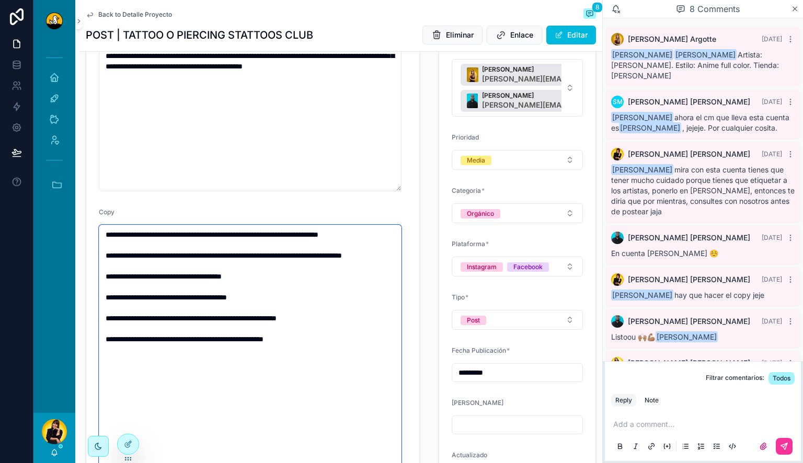
drag, startPoint x: 317, startPoint y: 235, endPoint x: 409, endPoint y: 231, distance: 91.5
click at [409, 231] on form "**********" at bounding box center [252, 316] width 333 height 695
drag, startPoint x: 186, startPoint y: 286, endPoint x: 269, endPoint y: 297, distance: 83.8
click at [269, 297] on textarea "**********" at bounding box center [250, 376] width 303 height 302
drag, startPoint x: 187, startPoint y: 287, endPoint x: 309, endPoint y: 316, distance: 125.5
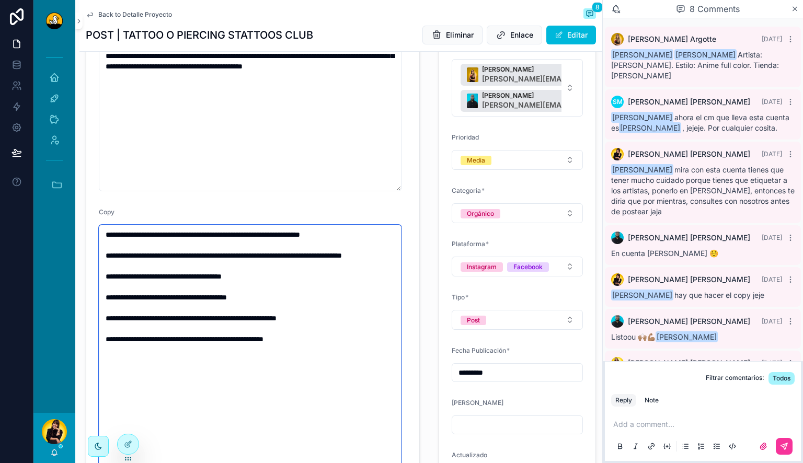
click at [309, 316] on textarea "**********" at bounding box center [250, 376] width 303 height 302
click at [185, 282] on textarea "**********" at bounding box center [250, 376] width 303 height 302
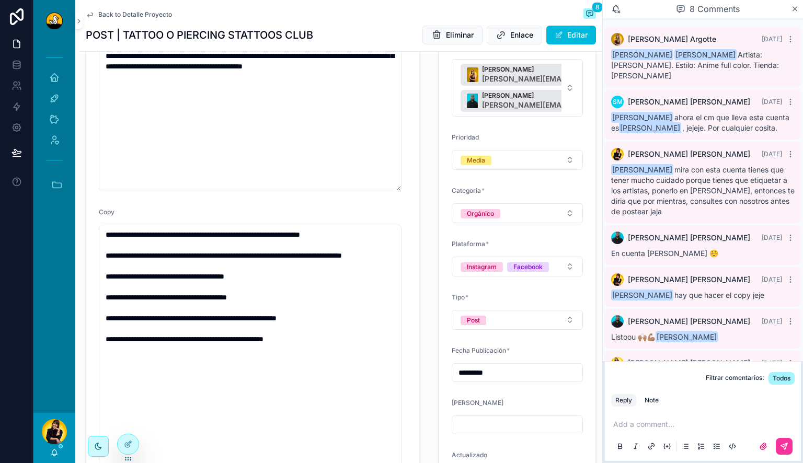
click at [423, 284] on div "**********" at bounding box center [340, 311] width 523 height 694
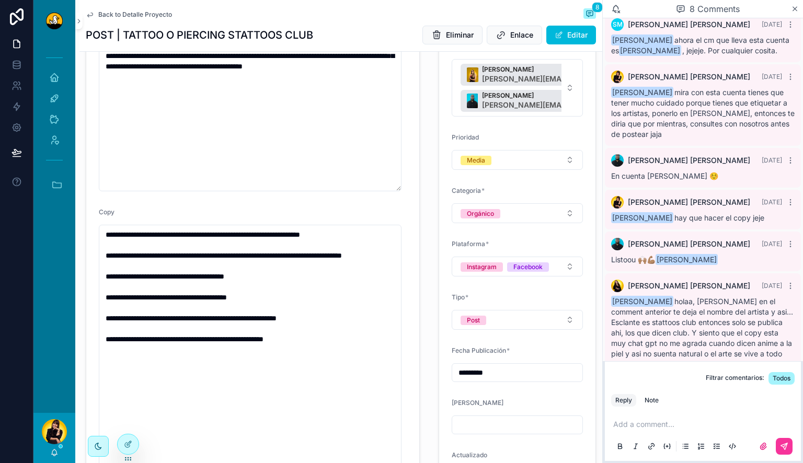
scroll to position [173, 0]
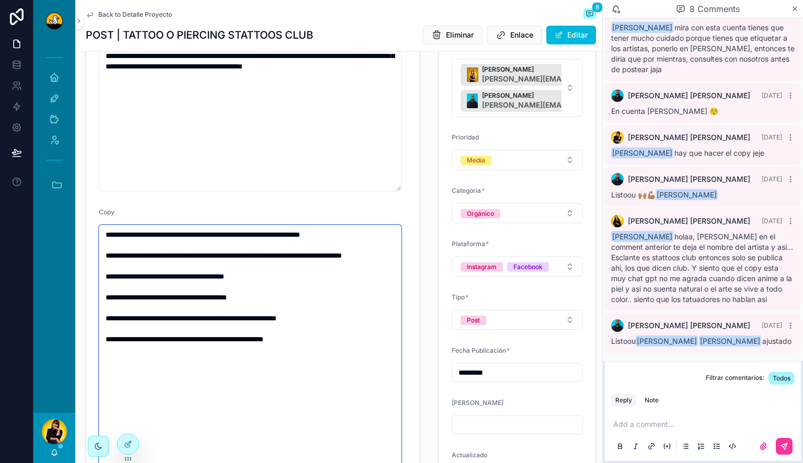
click at [380, 231] on textarea "**********" at bounding box center [250, 376] width 303 height 302
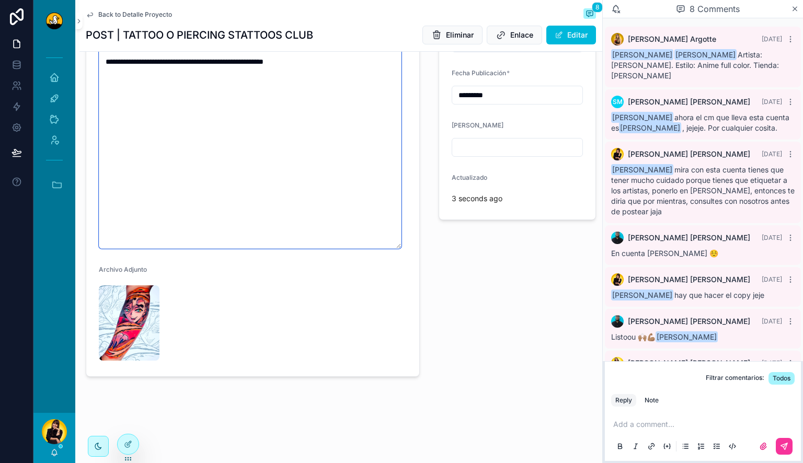
scroll to position [453, 0]
type textarea "**********"
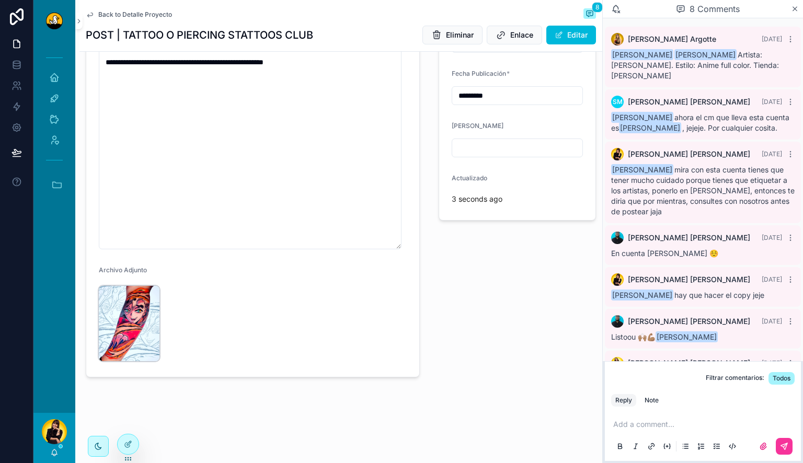
click at [125, 322] on img "scrollable content" at bounding box center [129, 323] width 61 height 75
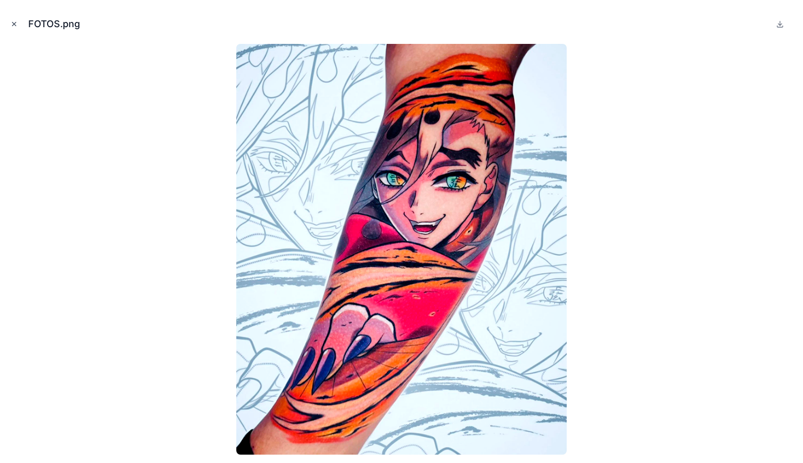
click at [10, 25] on icon "Close modal" at bounding box center [13, 23] width 7 height 7
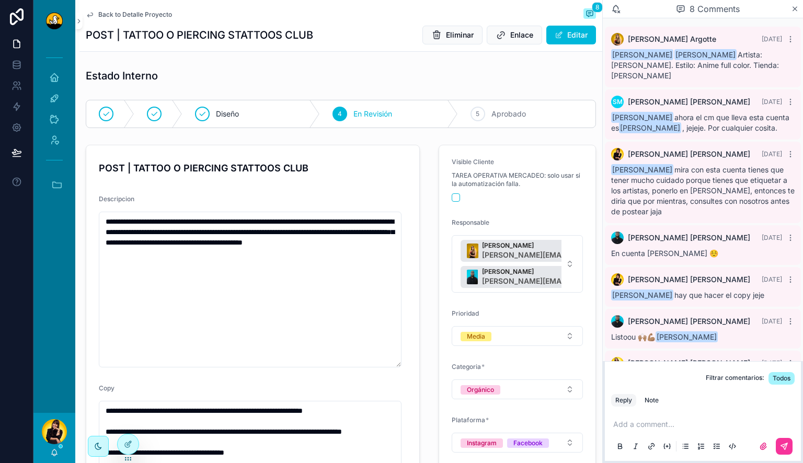
click at [526, 117] on div "5 Aprobado" at bounding box center [526, 113] width 137 height 27
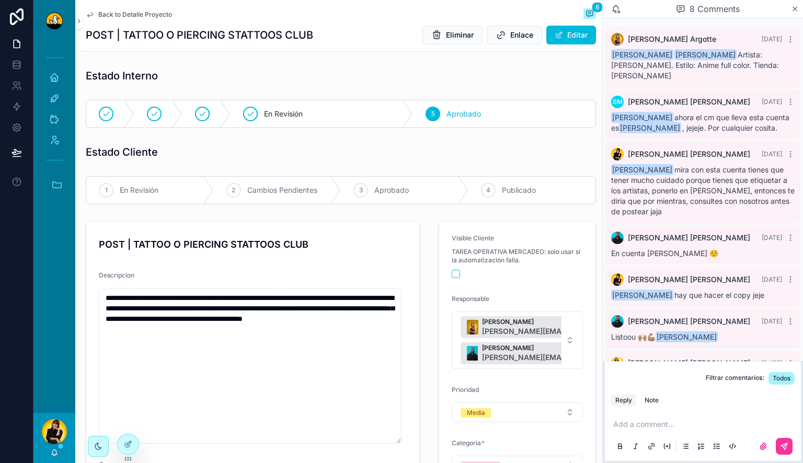
click at [121, 15] on span "Back to Detalle Proyecto" at bounding box center [135, 14] width 74 height 8
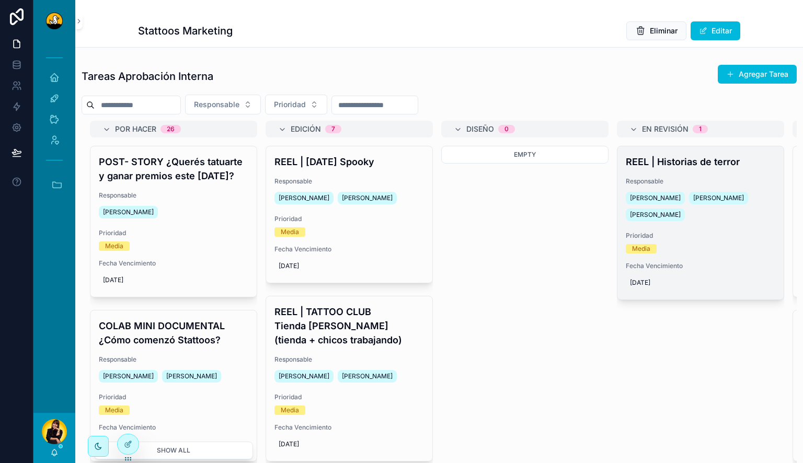
click at [730, 180] on span "Responsable" at bounding box center [700, 181] width 149 height 8
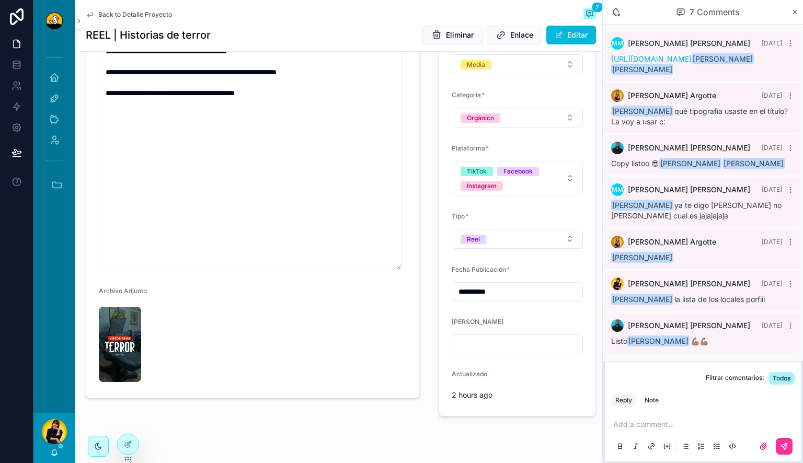
scroll to position [315, 0]
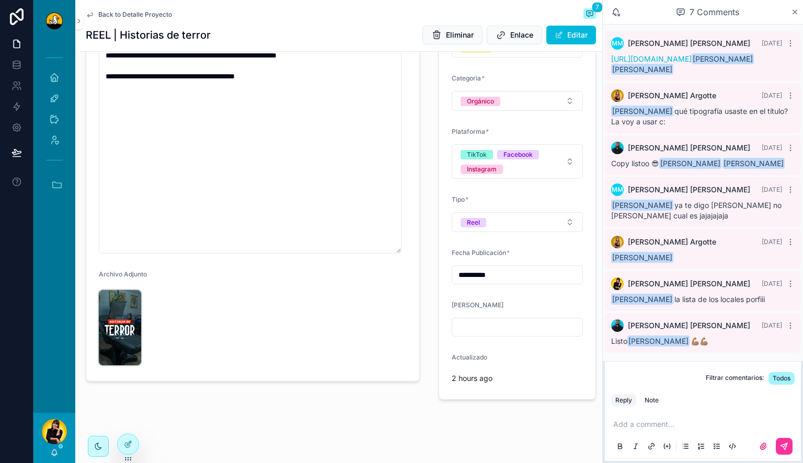
click at [116, 341] on img "scrollable content" at bounding box center [120, 327] width 42 height 75
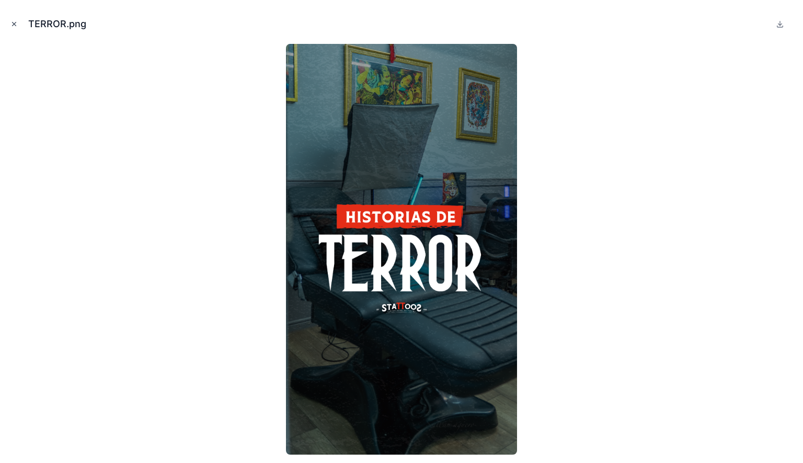
click at [18, 24] on button "Close modal" at bounding box center [13, 23] width 11 height 11
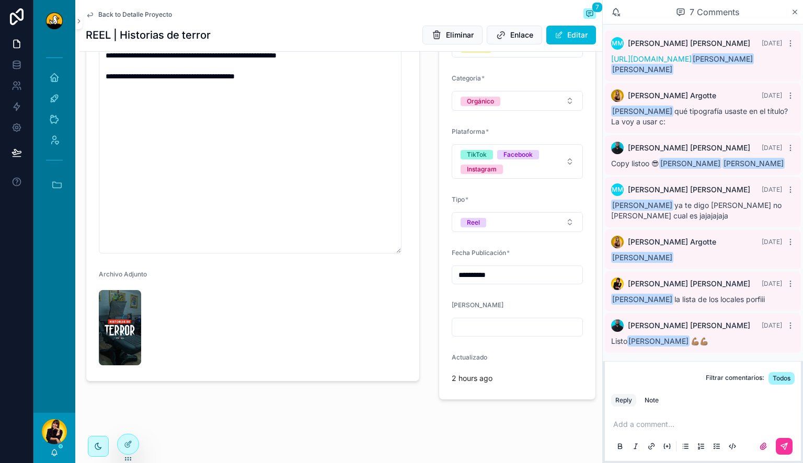
click at [701, 423] on p "scrollable content" at bounding box center [704, 424] width 183 height 10
click at [655, 400] on div "Note" at bounding box center [651, 400] width 14 height 8
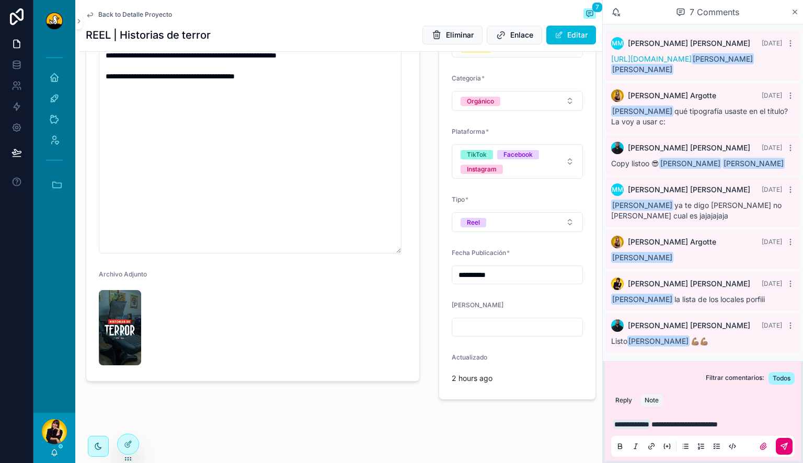
click at [783, 447] on icon "scrollable content" at bounding box center [784, 446] width 8 height 8
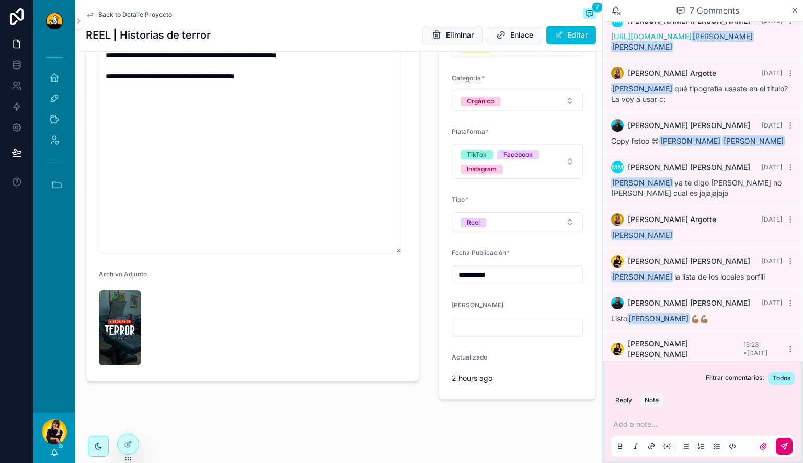
click at [155, 11] on span "Back to Detalle Proyecto" at bounding box center [135, 14] width 74 height 8
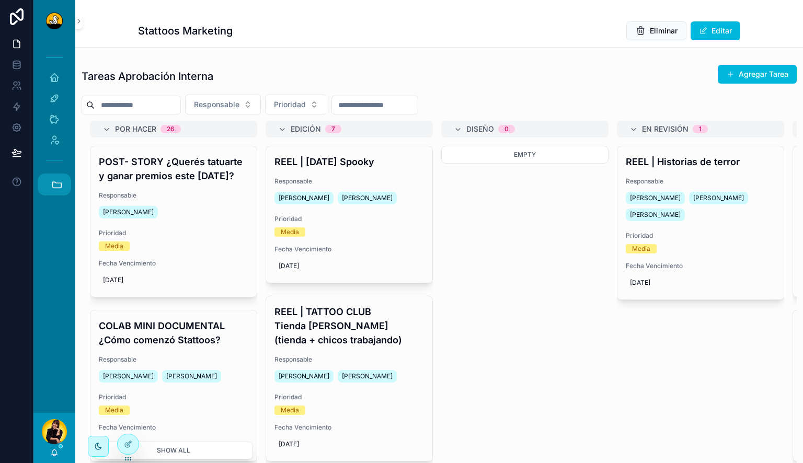
click at [61, 182] on icon "scrollable content" at bounding box center [56, 184] width 11 height 11
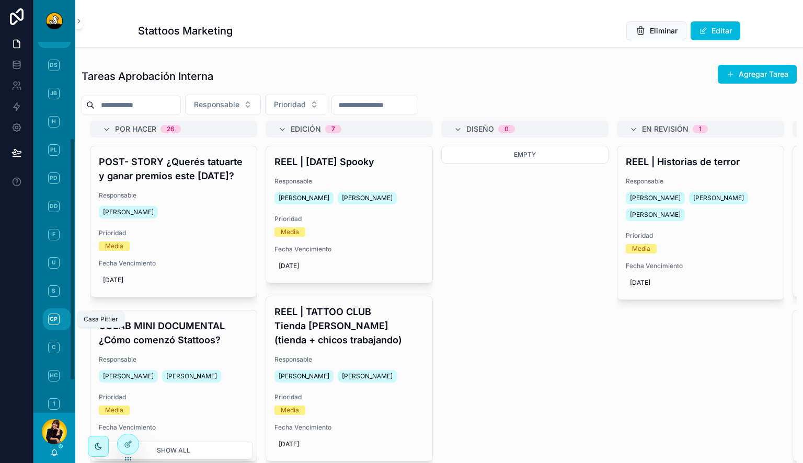
click at [53, 318] on span "CP" at bounding box center [53, 319] width 11 height 11
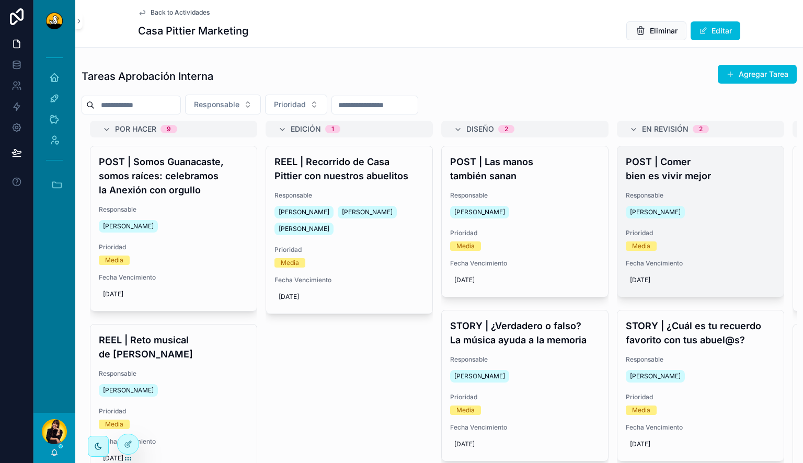
click at [731, 241] on div "Media" at bounding box center [700, 245] width 149 height 9
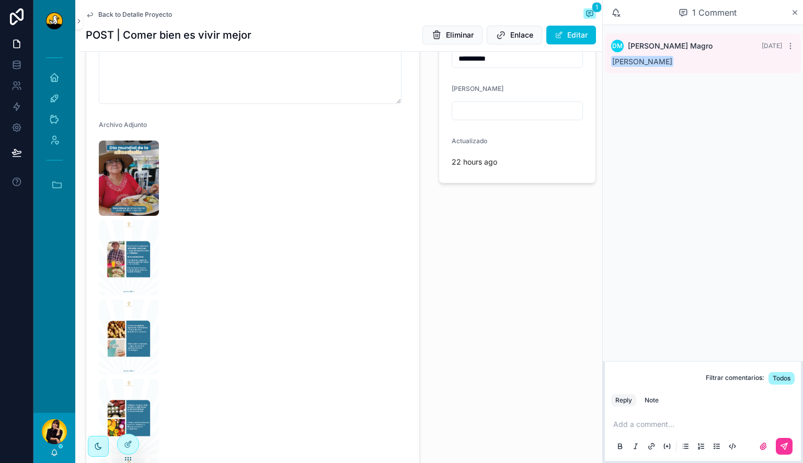
scroll to position [464, 0]
click at [137, 187] on img "scrollable content" at bounding box center [129, 178] width 60 height 75
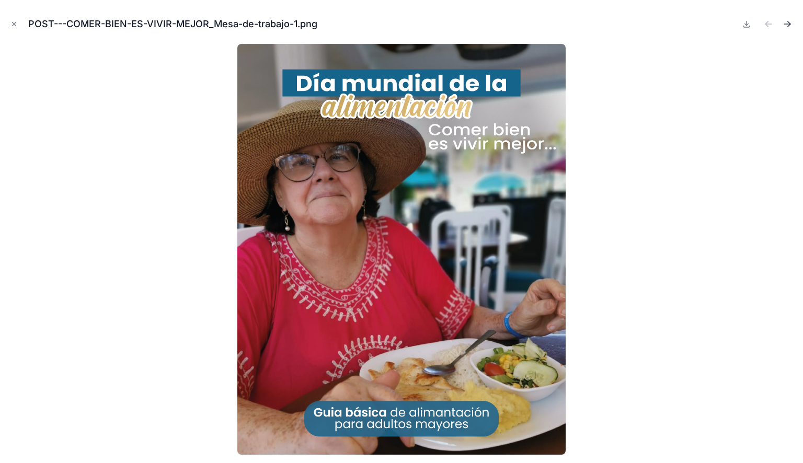
click at [792, 26] on button "Next file" at bounding box center [787, 24] width 15 height 15
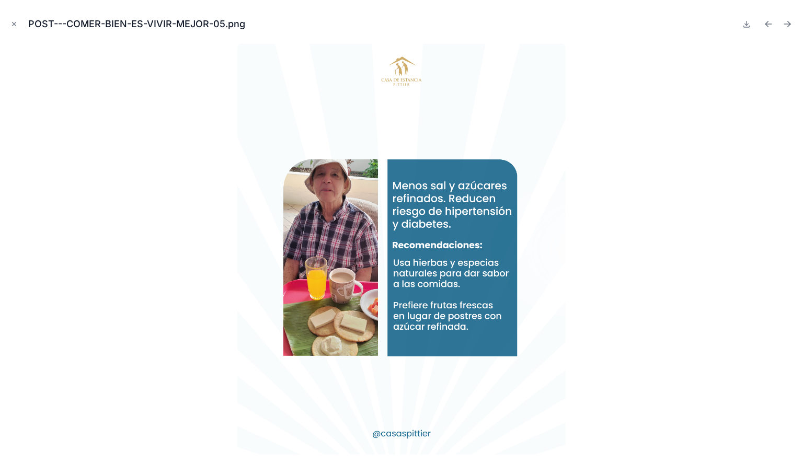
click at [792, 26] on button "Next file" at bounding box center [787, 24] width 15 height 15
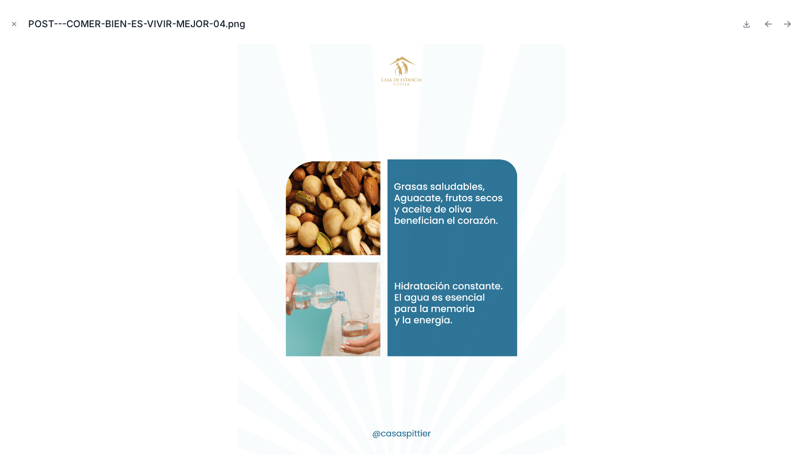
click at [792, 26] on button "Next file" at bounding box center [787, 24] width 15 height 15
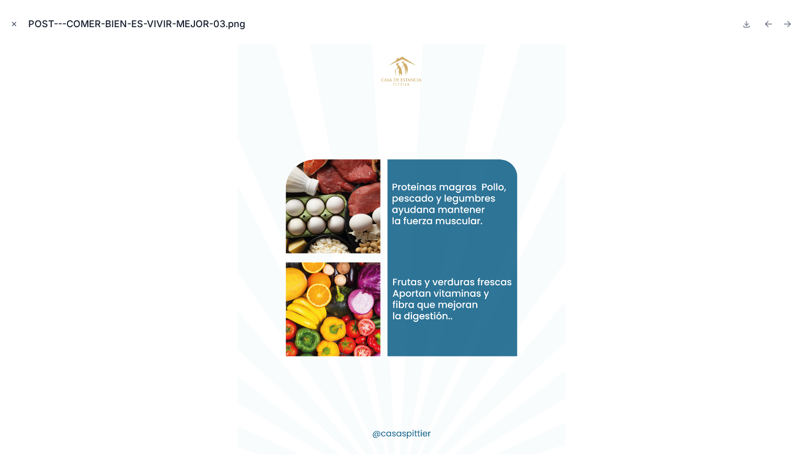
click at [14, 24] on icon "Close modal" at bounding box center [15, 24] width 4 height 4
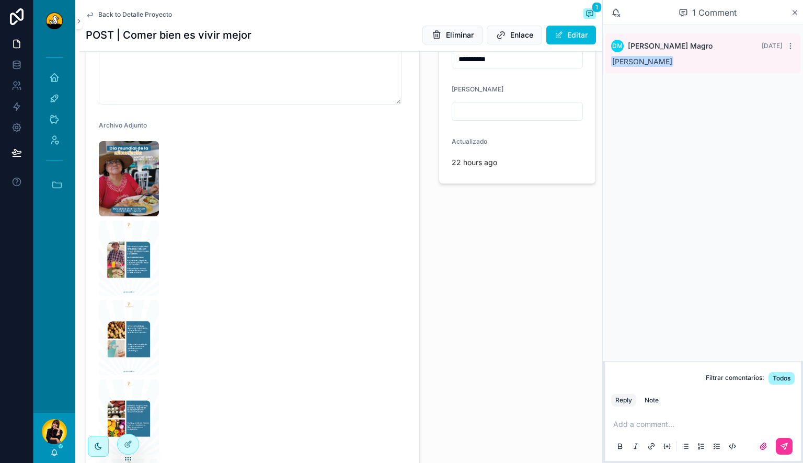
click at [662, 416] on div "Add a comment..." at bounding box center [702, 435] width 183 height 44
click at [664, 423] on p "scrollable content" at bounding box center [704, 424] width 183 height 10
click at [649, 403] on div "Note" at bounding box center [651, 400] width 14 height 8
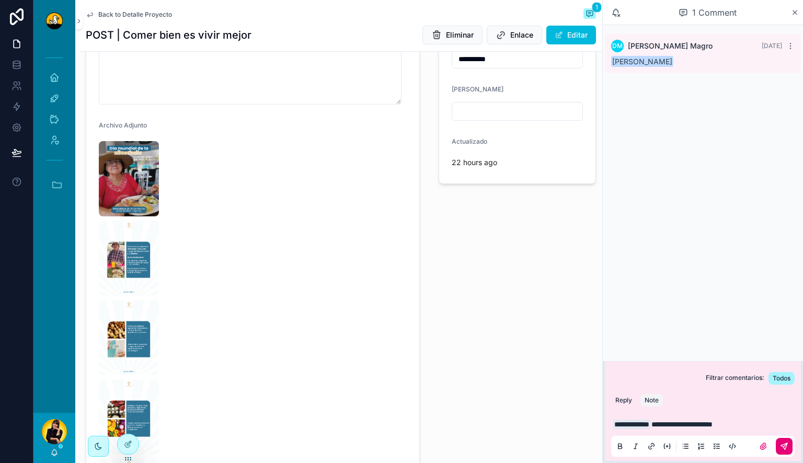
click at [781, 446] on icon "scrollable content" at bounding box center [784, 446] width 6 height 6
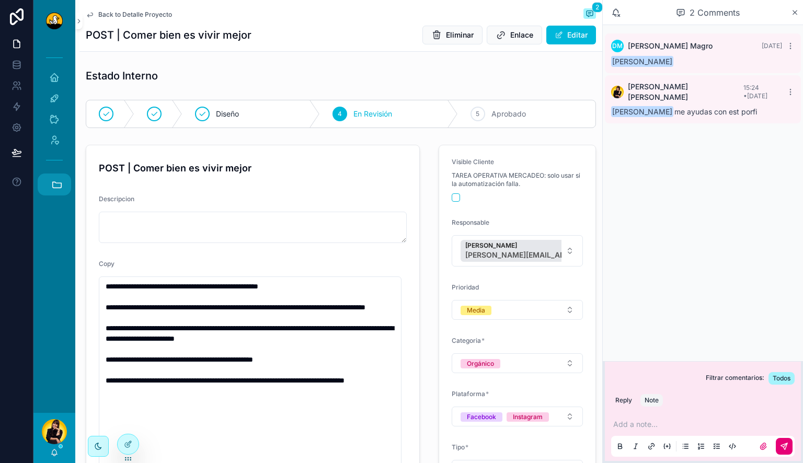
click at [54, 186] on icon "scrollable content" at bounding box center [56, 184] width 11 height 11
click at [145, 15] on span "Back to Detalle Proyecto" at bounding box center [135, 14] width 74 height 8
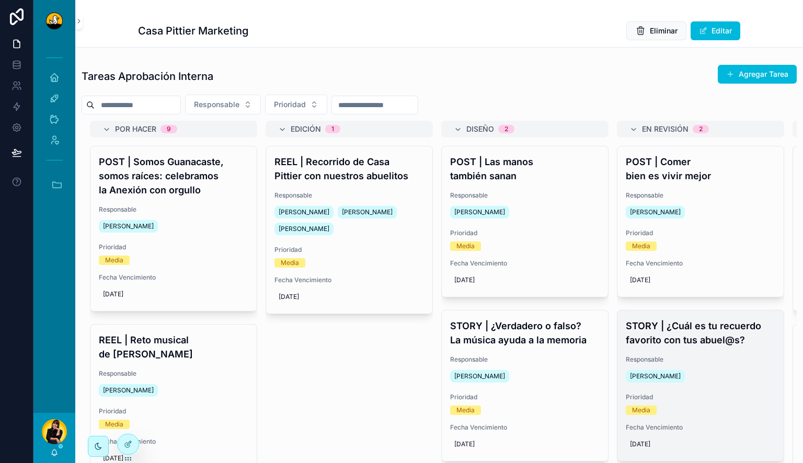
click at [706, 368] on div "[PERSON_NAME]" at bounding box center [700, 376] width 149 height 17
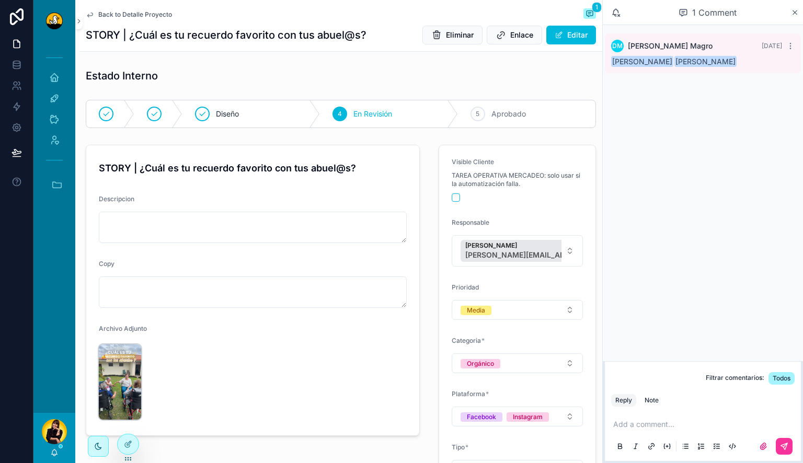
click at [134, 400] on img "scrollable content" at bounding box center [120, 381] width 42 height 75
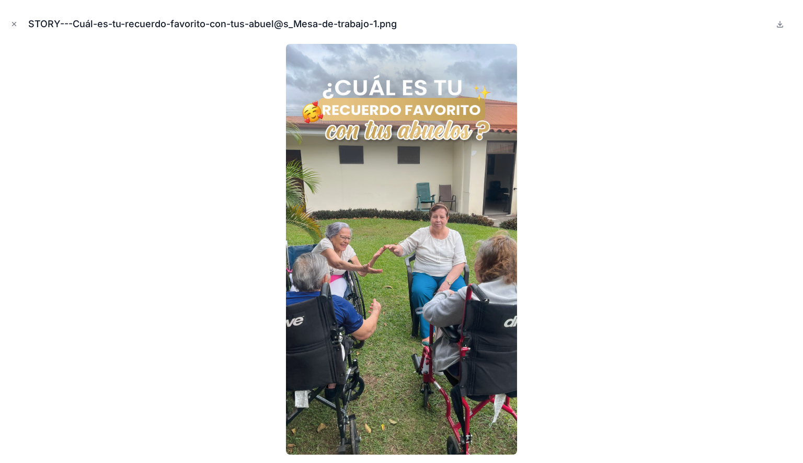
drag, startPoint x: 16, startPoint y: 24, endPoint x: 275, endPoint y: 152, distance: 289.1
click at [275, 152] on div at bounding box center [401, 249] width 786 height 411
click at [13, 21] on icon "Close modal" at bounding box center [13, 23] width 7 height 7
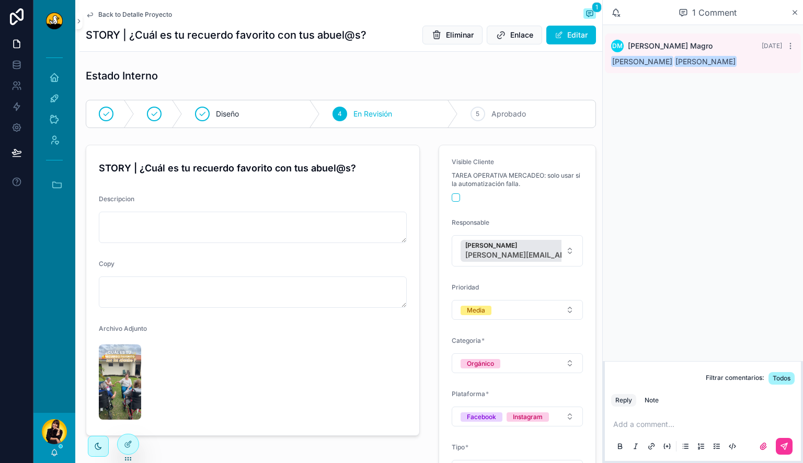
click at [0, 0] on icon "scrollable content" at bounding box center [0, 0] width 0 height 0
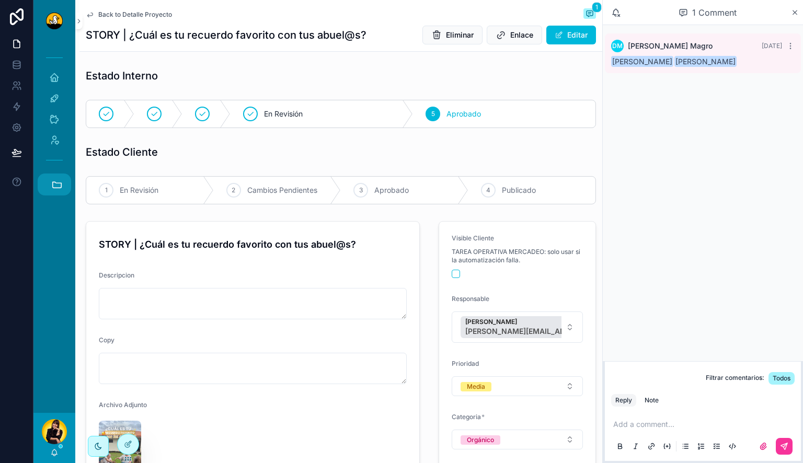
click at [41, 190] on button "Accesos rápidos" at bounding box center [54, 185] width 33 height 22
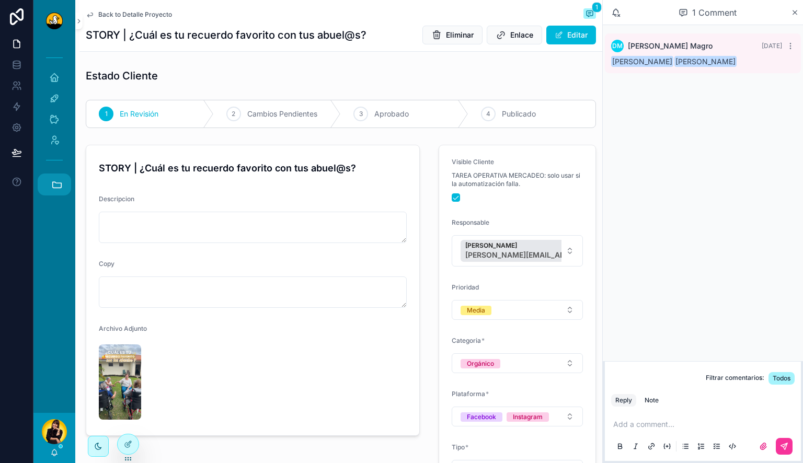
click at [59, 185] on icon "scrollable content" at bounding box center [56, 184] width 11 height 11
click at [53, 302] on span "C" at bounding box center [53, 298] width 11 height 11
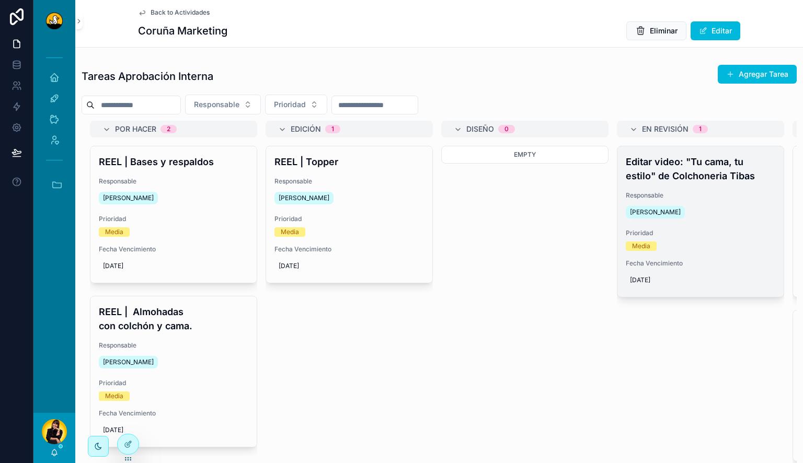
click at [738, 221] on div "Editar video: "Tu cama, tu estilo" de Colchoneria Tibas Responsable [PERSON_NAM…" at bounding box center [700, 221] width 166 height 151
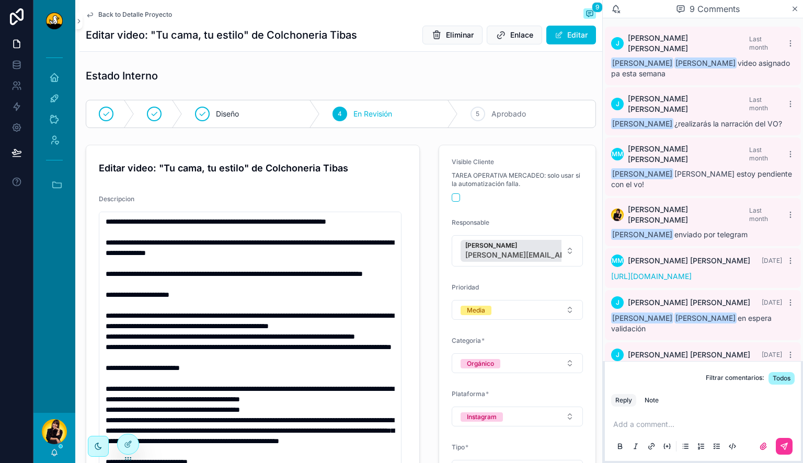
scroll to position [101, 0]
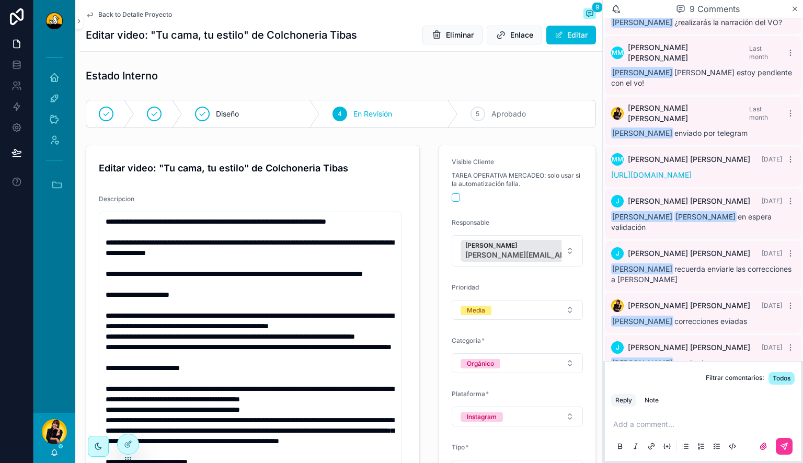
click at [130, 15] on span "Back to Detalle Proyecto" at bounding box center [135, 14] width 74 height 8
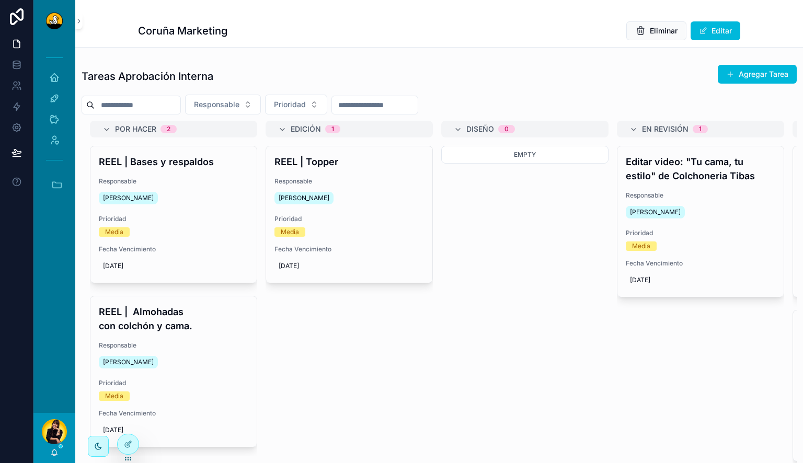
click at [68, 165] on div "scrollable content" at bounding box center [54, 160] width 29 height 17
click at [57, 182] on icon "scrollable content" at bounding box center [57, 185] width 9 height 6
click at [52, 306] on link "PL Prada Lab" at bounding box center [57, 297] width 28 height 22
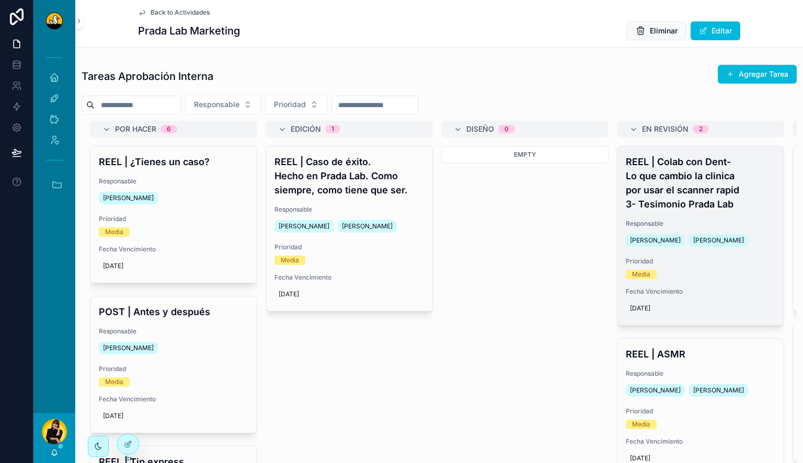
click at [702, 203] on h4 "REEL | Colab con Dent- Lo que cambio la clinica por usar el scanner rapid 3- Te…" at bounding box center [700, 183] width 149 height 56
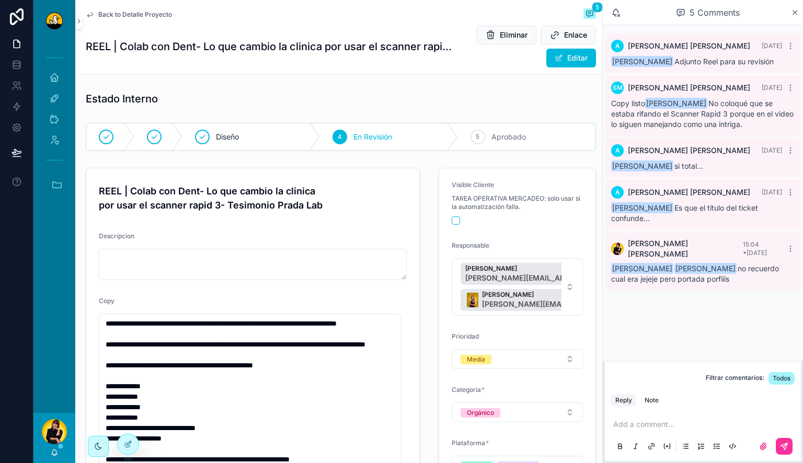
click at [153, 14] on span "Back to Detalle Proyecto" at bounding box center [135, 14] width 74 height 8
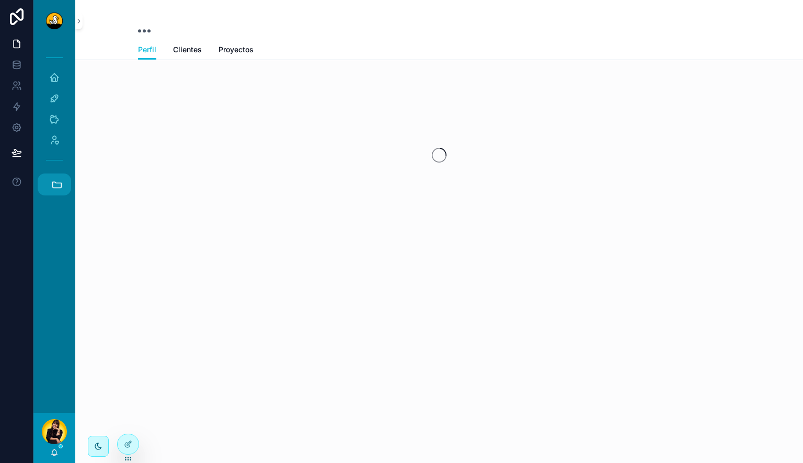
click at [57, 184] on icon "scrollable content" at bounding box center [56, 184] width 11 height 11
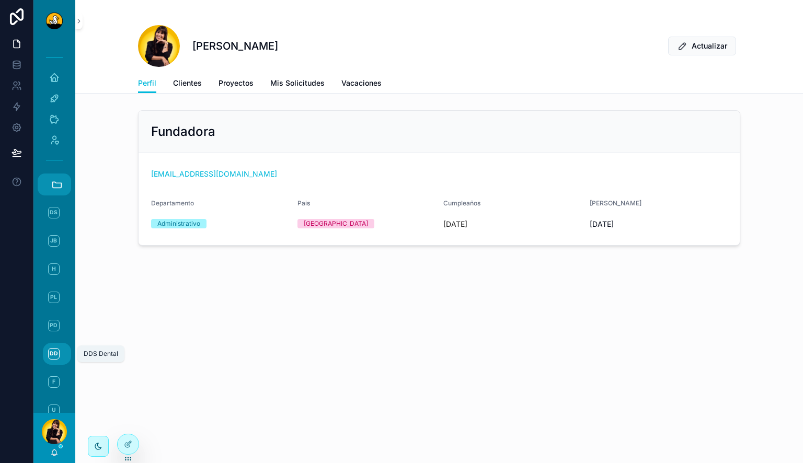
click at [54, 357] on span "DD" at bounding box center [53, 353] width 11 height 11
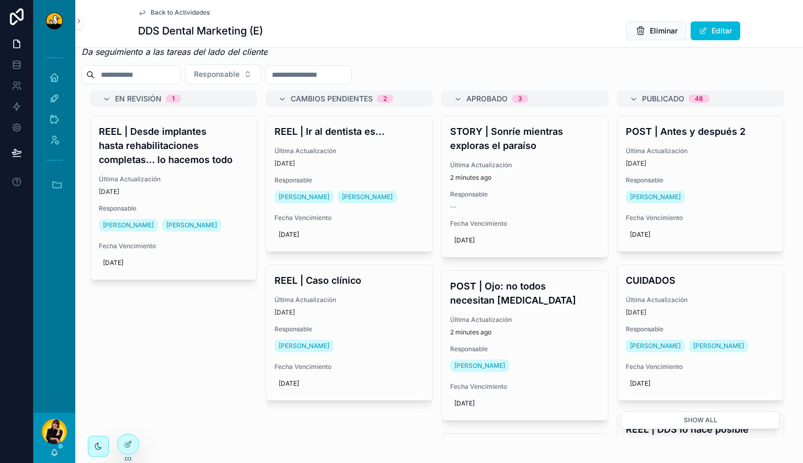
scroll to position [438, 0]
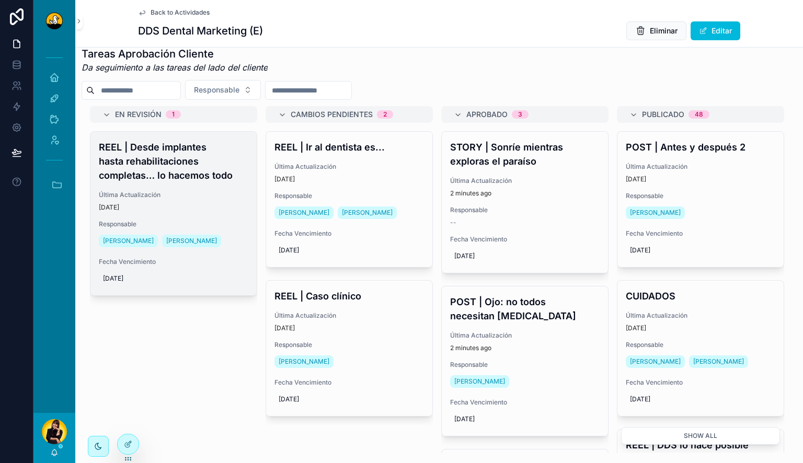
click at [204, 197] on div "REEL | Desde implantes hasta rehabilitaciones completas… lo hacemos todo Última…" at bounding box center [173, 214] width 166 height 164
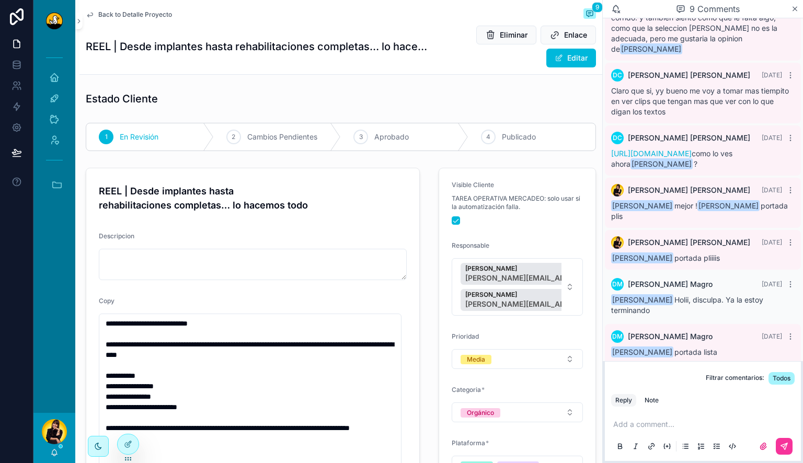
scroll to position [173, 0]
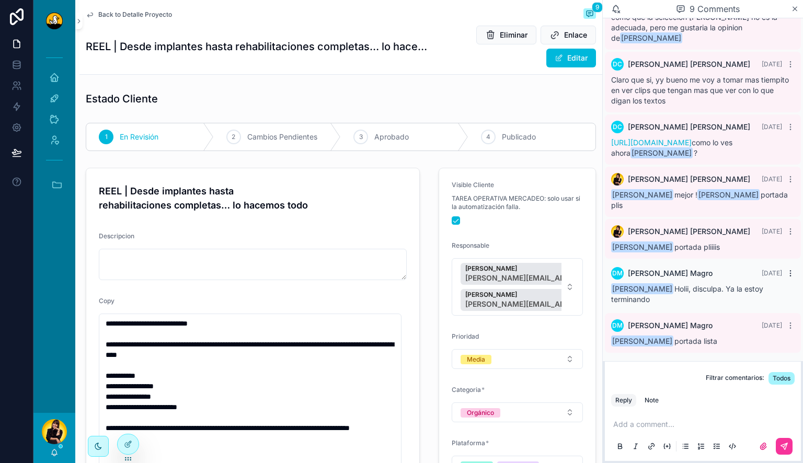
click at [786, 274] on icon "scrollable content" at bounding box center [790, 273] width 8 height 8
click at [777, 256] on span "Delete comment" at bounding box center [770, 254] width 49 height 8
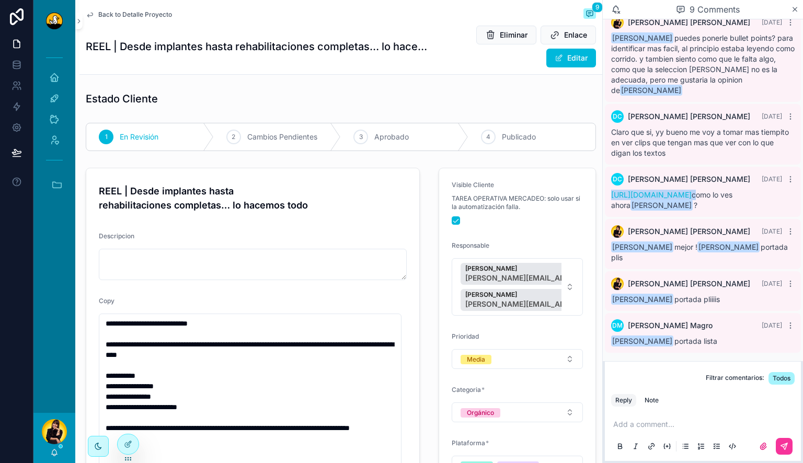
drag, startPoint x: 746, startPoint y: 196, endPoint x: 610, endPoint y: 187, distance: 135.7
click at [610, 187] on div "DC [PERSON_NAME] [DATE] [URL][DOMAIN_NAME] como lo ves ahora [PERSON_NAME] ?" at bounding box center [703, 192] width 196 height 50
copy span "[URL][DOMAIN_NAME]"
click at [651, 424] on p "scrollable content" at bounding box center [704, 424] width 183 height 10
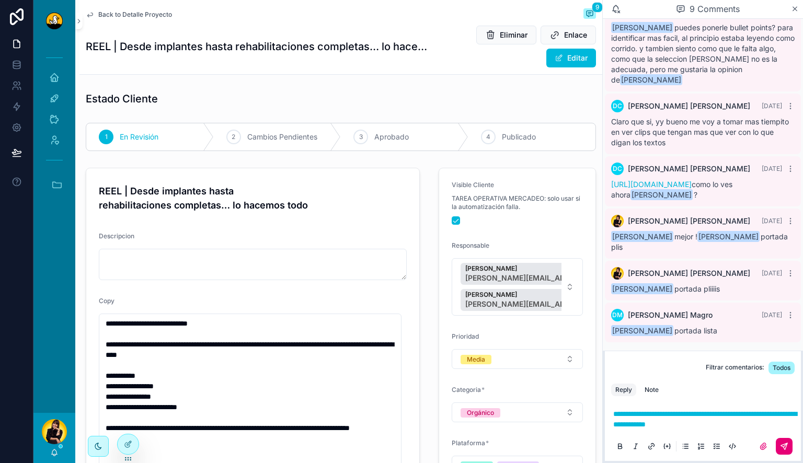
click at [783, 446] on icon "scrollable content" at bounding box center [784, 446] width 8 height 8
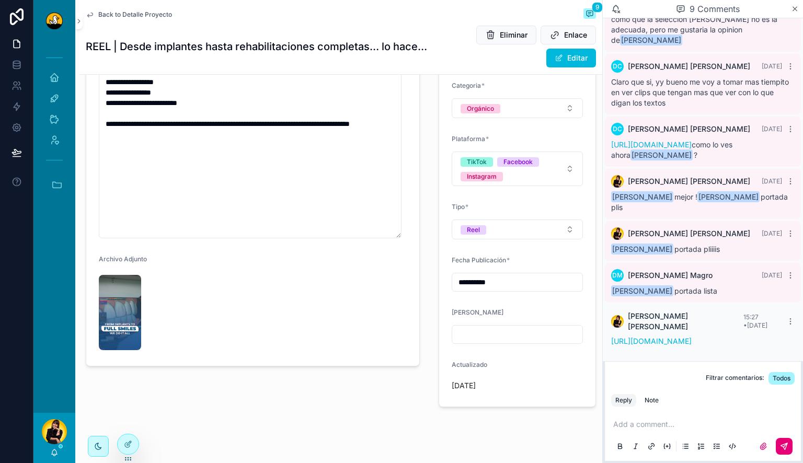
scroll to position [0, 0]
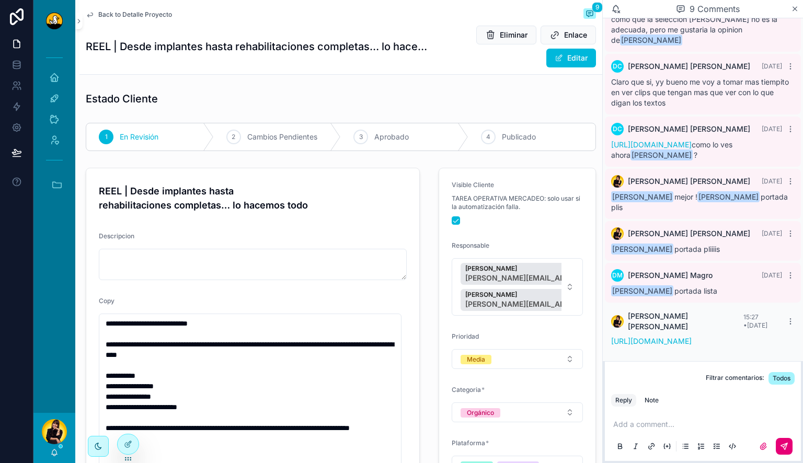
click at [115, 11] on span "Back to Detalle Proyecto" at bounding box center [135, 14] width 74 height 8
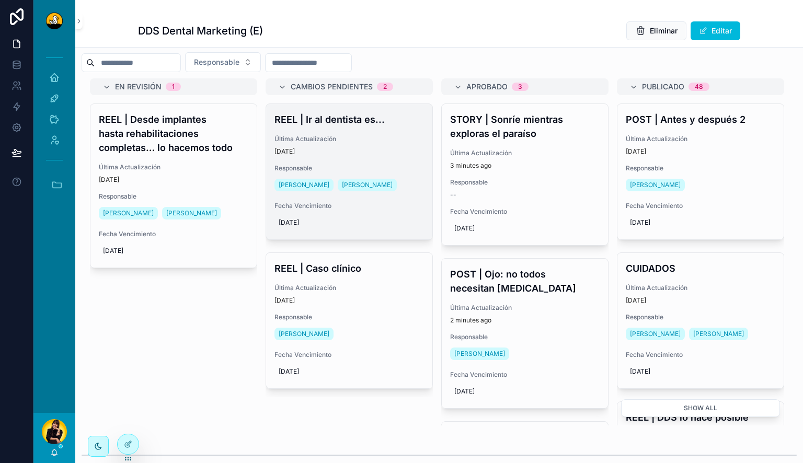
scroll to position [489, 0]
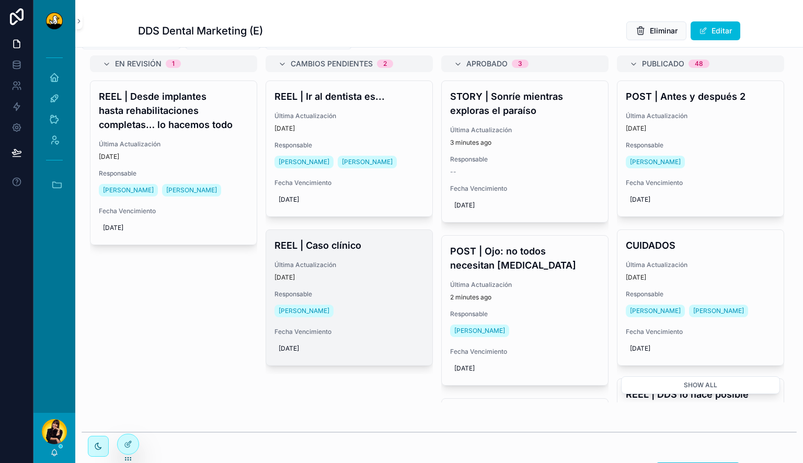
click at [367, 318] on div "[PERSON_NAME]" at bounding box center [348, 311] width 149 height 17
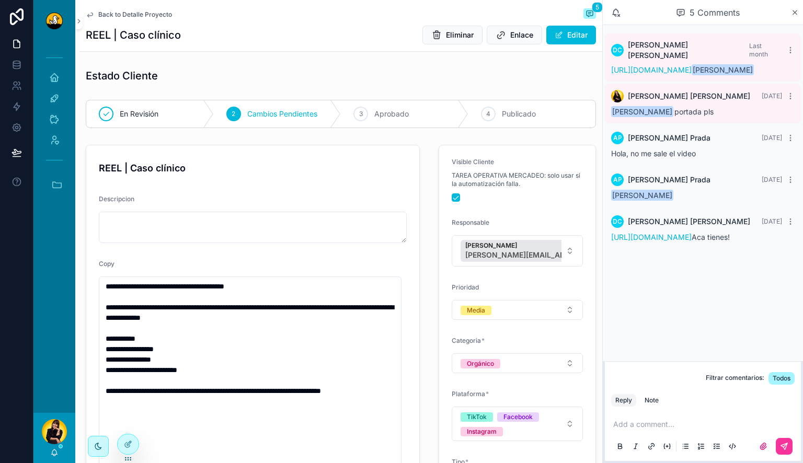
click at [112, 16] on span "Back to Detalle Proyecto" at bounding box center [135, 14] width 74 height 8
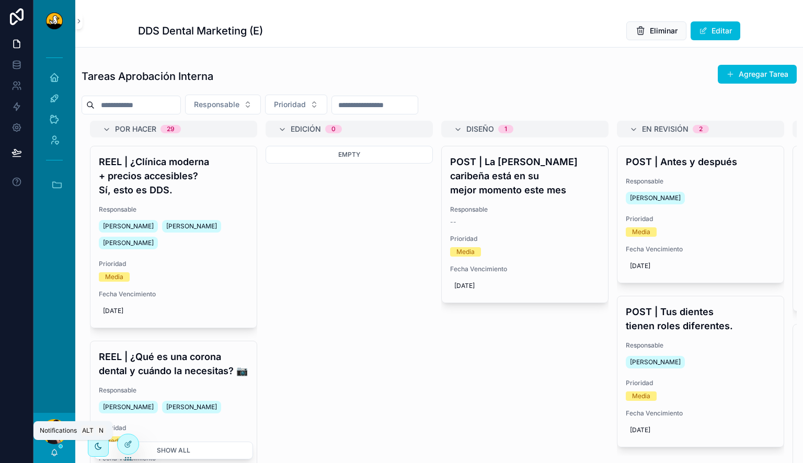
click at [53, 451] on icon "scrollable content" at bounding box center [55, 451] width 6 height 5
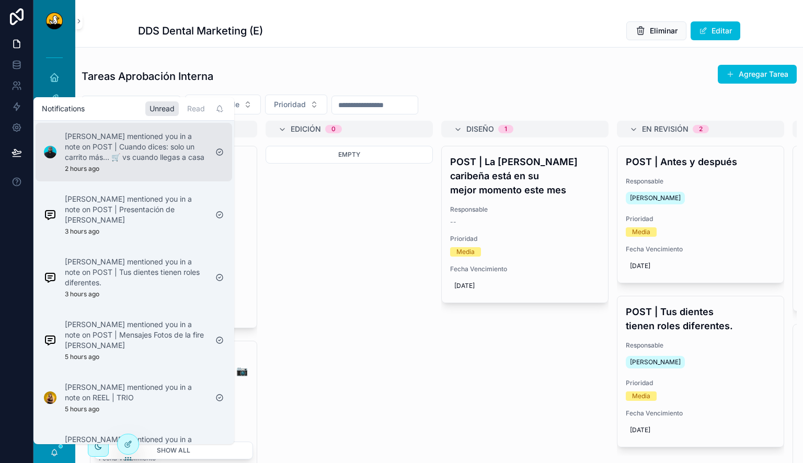
click at [170, 159] on p "[PERSON_NAME] mentioned you in a note on POST | Cuando dices: solo un carrito m…" at bounding box center [136, 146] width 142 height 31
